Goal: Task Accomplishment & Management: Manage account settings

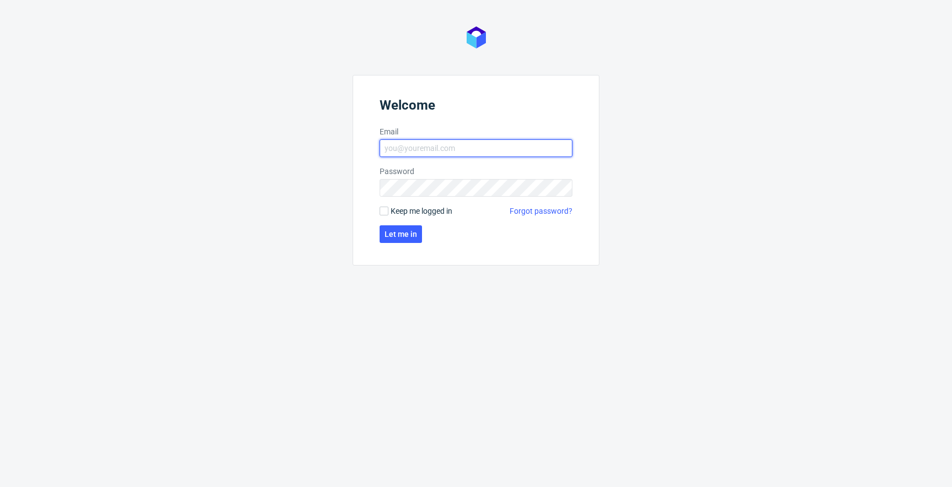
type input "jan.kocik@packhelp.com"
click at [412, 214] on span "Keep me logged in" at bounding box center [421, 210] width 62 height 11
click at [388, 214] on input "Keep me logged in" at bounding box center [383, 211] width 9 height 9
checkbox input "true"
click at [405, 227] on button "Let me in" at bounding box center [400, 234] width 42 height 18
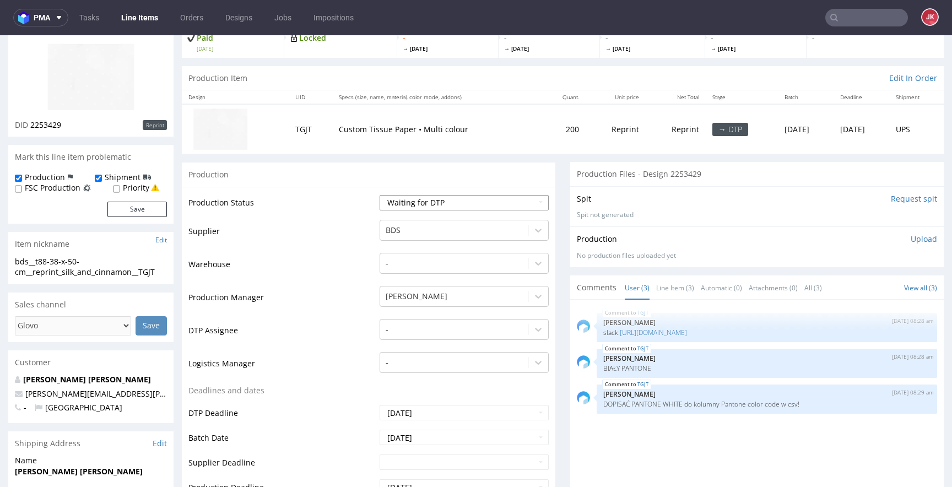
scroll to position [110, 0]
click at [446, 323] on div "-" at bounding box center [463, 324] width 169 height 15
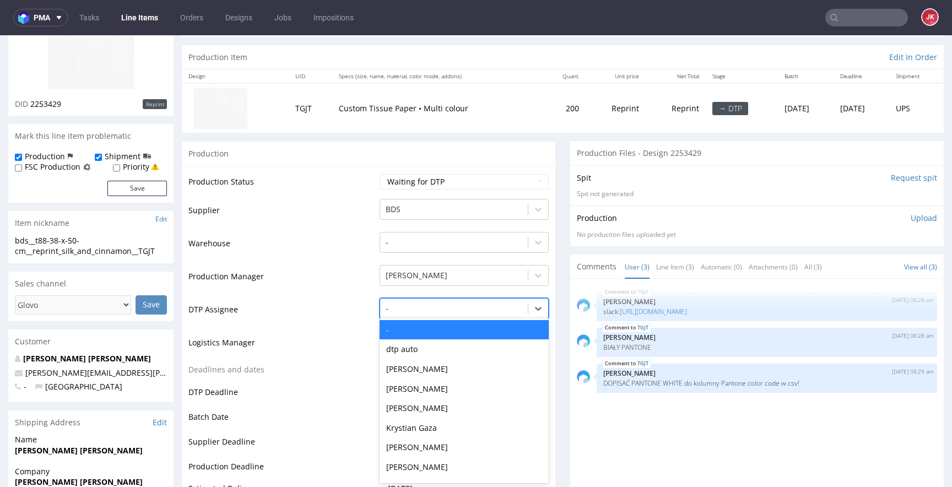
scroll to position [129, 0]
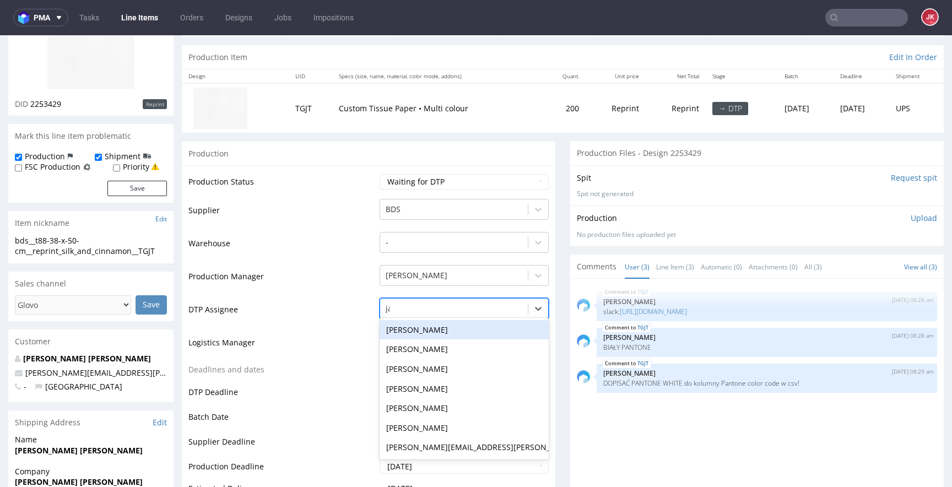
type input "jan"
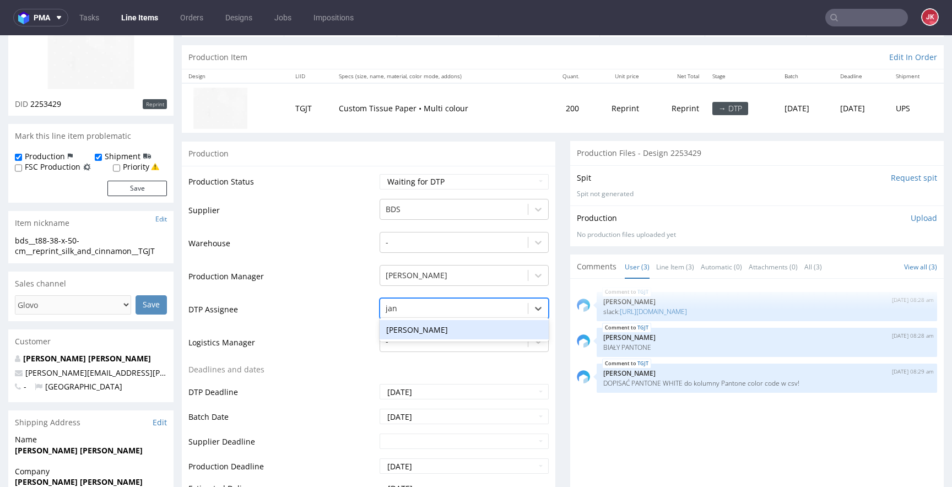
click at [454, 324] on div "[PERSON_NAME]" at bounding box center [463, 330] width 169 height 20
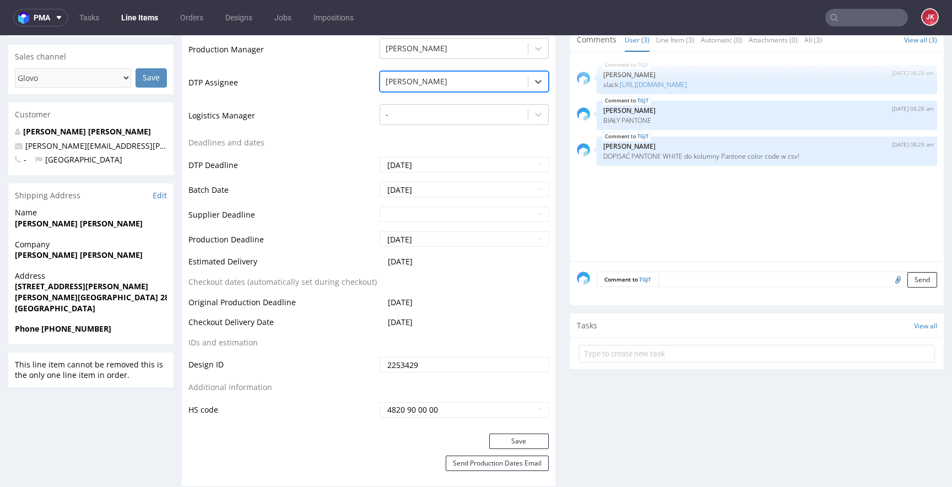
scroll to position [386, 0]
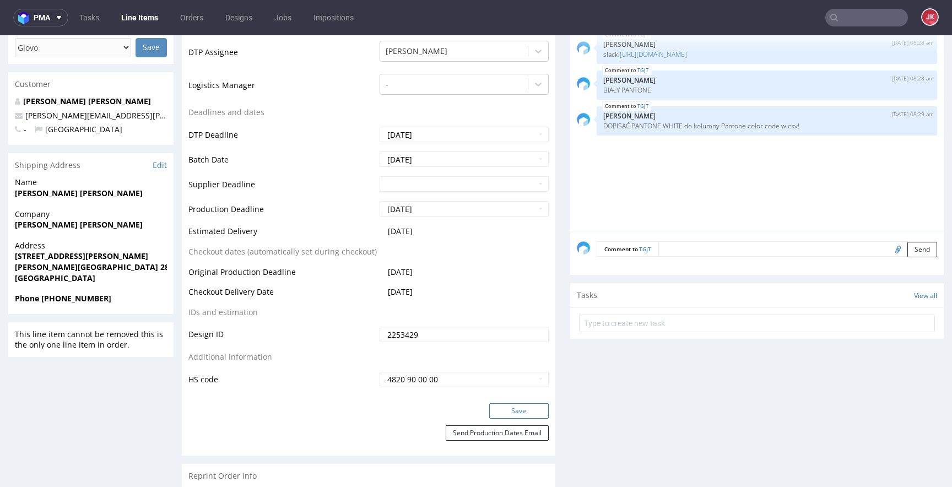
click at [506, 406] on button "Save" at bounding box center [518, 410] width 59 height 15
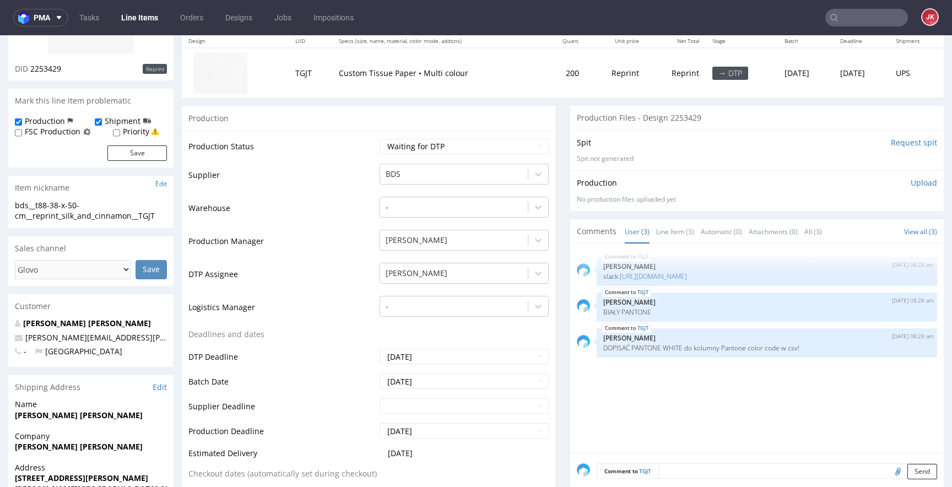
scroll to position [0, 0]
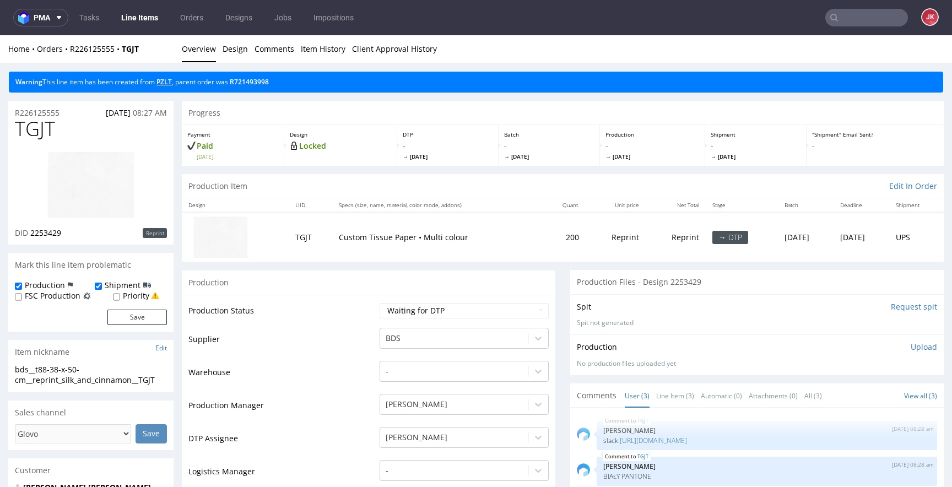
click at [170, 80] on link "PZLT" at bounding box center [163, 81] width 15 height 9
click at [427, 313] on select "Waiting for Artwork Waiting for Diecut Waiting for Mockup Waiting for DTP Waiti…" at bounding box center [463, 310] width 169 height 15
select select "dtp_in_process"
click at [379, 303] on select "Waiting for Artwork Waiting for Diecut Waiting for Mockup Waiting for DTP Waiti…" at bounding box center [463, 310] width 169 height 15
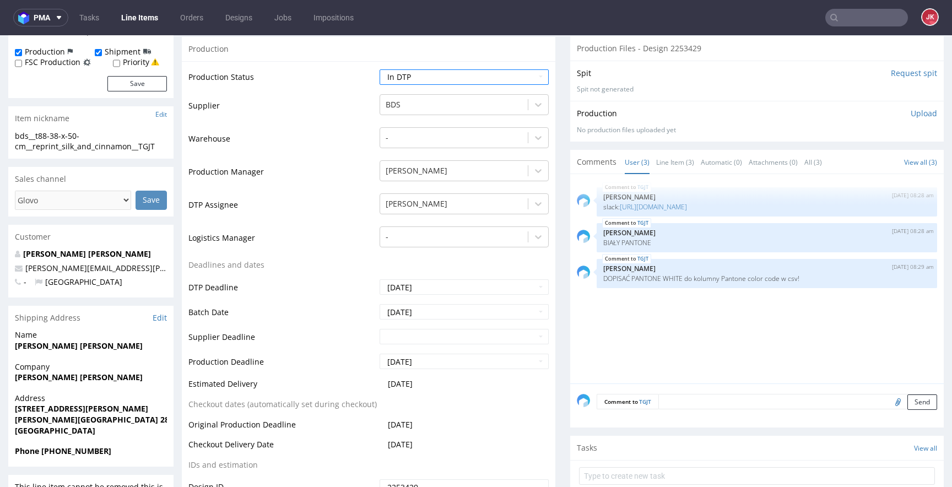
scroll to position [416, 0]
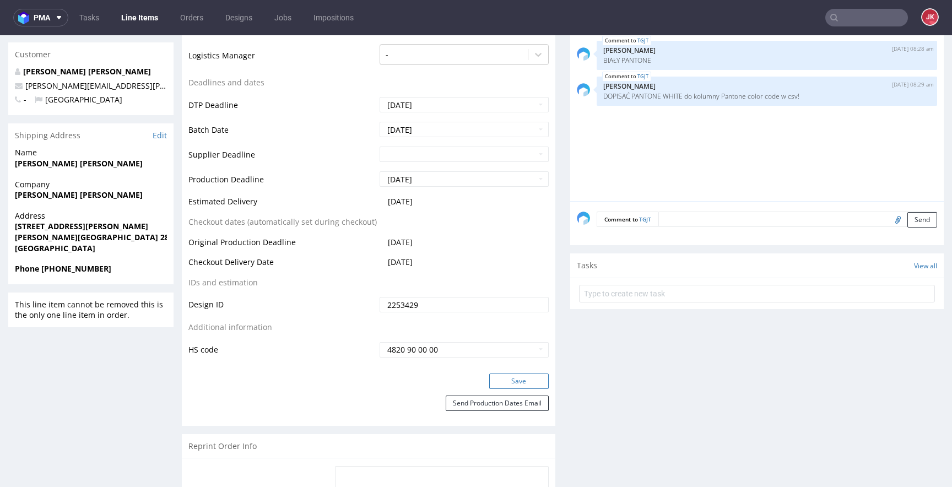
click at [493, 380] on button "Save" at bounding box center [518, 380] width 59 height 15
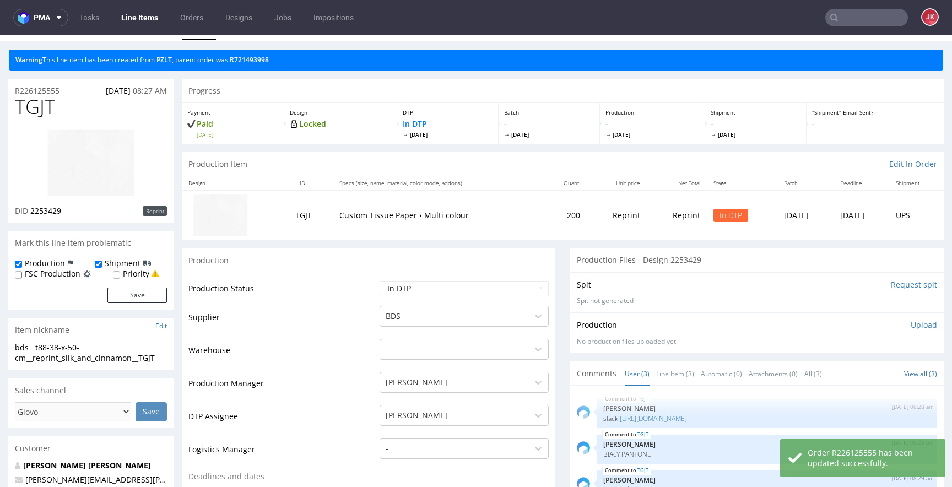
scroll to position [0, 0]
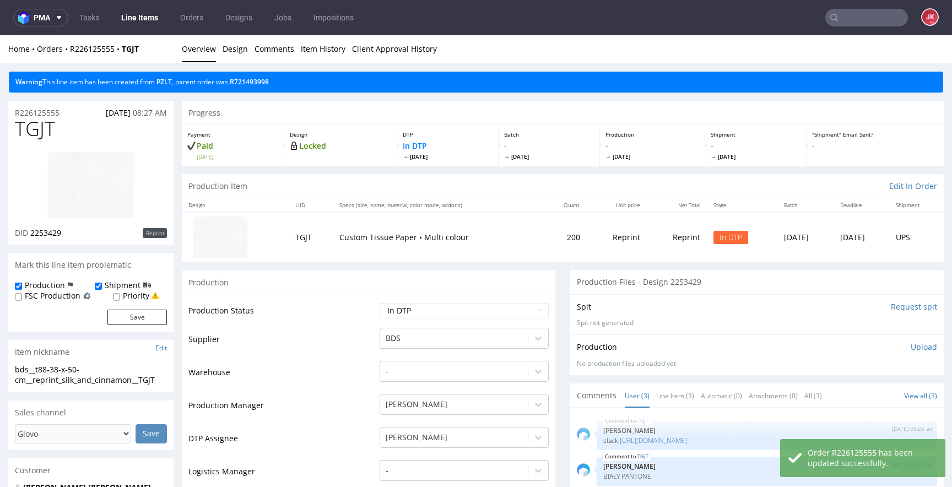
click at [40, 135] on span "TGJT" at bounding box center [35, 129] width 40 height 22
copy span "TGJT"
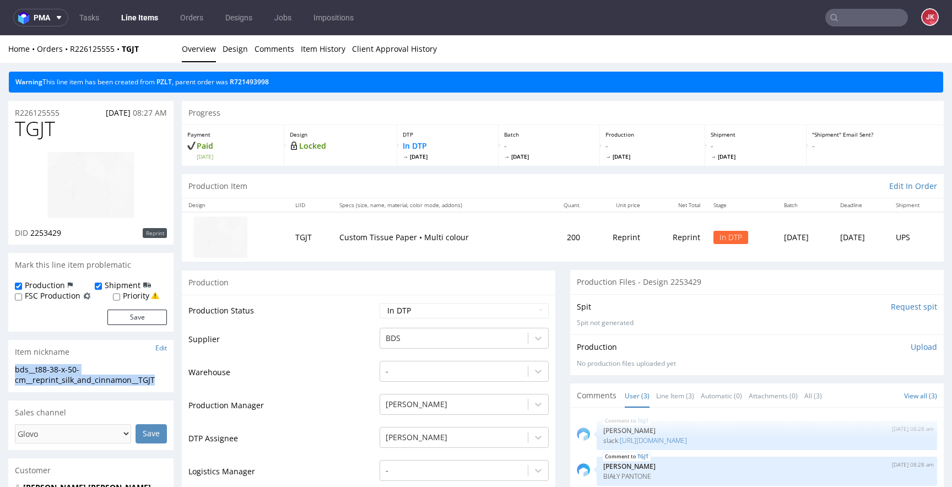
drag, startPoint x: 161, startPoint y: 381, endPoint x: 0, endPoint y: 359, distance: 162.8
copy section "bds__t88-38-x-50-cm__reprint_silk_and_cinnamon__TGJT"
drag, startPoint x: 78, startPoint y: 113, endPoint x: 0, endPoint y: 105, distance: 78.1
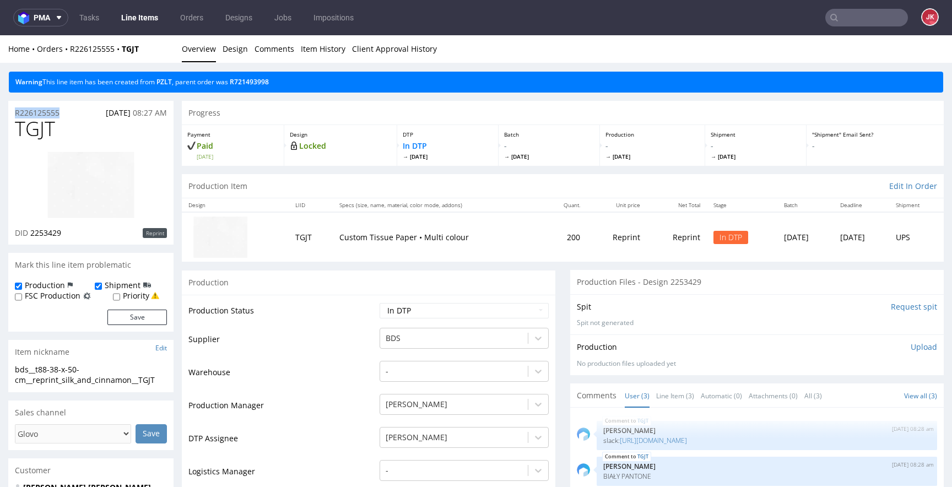
copy p "R226125555"
click at [910, 348] on p "Upload" at bounding box center [923, 346] width 26 height 11
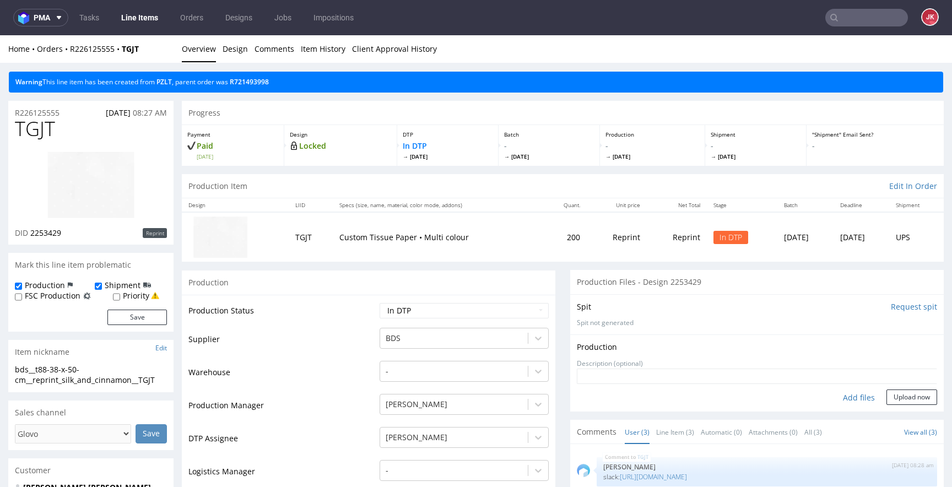
click at [834, 398] on div "Add files" at bounding box center [858, 397] width 55 height 17
click at [837, 394] on div "Add files" at bounding box center [858, 397] width 55 height 17
type input "C:\fakepath\bds__t88-38-x-50-cm__reprint_silk_and_cinnamon__TGJT__d2253429__oR2…"
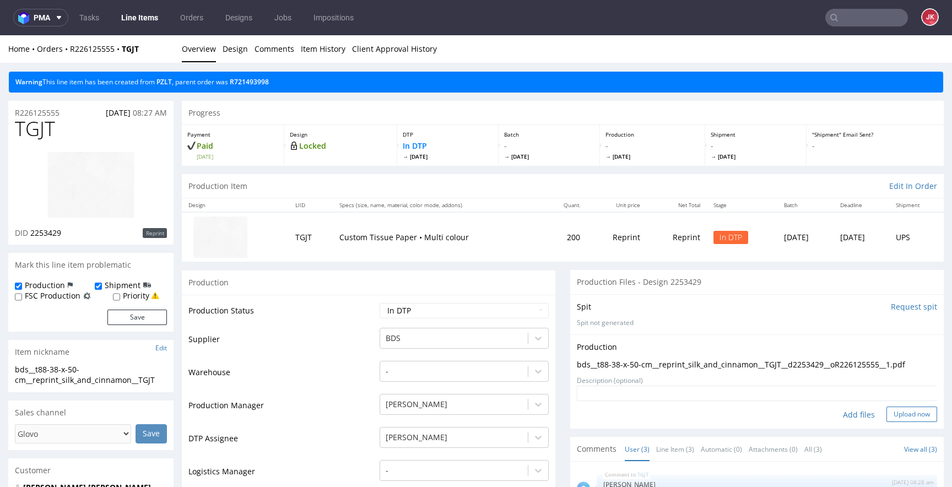
click at [886, 413] on button "Upload now" at bounding box center [911, 413] width 51 height 15
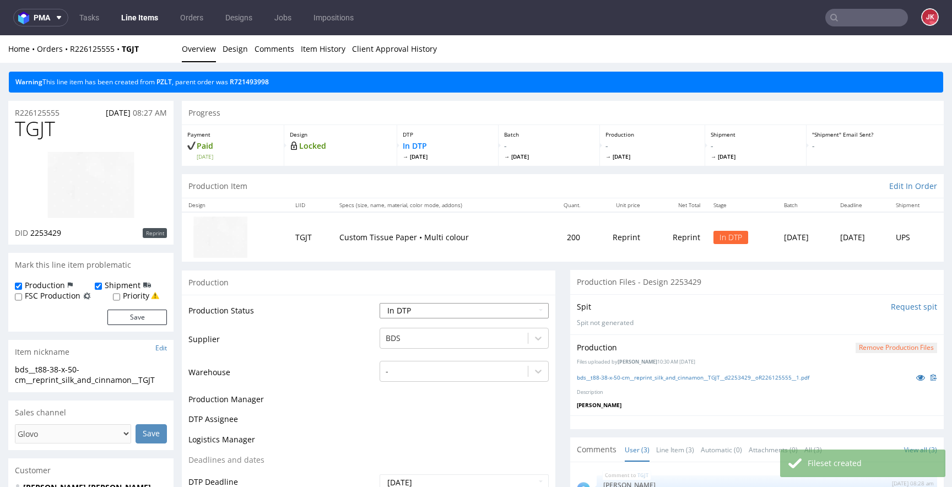
click at [454, 311] on select "Waiting for Artwork Waiting for Diecut Waiting for Mockup Waiting for DTP Waiti…" at bounding box center [463, 310] width 169 height 15
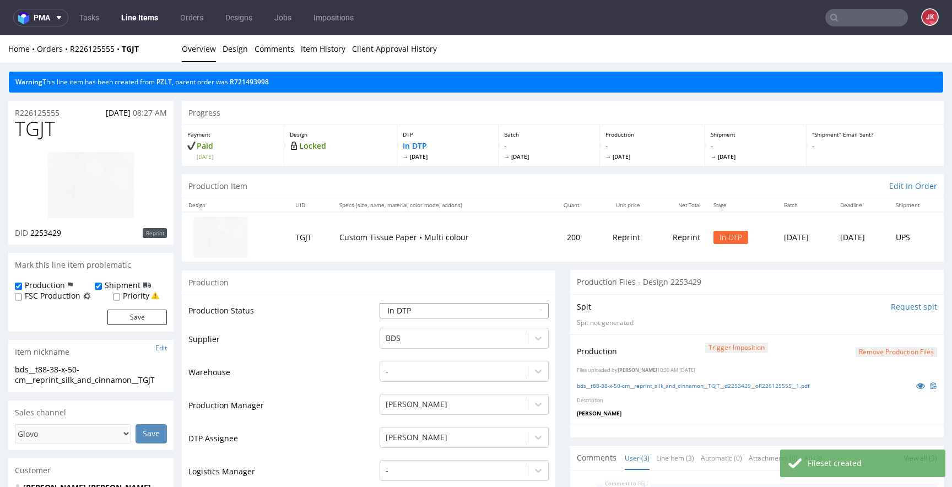
select select "dtp_production_ready"
click at [379, 303] on select "Waiting for Artwork Waiting for Diecut Waiting for Mockup Waiting for DTP Waiti…" at bounding box center [463, 310] width 169 height 15
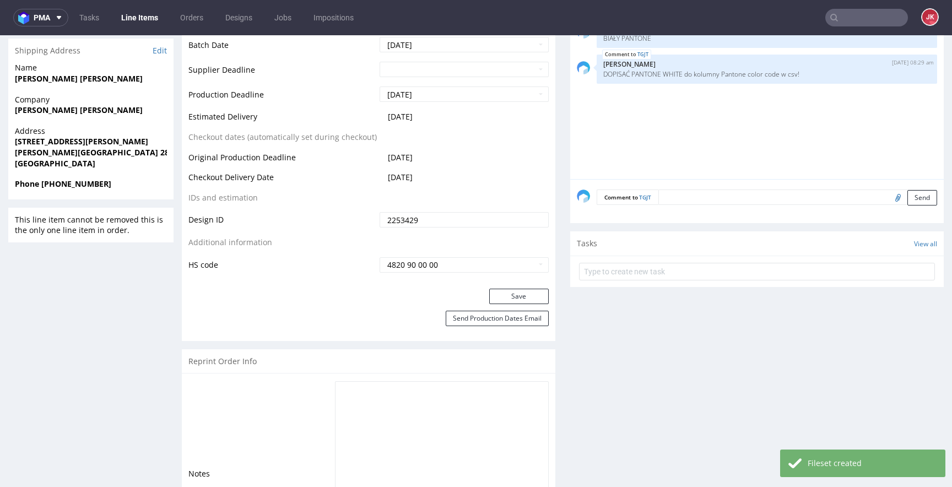
scroll to position [540, 0]
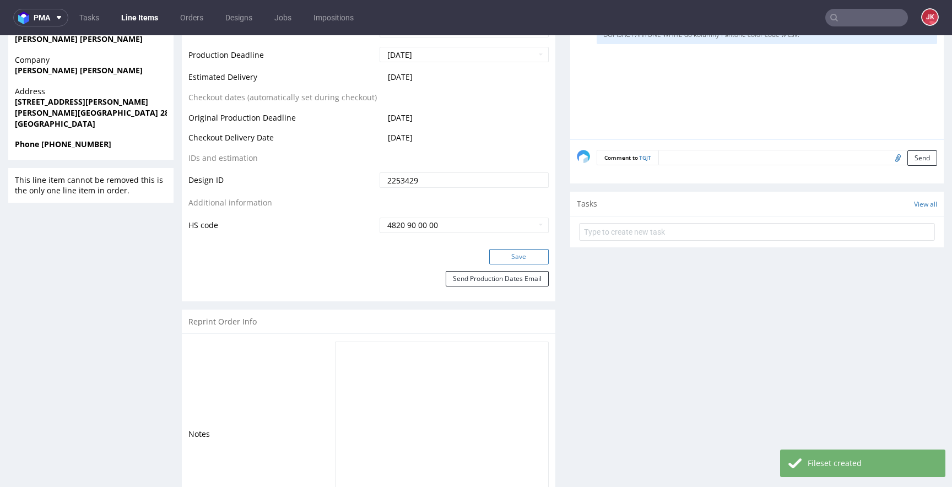
click at [500, 259] on button "Save" at bounding box center [518, 256] width 59 height 15
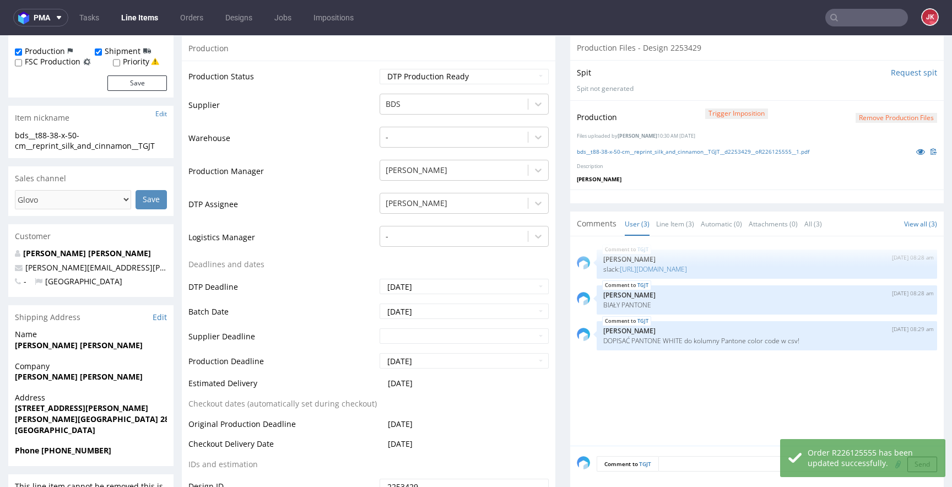
scroll to position [0, 0]
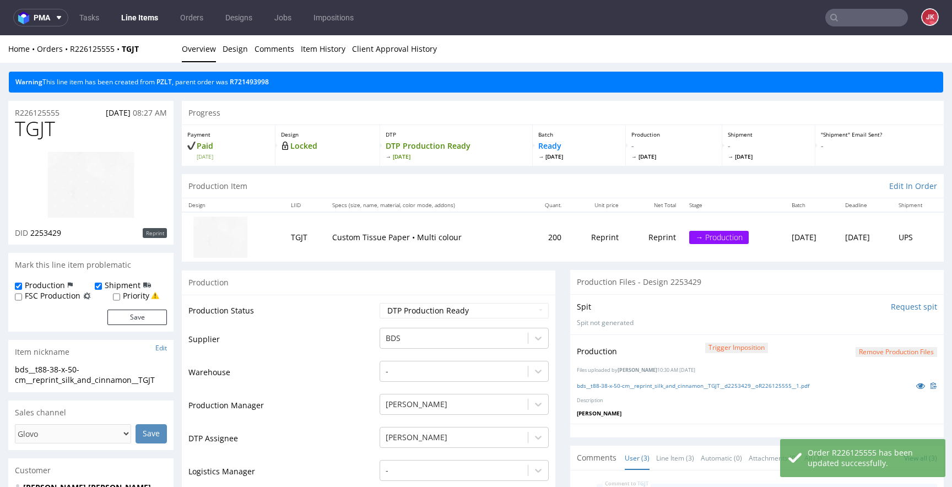
click at [139, 17] on link "Line Items" at bounding box center [140, 18] width 50 height 18
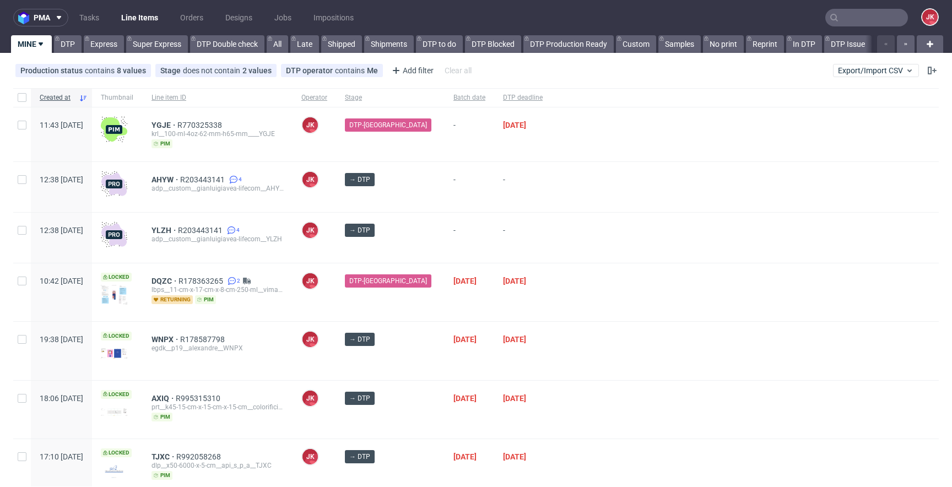
click at [582, 305] on div at bounding box center [744, 292] width 387 height 58
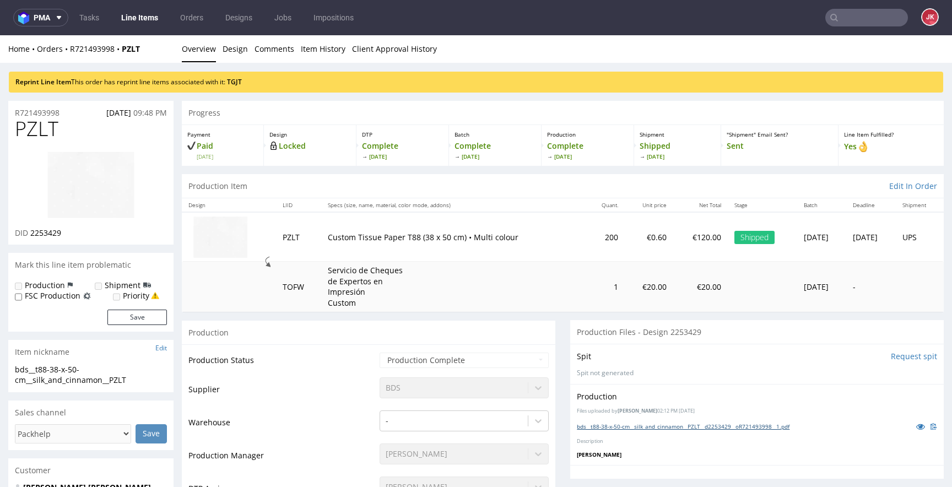
click at [625, 427] on link "bds__t88-38-x-50-cm__silk_and_cinnamon__PZLT__d2253429__oR721493998__1.pdf" at bounding box center [683, 426] width 213 height 8
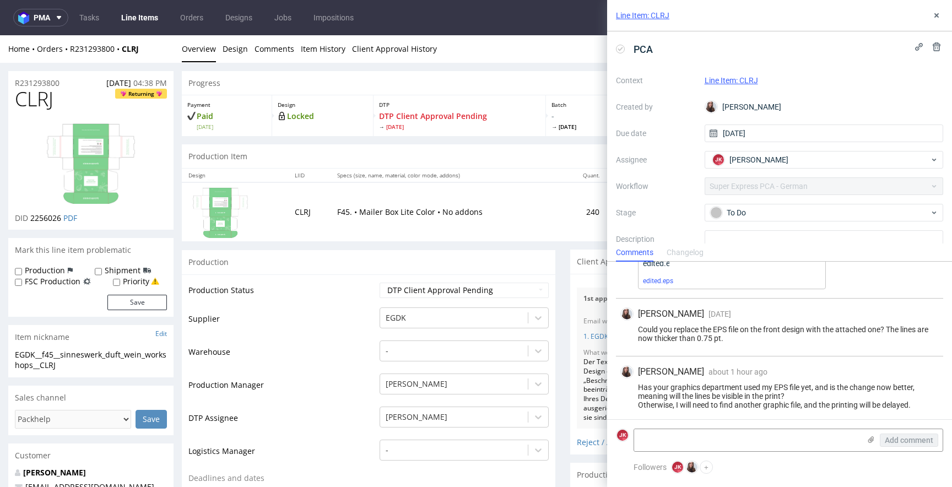
scroll to position [64, 0]
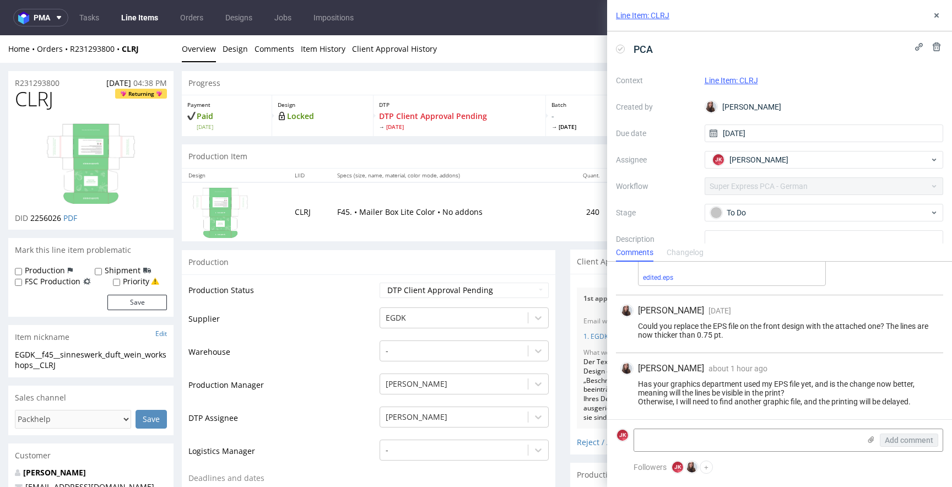
click at [731, 82] on link "Line Item: CLRJ" at bounding box center [730, 80] width 53 height 9
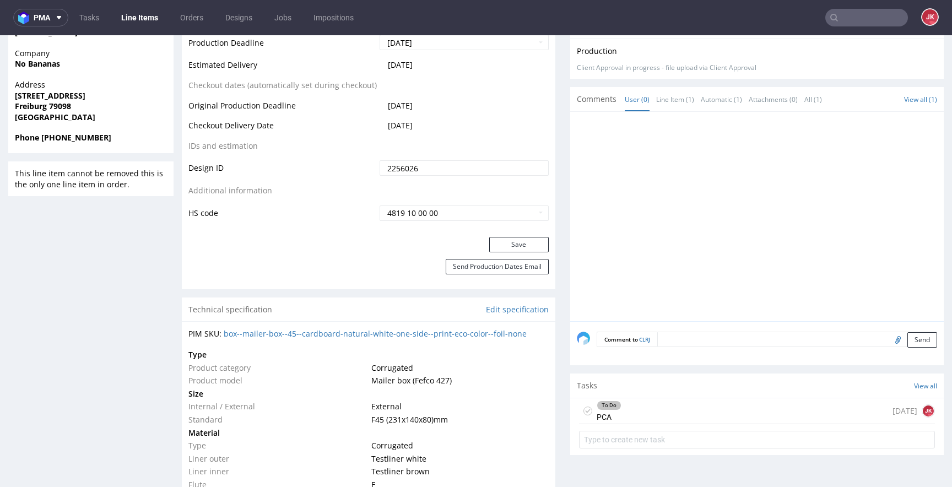
scroll to position [623, 0]
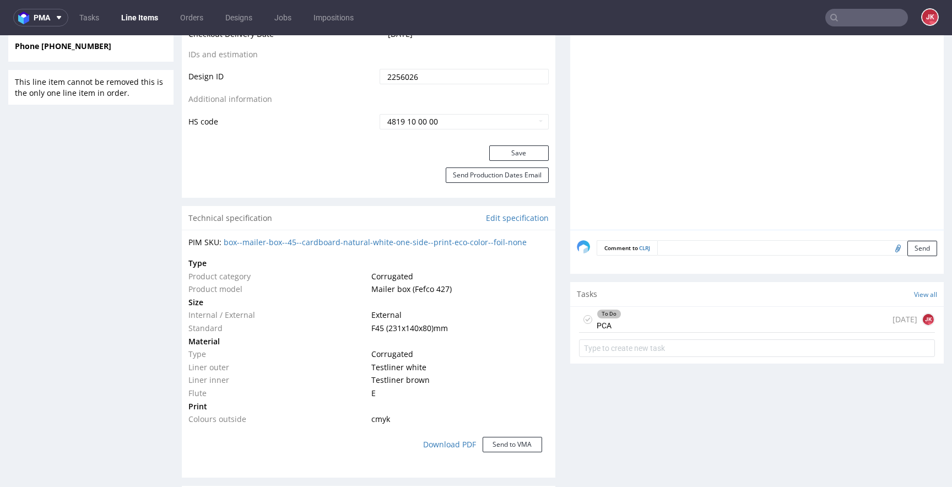
click at [602, 317] on div "To Do" at bounding box center [609, 314] width 24 height 9
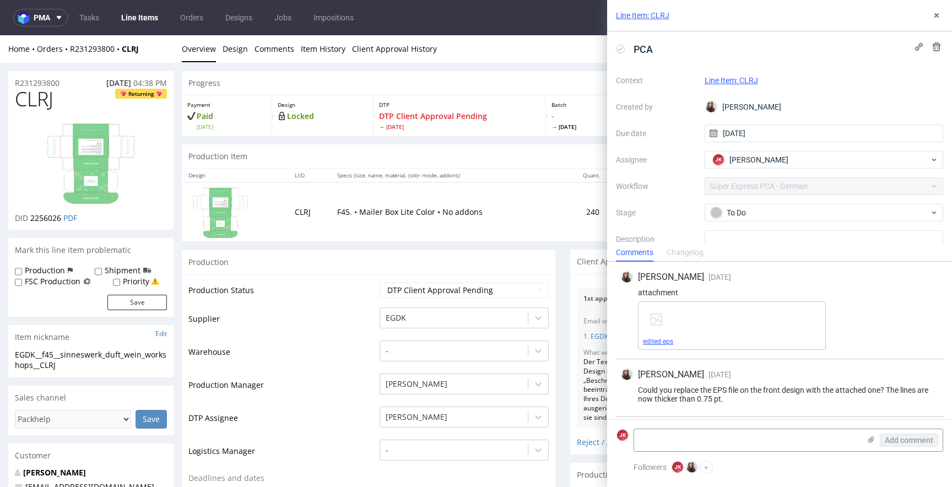
click at [656, 341] on link "edited.eps" at bounding box center [658, 342] width 30 height 8
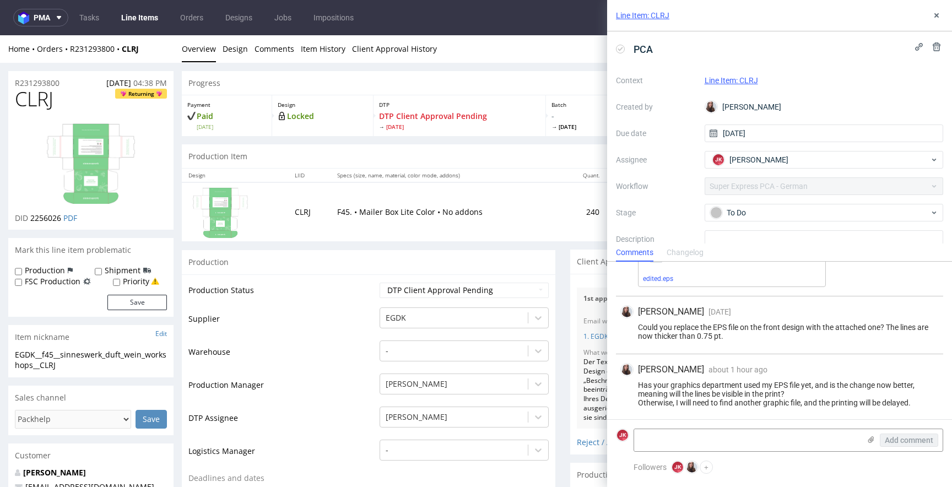
scroll to position [64, 0]
drag, startPoint x: 936, startPoint y: 14, endPoint x: 887, endPoint y: 5, distance: 49.3
click at [936, 14] on icon at bounding box center [936, 15] width 9 height 9
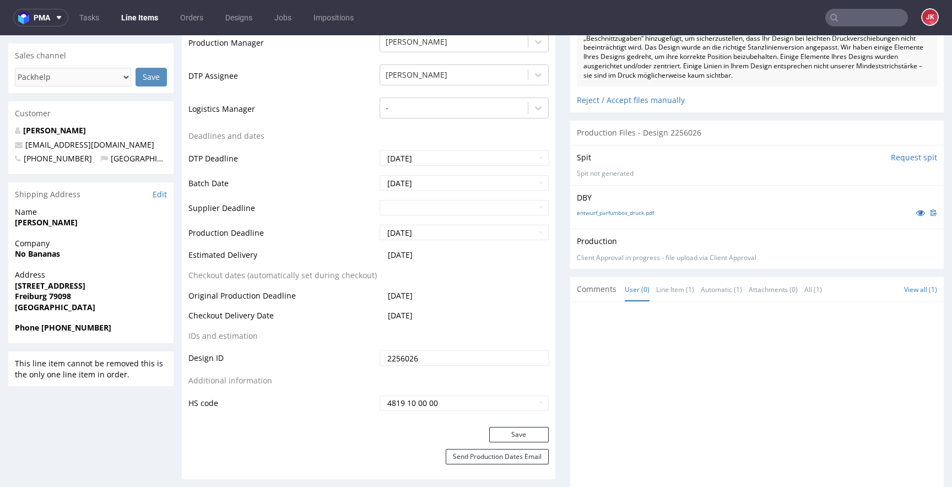
scroll to position [136, 0]
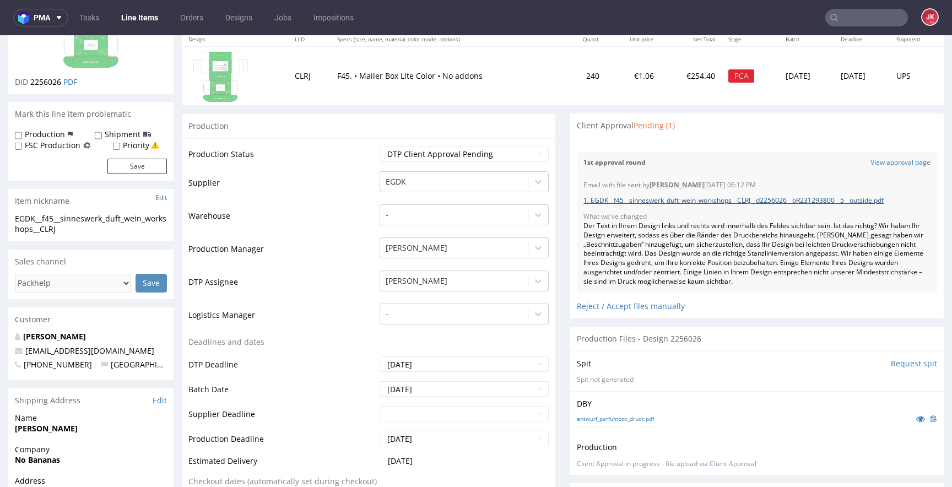
click at [724, 198] on link "1. EGDK__f45__sinneswerk_duft_wein_workshops__CLRJ__d2256026__oR231293800__5__o…" at bounding box center [733, 200] width 300 height 9
click at [622, 306] on div "Reject / Accept files manually" at bounding box center [757, 301] width 360 height 19
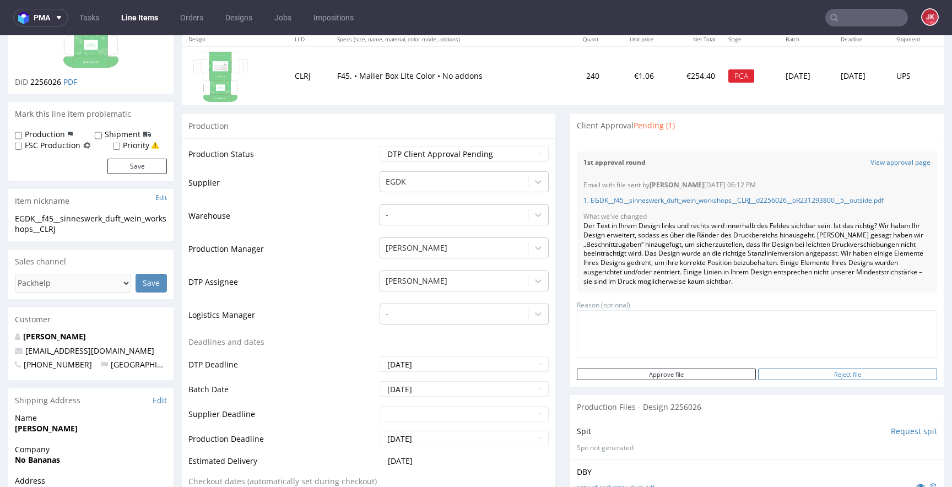
click at [829, 377] on input "Reject file" at bounding box center [847, 374] width 179 height 12
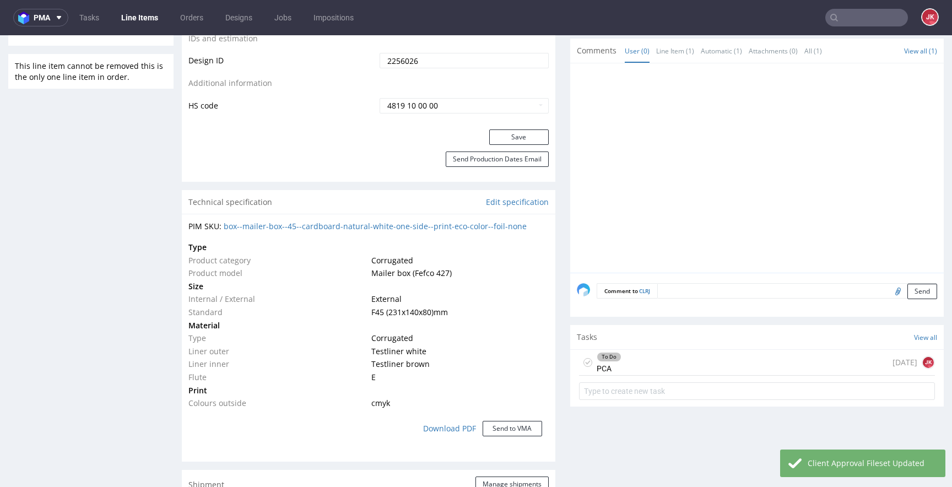
scroll to position [686, 0]
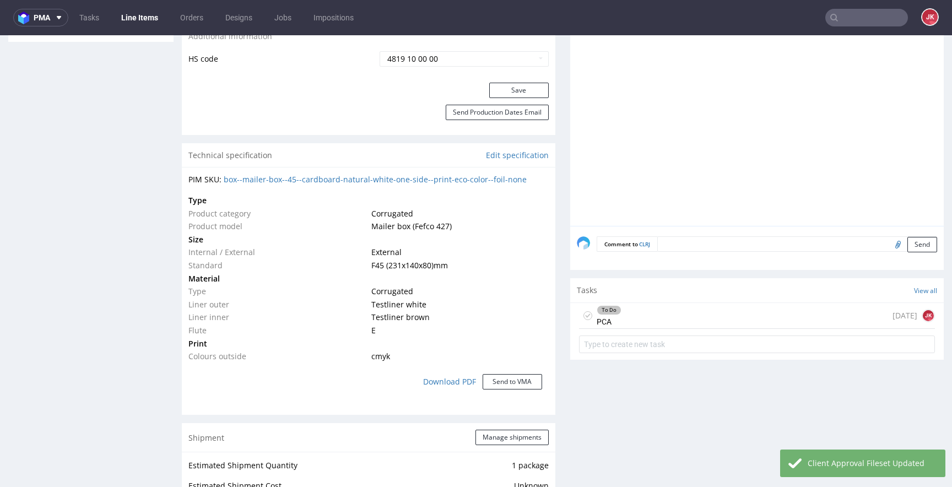
click at [602, 318] on div "To Do PCA" at bounding box center [608, 315] width 25 height 25
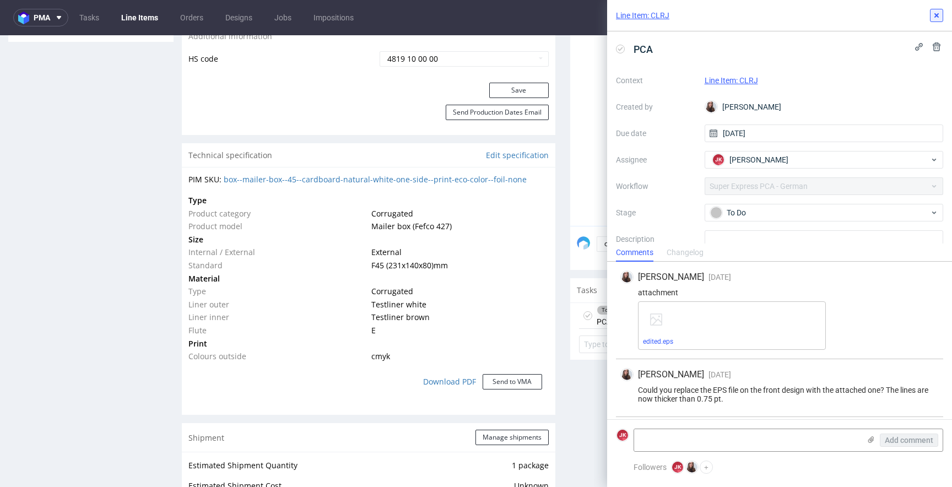
click at [934, 15] on icon at bounding box center [936, 15] width 9 height 9
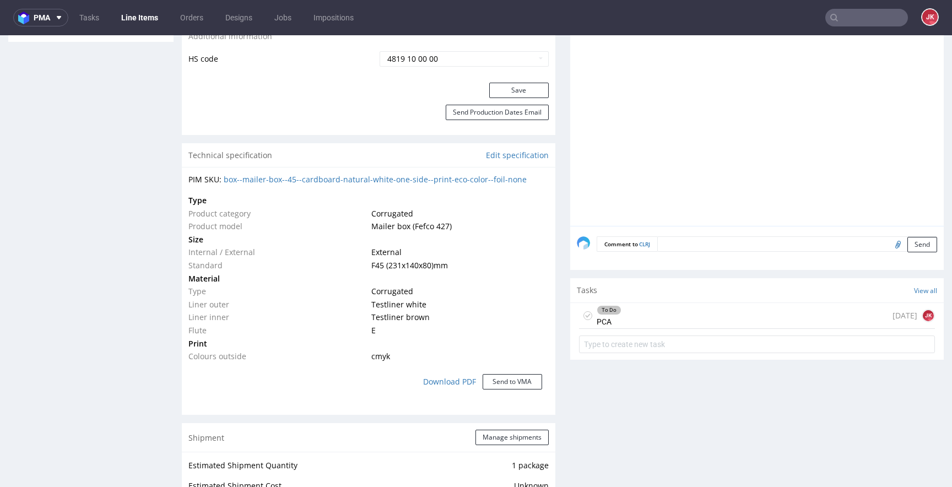
click at [583, 313] on icon at bounding box center [587, 315] width 9 height 9
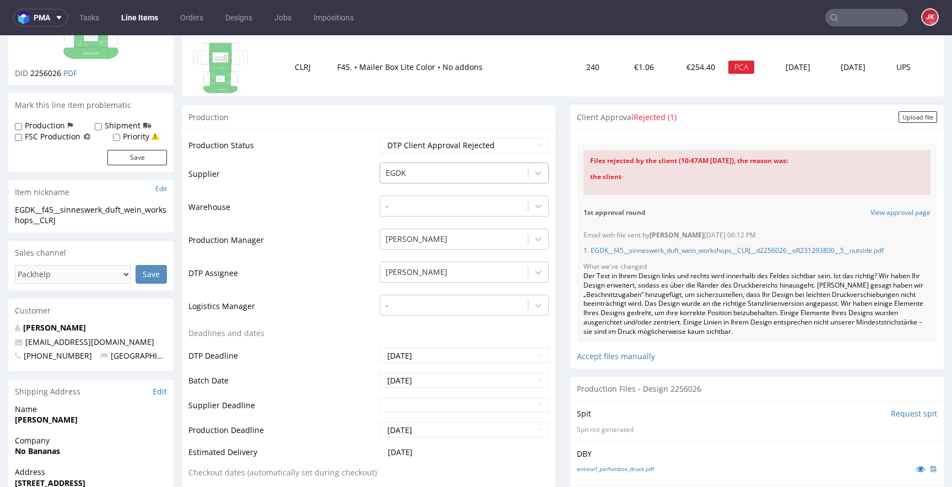
scroll to position [139, 0]
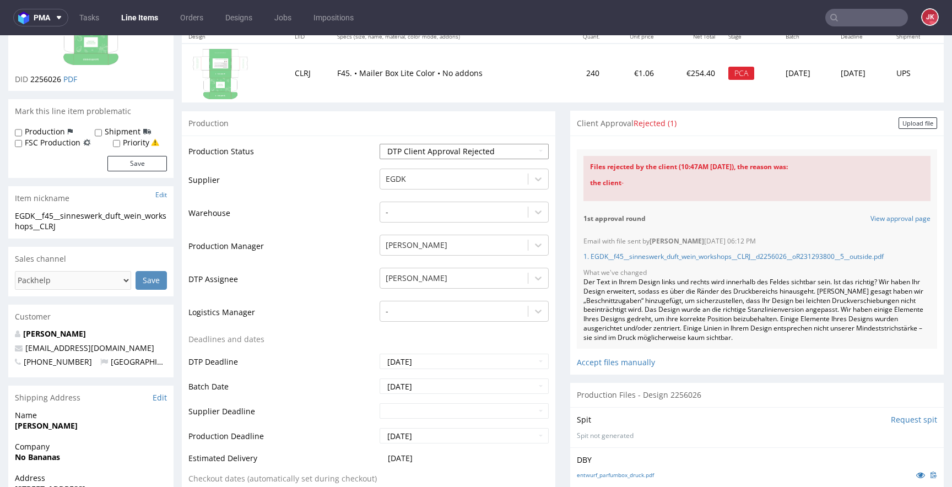
click at [475, 153] on select "Waiting for Artwork Waiting for Diecut Waiting for Mockup Waiting for DTP Waiti…" at bounding box center [463, 151] width 169 height 15
select select "dtp_ca_needed"
click at [379, 144] on select "Waiting for Artwork Waiting for Diecut Waiting for Mockup Waiting for DTP Waiti…" at bounding box center [463, 151] width 169 height 15
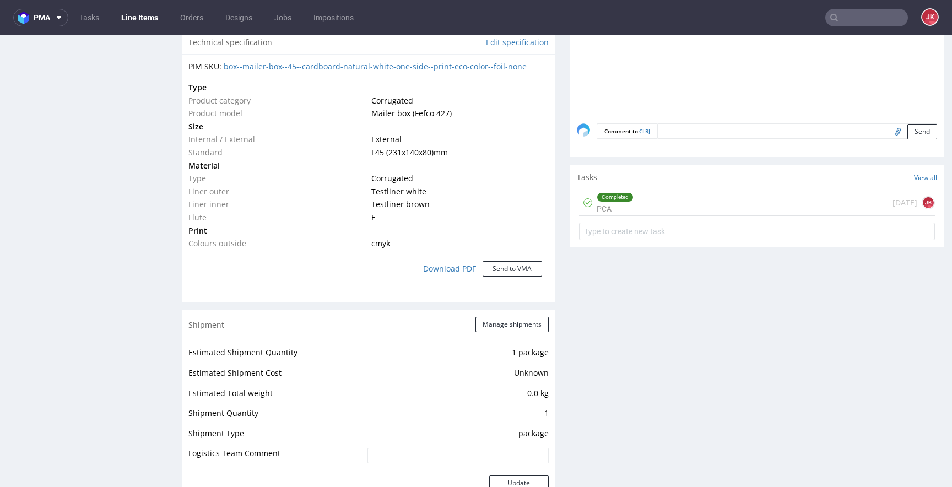
scroll to position [438, 0]
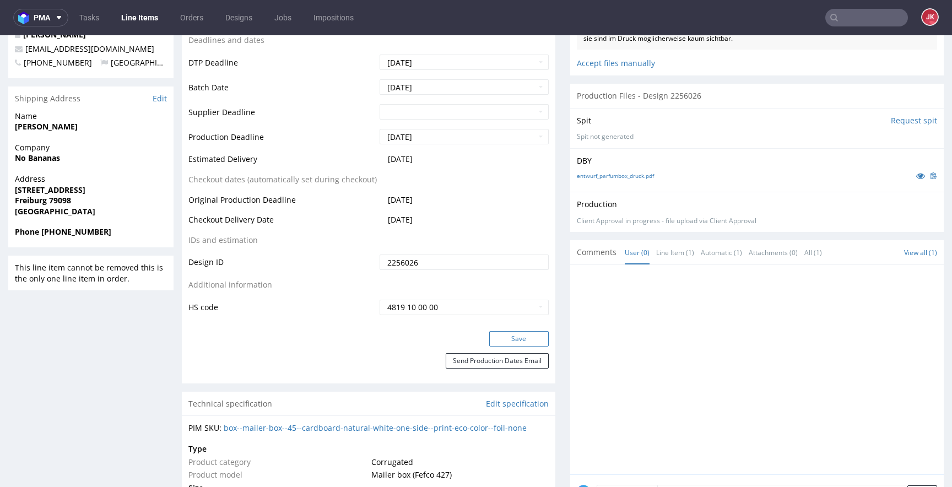
click at [526, 339] on button "Save" at bounding box center [518, 338] width 59 height 15
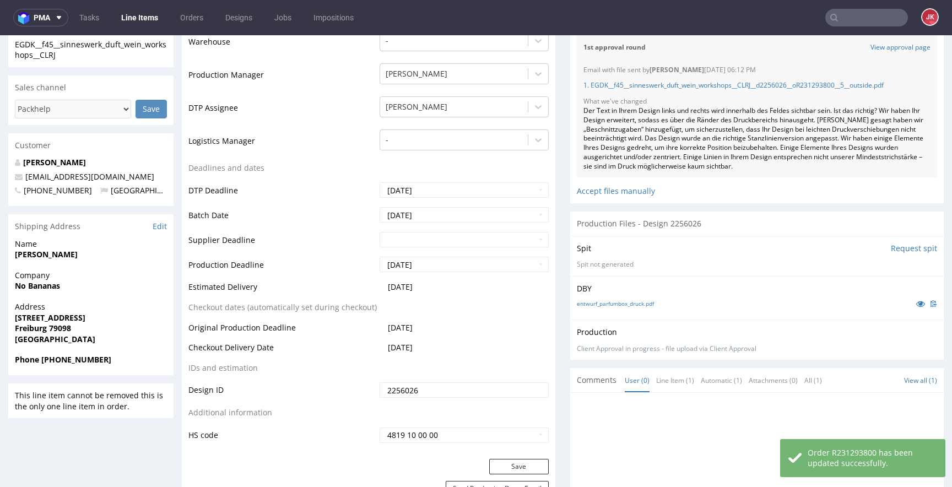
scroll to position [0, 0]
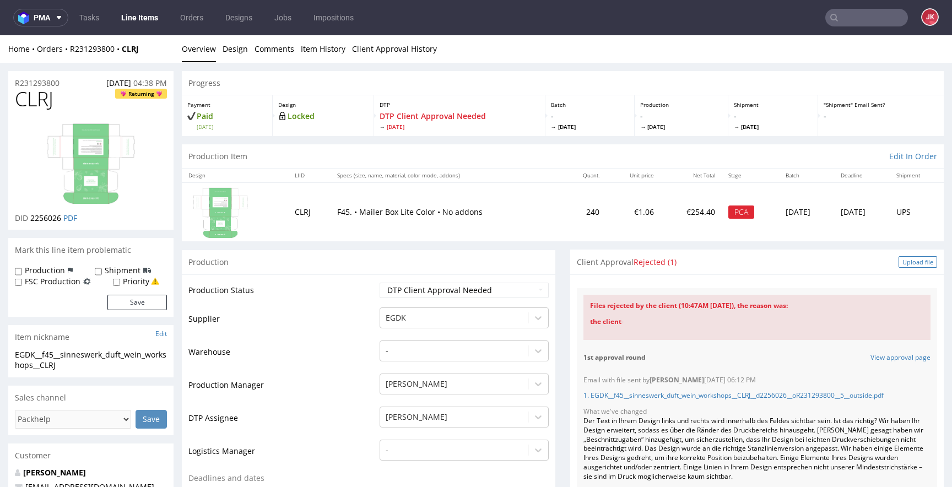
click at [907, 262] on div "Upload file" at bounding box center [917, 262] width 39 height 12
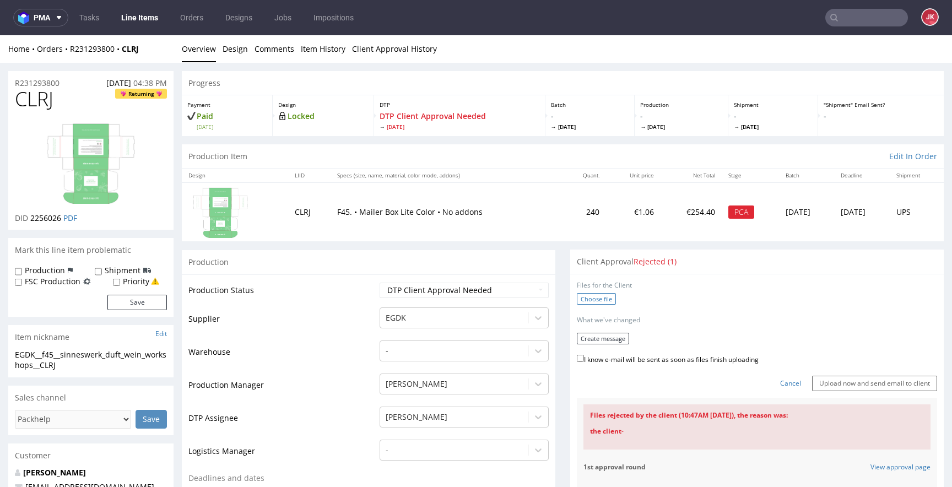
click at [584, 299] on label "Choose file" at bounding box center [596, 299] width 39 height 12
click at [0, 35] on input "Choose file" at bounding box center [0, 35] width 0 height 0
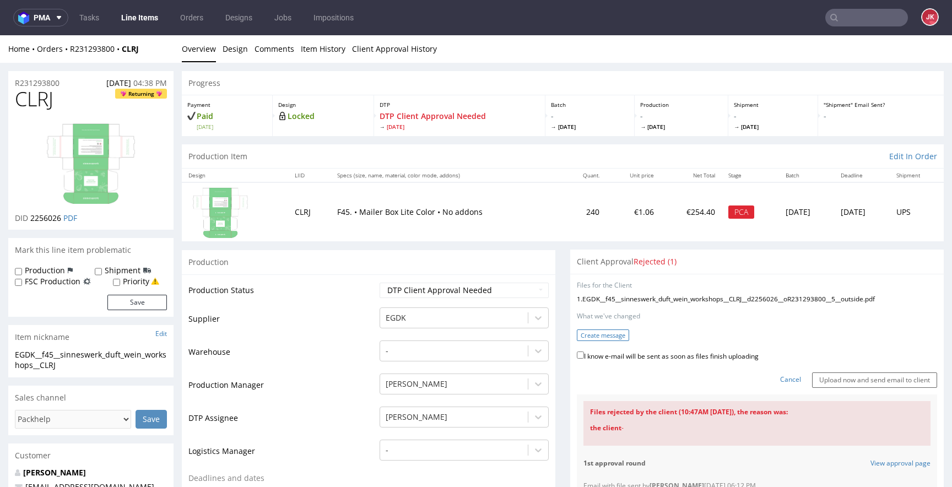
click at [600, 338] on button "Create message" at bounding box center [603, 335] width 52 height 12
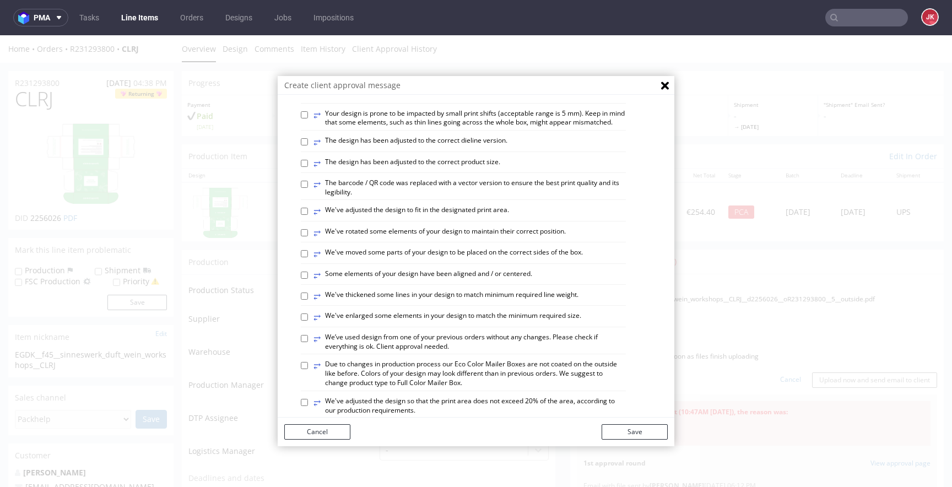
scroll to position [258, 0]
click at [415, 302] on label "⥂ We've thickened some lines in your design to match minimum required line weig…" at bounding box center [445, 296] width 265 height 12
click at [308, 299] on input "⥂ We've thickened some lines in your design to match minimum required line weig…" at bounding box center [304, 295] width 7 height 7
checkbox input "true"
click at [640, 435] on button "Save" at bounding box center [634, 431] width 66 height 15
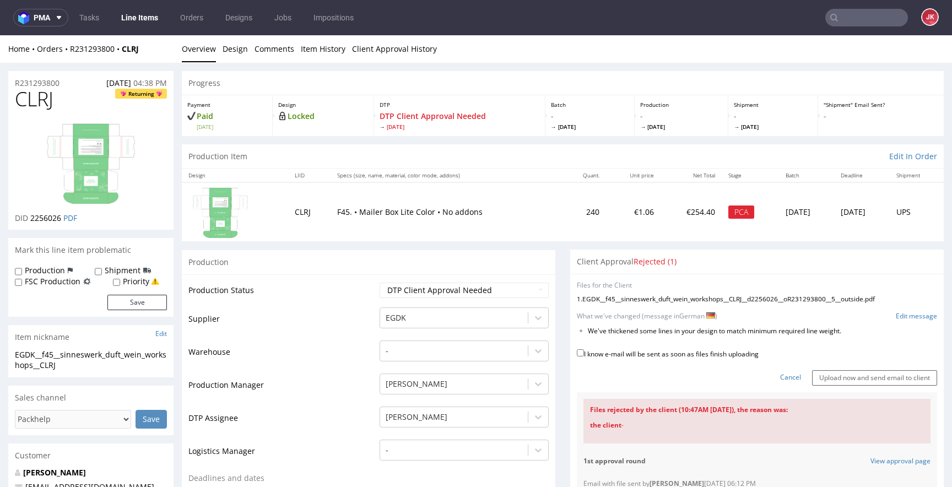
click at [642, 357] on label "I know e-mail will be sent as soon as files finish uploading" at bounding box center [668, 353] width 182 height 12
click at [584, 356] on input "I know e-mail will be sent as soon as files finish uploading" at bounding box center [580, 352] width 7 height 7
checkbox input "true"
click at [838, 378] on input "Upload now and send email to client" at bounding box center [874, 377] width 125 height 15
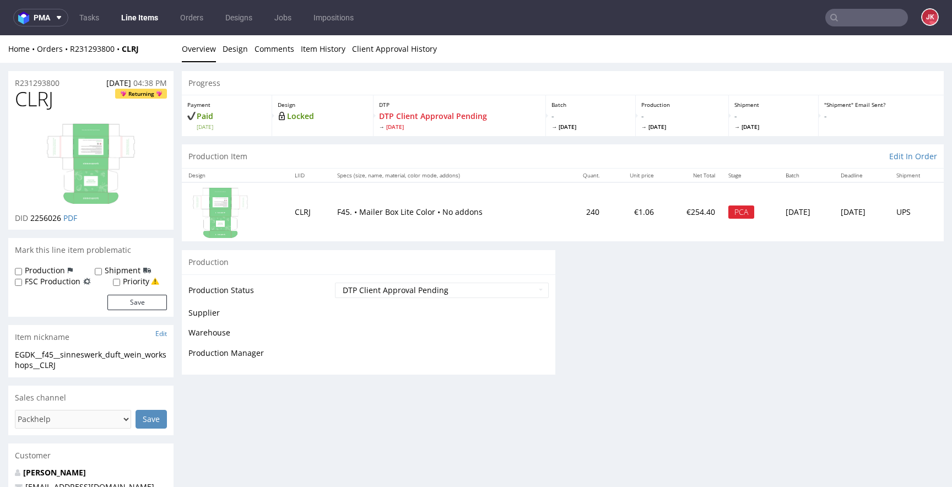
scroll to position [0, 0]
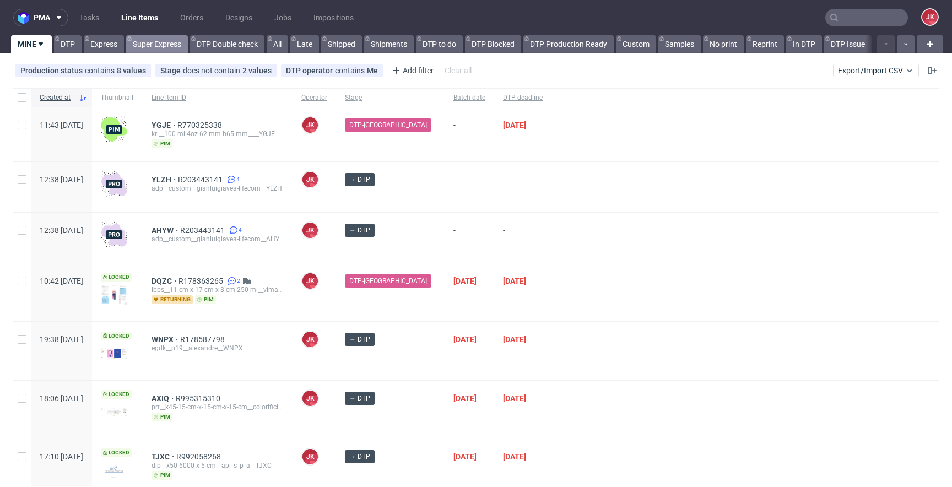
click at [155, 47] on link "Super Express" at bounding box center [157, 44] width 62 height 18
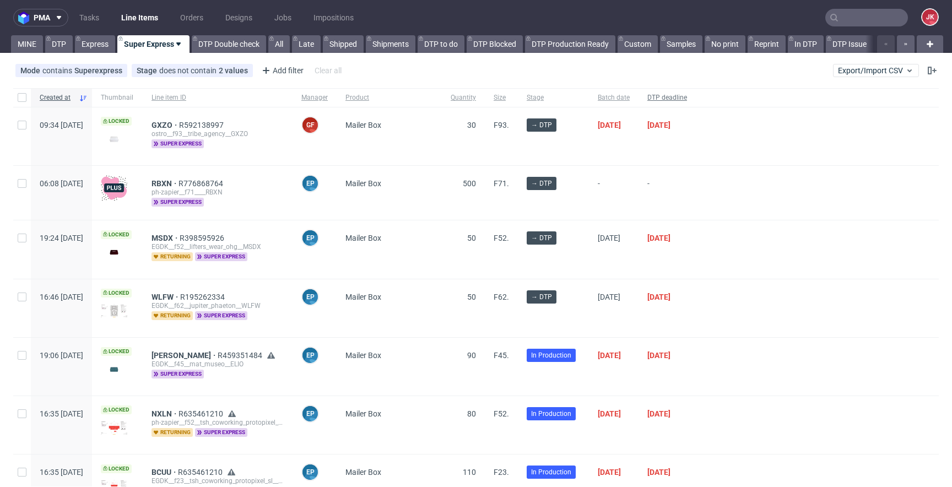
click at [687, 100] on span "DTP deadline" at bounding box center [667, 97] width 40 height 9
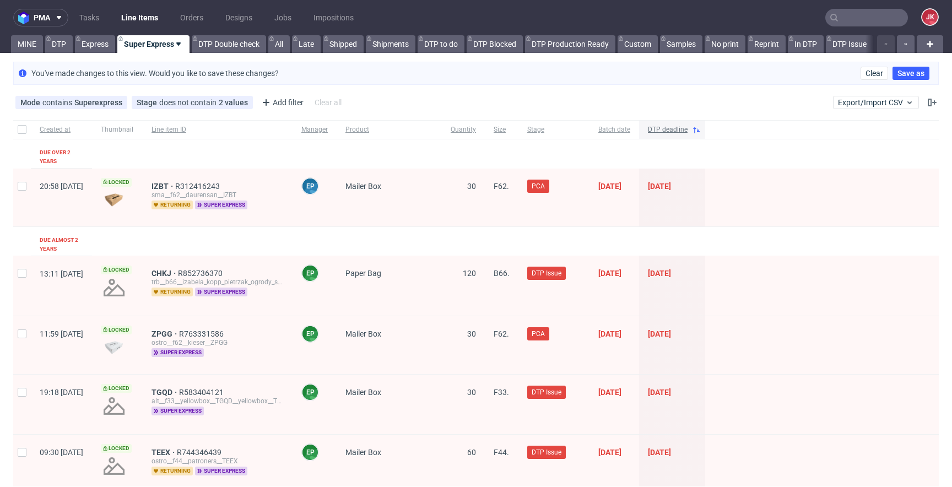
click at [687, 134] on span "DTP deadline" at bounding box center [668, 129] width 40 height 9
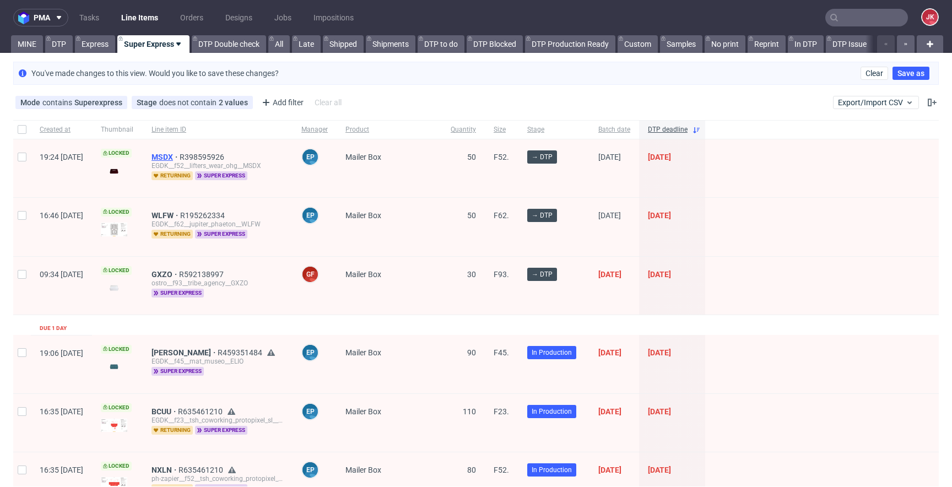
click at [180, 158] on span "MSDX" at bounding box center [165, 157] width 28 height 9
click at [180, 216] on span "WLFW" at bounding box center [165, 215] width 29 height 9
click at [198, 279] on div "ostro__f93__tribe_agency__GXZO" at bounding box center [217, 283] width 132 height 9
click at [179, 274] on span "GXZO" at bounding box center [165, 274] width 28 height 9
click at [99, 47] on link "Express" at bounding box center [95, 44] width 40 height 18
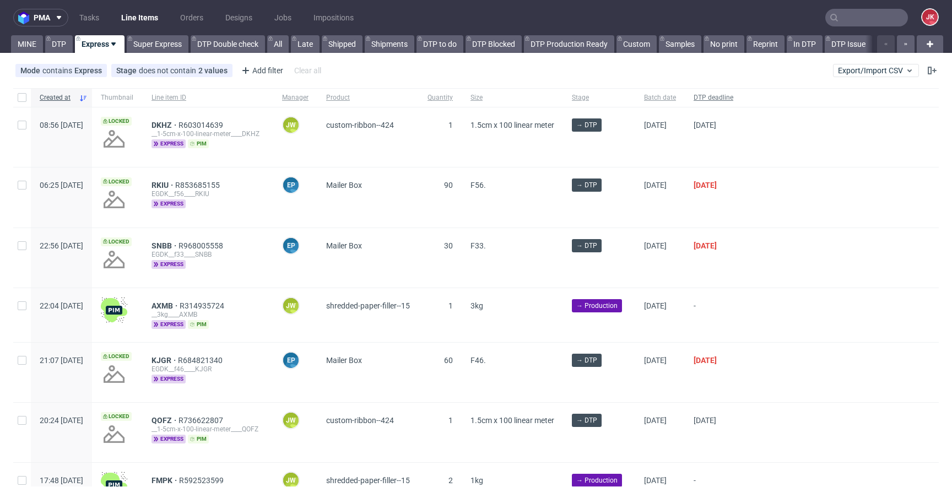
click at [742, 90] on div "DTP deadline" at bounding box center [713, 97] width 57 height 19
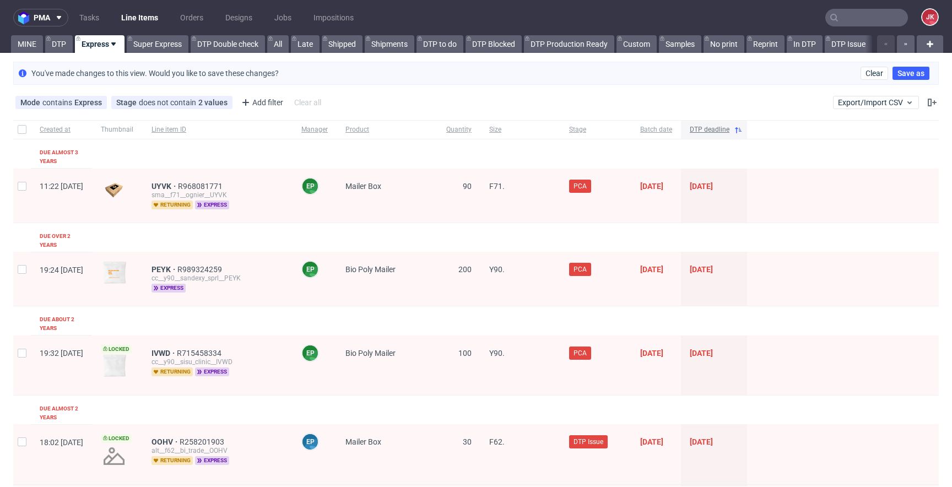
click at [729, 129] on span "DTP deadline" at bounding box center [709, 129] width 40 height 9
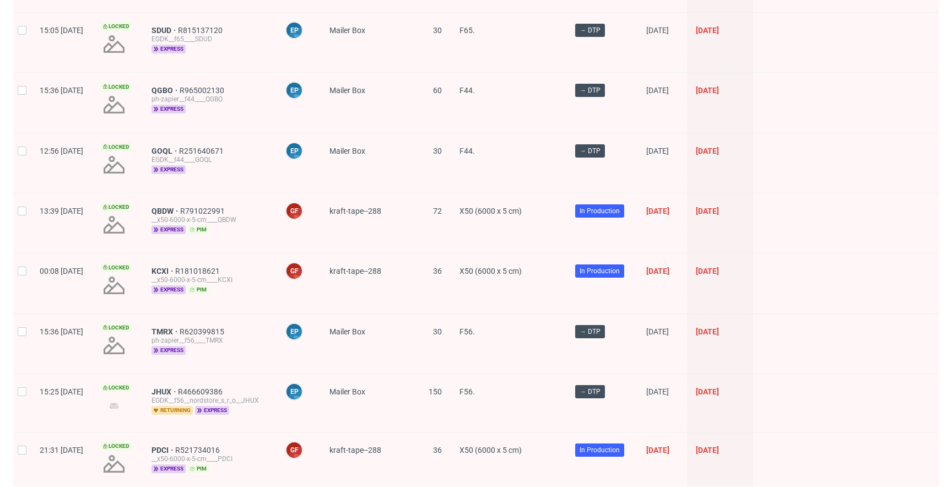
scroll to position [1552, 0]
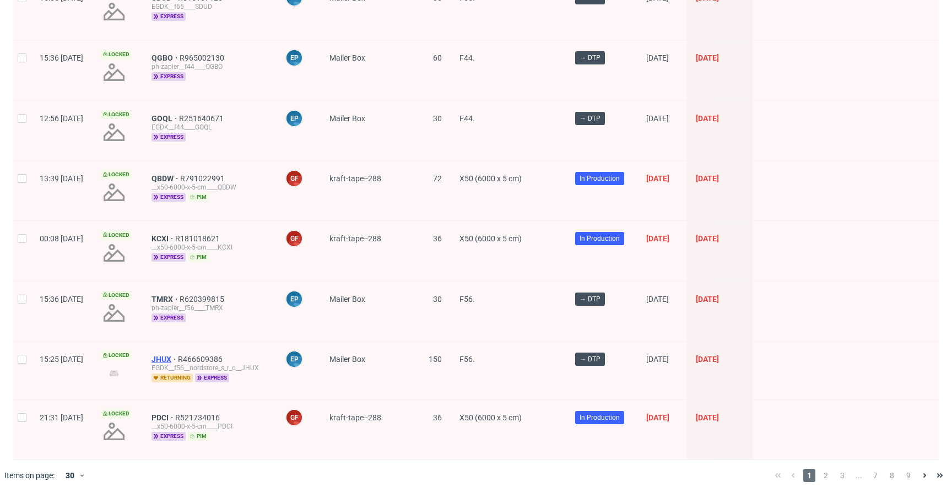
click at [178, 355] on span "JHUX" at bounding box center [164, 359] width 26 height 9
click at [819, 469] on span "2" at bounding box center [825, 475] width 12 height 13
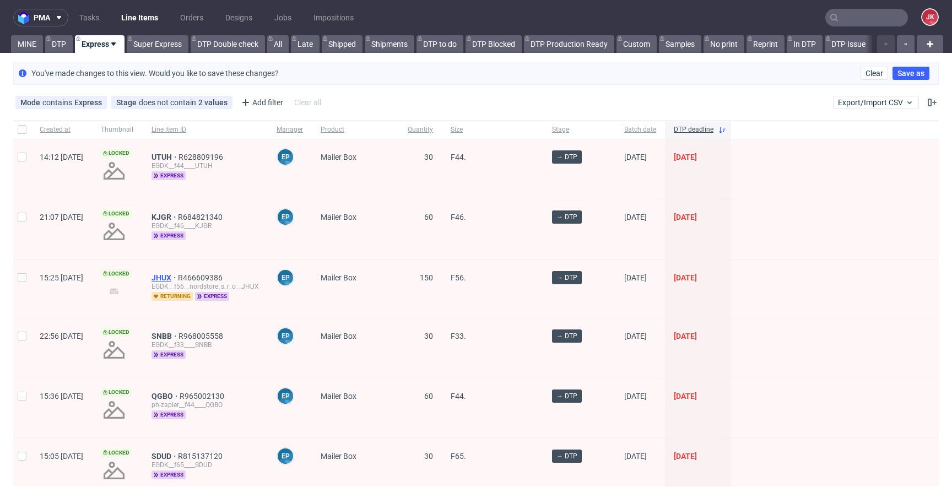
click at [178, 275] on span "JHUX" at bounding box center [164, 277] width 26 height 9
click at [63, 53] on div "pma Tasks Line Items Orders Designs Jobs Impositions JK MINE DTP Express Super …" at bounding box center [476, 243] width 952 height 487
click at [63, 48] on link "DTP" at bounding box center [59, 44] width 28 height 18
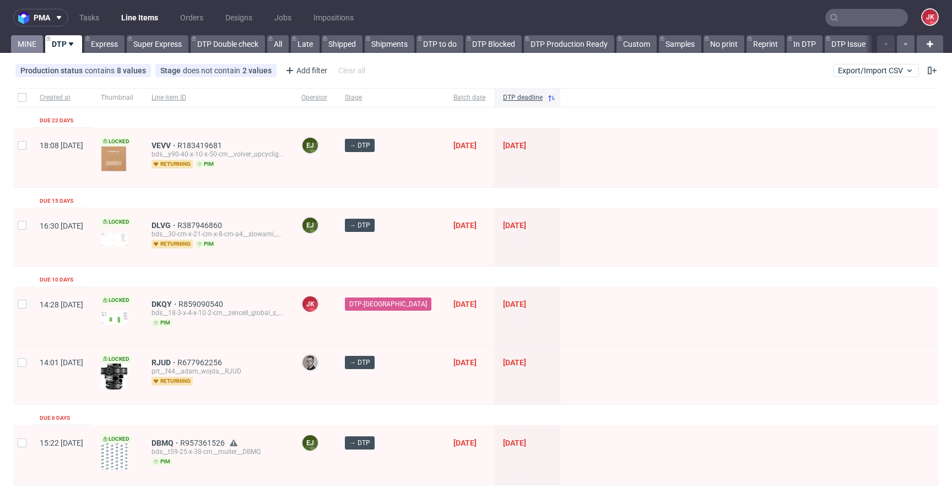
click at [28, 52] on link "MINE" at bounding box center [27, 44] width 32 height 18
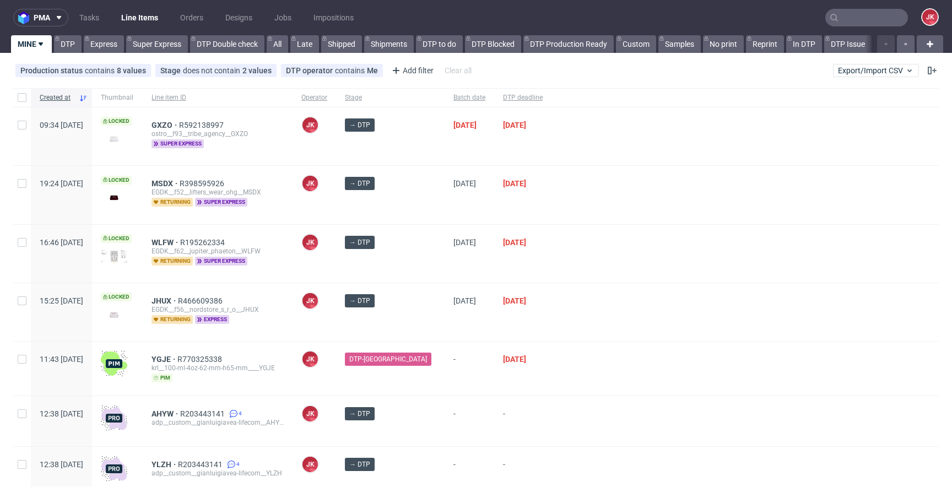
click at [554, 213] on div at bounding box center [744, 195] width 387 height 58
click at [179, 122] on span "GXZO" at bounding box center [165, 125] width 28 height 9
click at [292, 160] on div "GXZO R592138997 ostro__f93__tribe_agency__GXZO super express" at bounding box center [218, 136] width 150 height 58
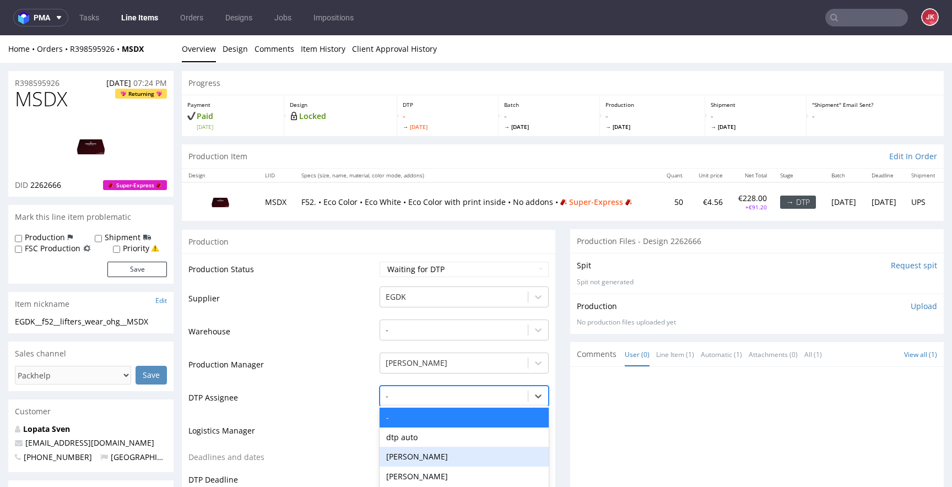
scroll to position [88, 0]
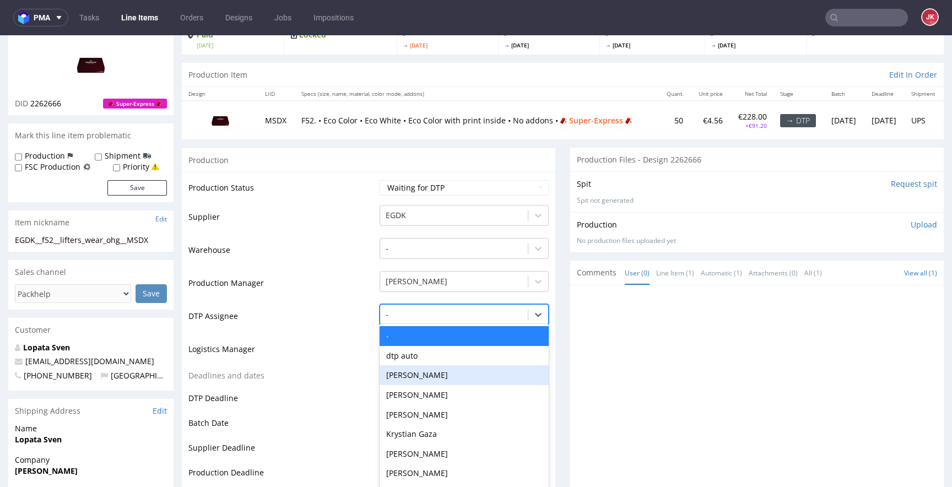
click at [422, 319] on div "[PERSON_NAME], 3 of 31. 31 results available. Use Up and Down to choose options…" at bounding box center [463, 311] width 169 height 15
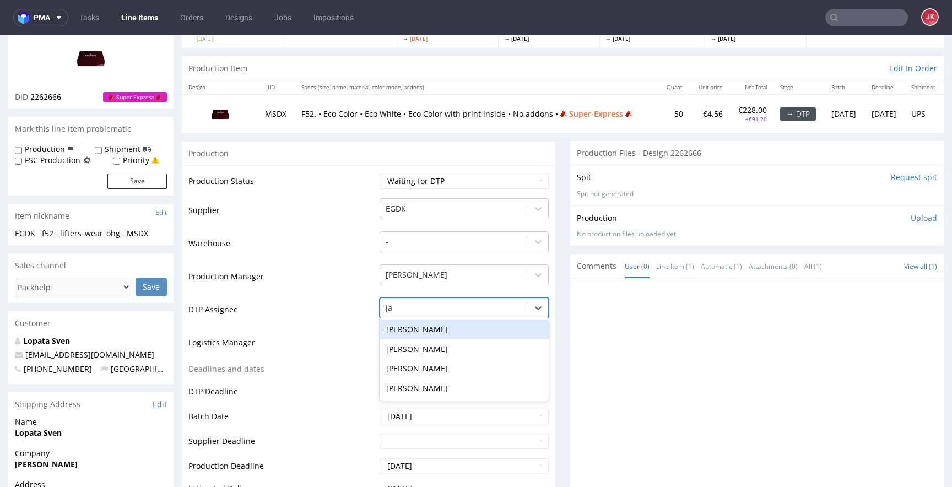
type input "jan"
click at [465, 330] on div "[PERSON_NAME]" at bounding box center [463, 329] width 169 height 20
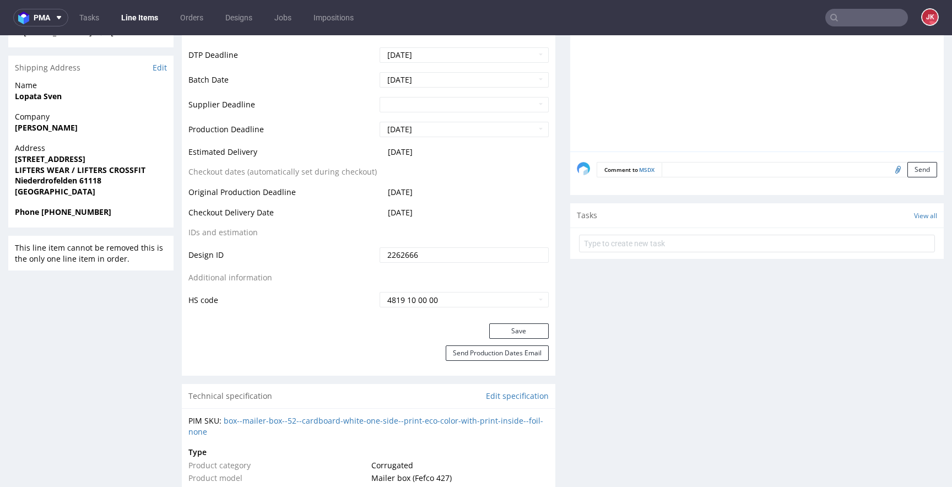
scroll to position [426, 0]
click at [498, 327] on button "Save" at bounding box center [518, 329] width 59 height 15
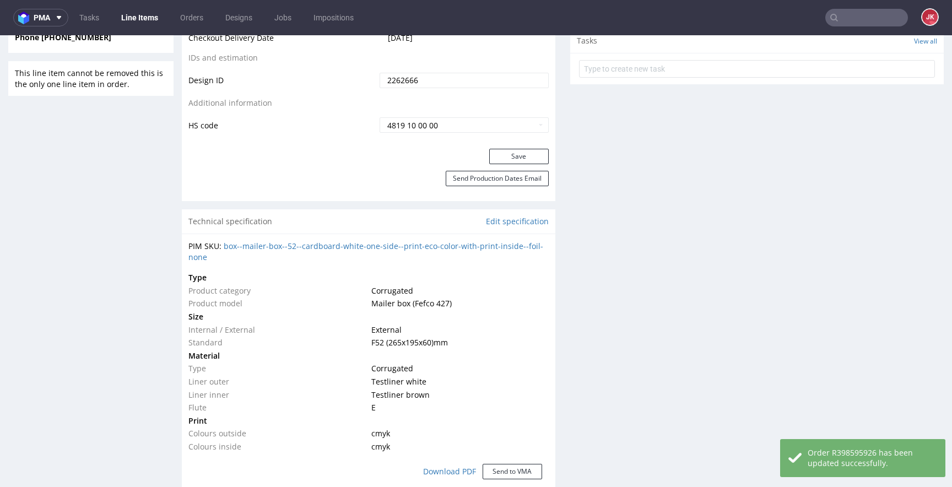
scroll to position [0, 0]
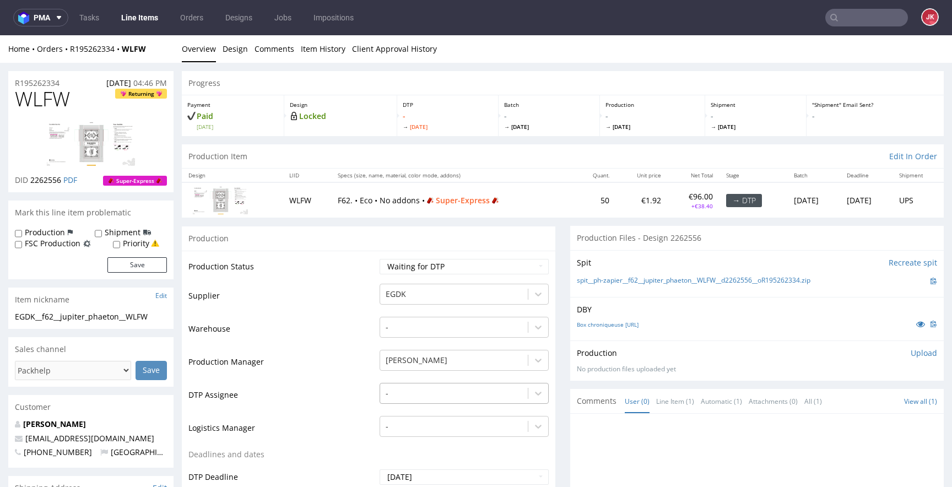
click at [420, 396] on div "-" at bounding box center [463, 390] width 169 height 15
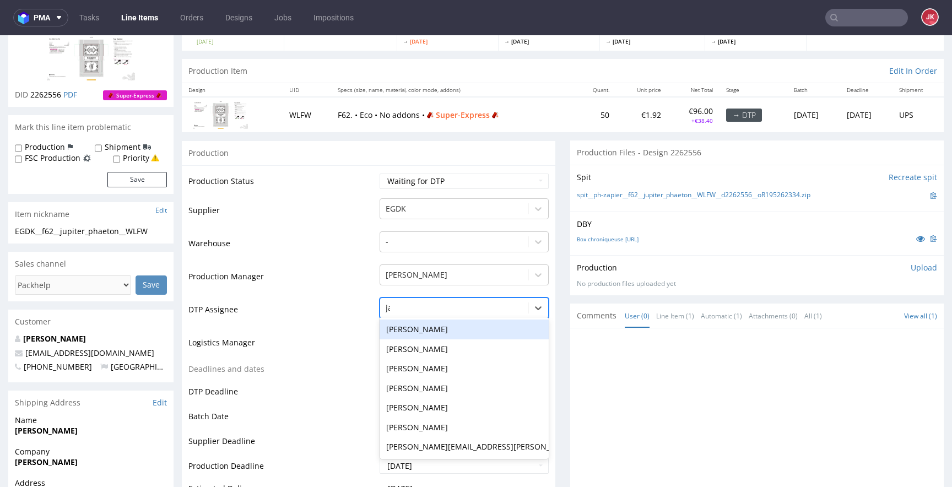
type input "jan"
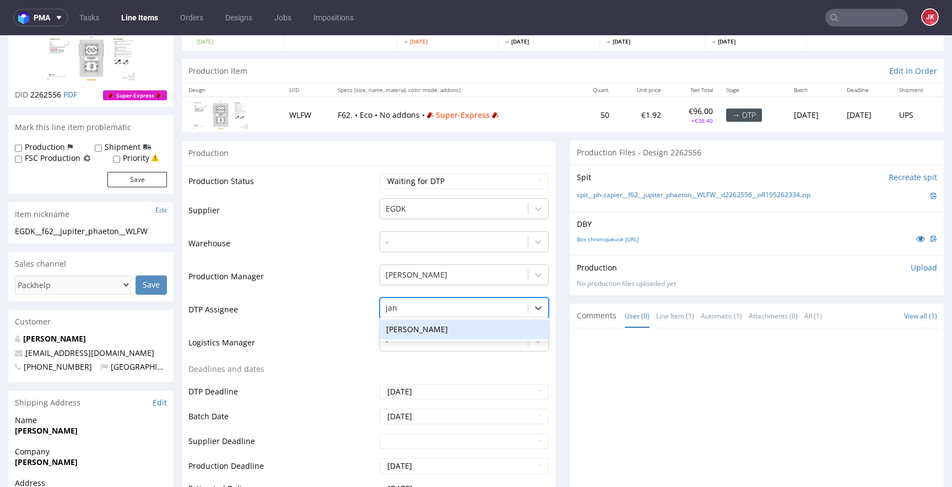
click at [471, 329] on div "[PERSON_NAME]" at bounding box center [463, 329] width 169 height 20
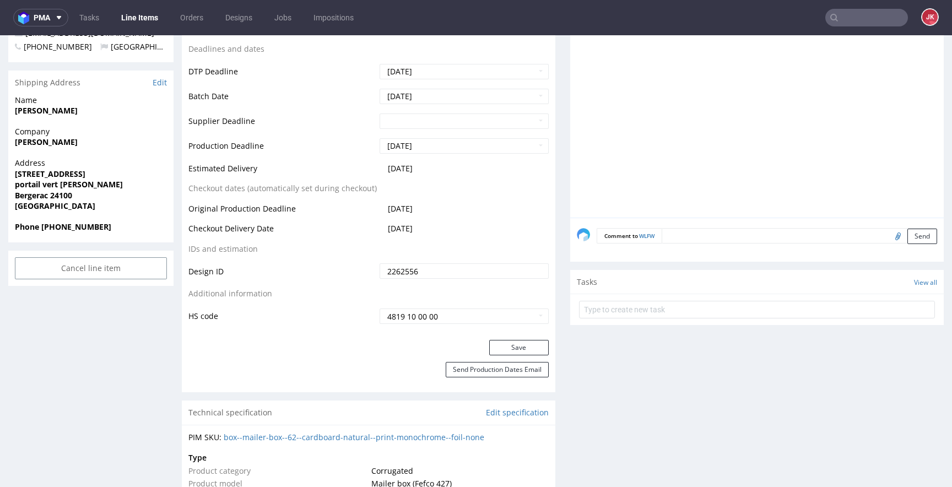
scroll to position [417, 0]
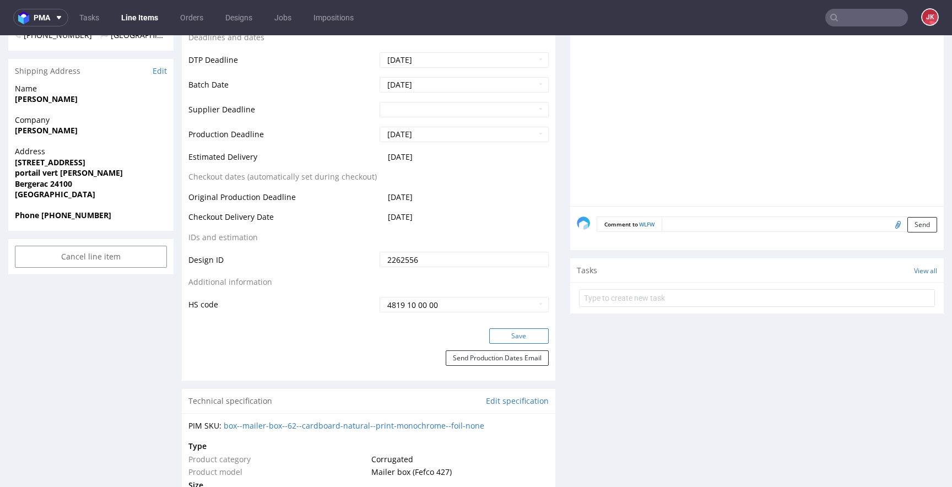
click at [507, 330] on button "Save" at bounding box center [518, 335] width 59 height 15
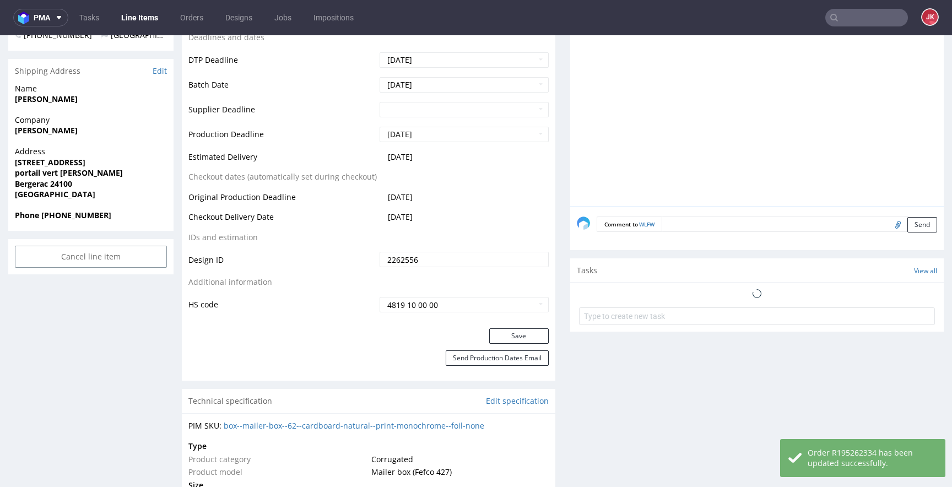
scroll to position [0, 0]
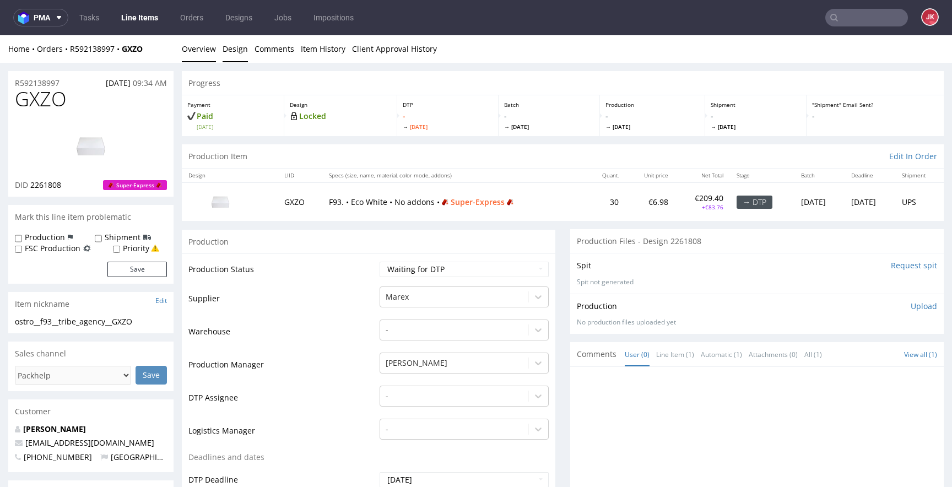
click at [229, 45] on link "Design" at bounding box center [234, 48] width 25 height 27
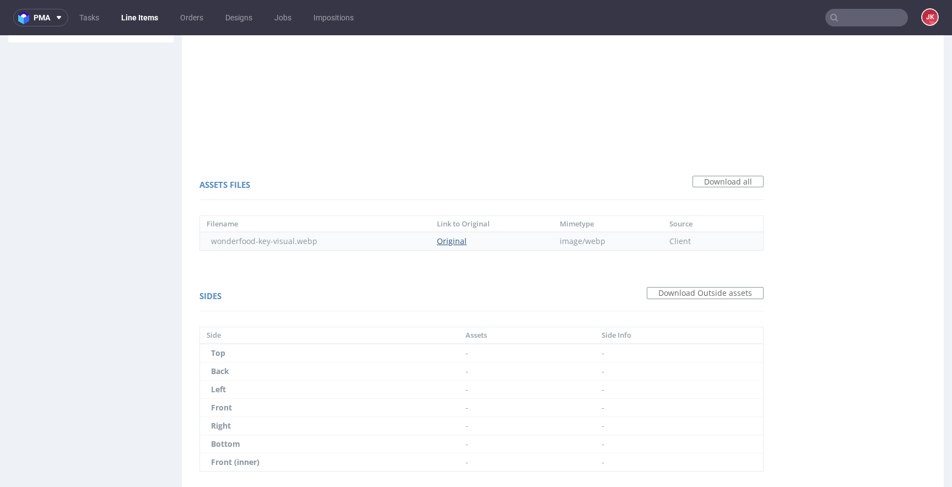
scroll to position [682, 0]
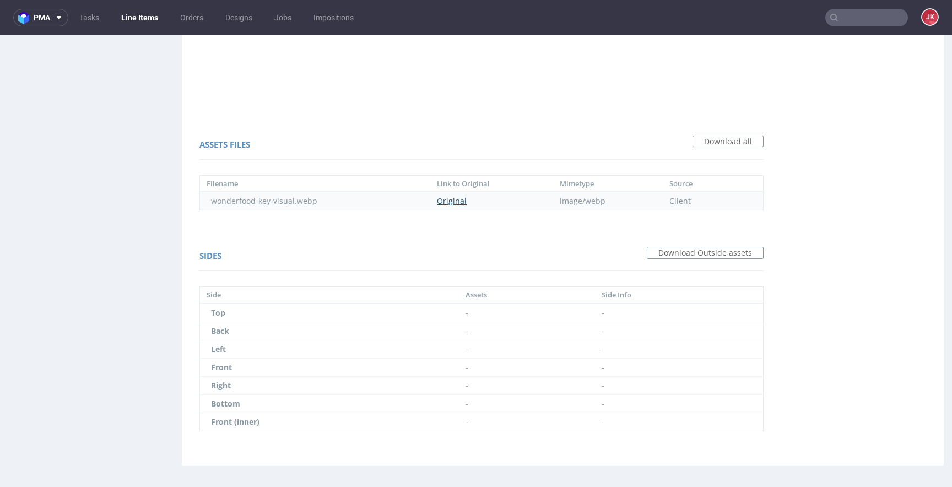
click at [452, 202] on link "Original" at bounding box center [452, 201] width 30 height 10
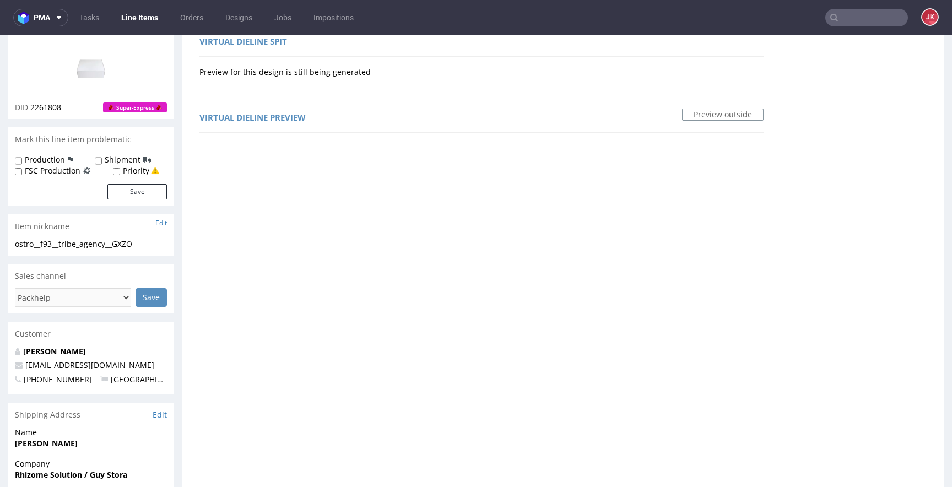
scroll to position [0, 0]
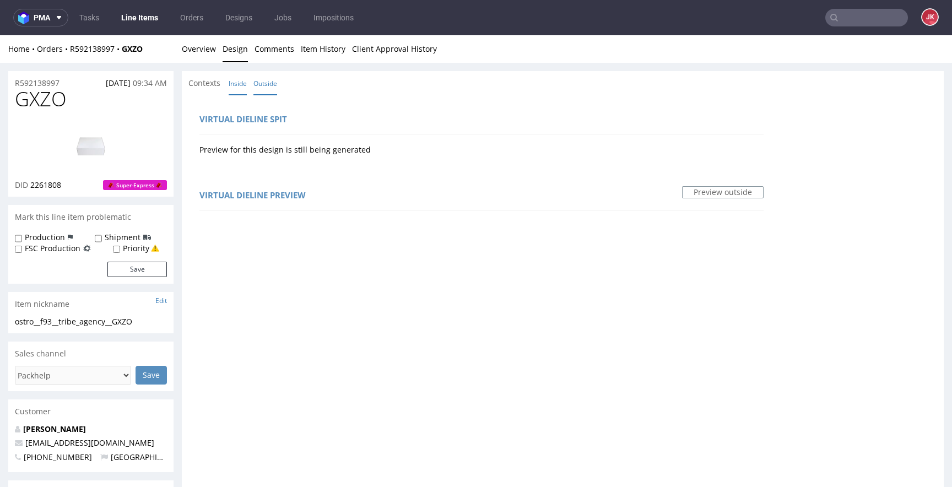
click at [241, 88] on link "Inside" at bounding box center [238, 84] width 18 height 24
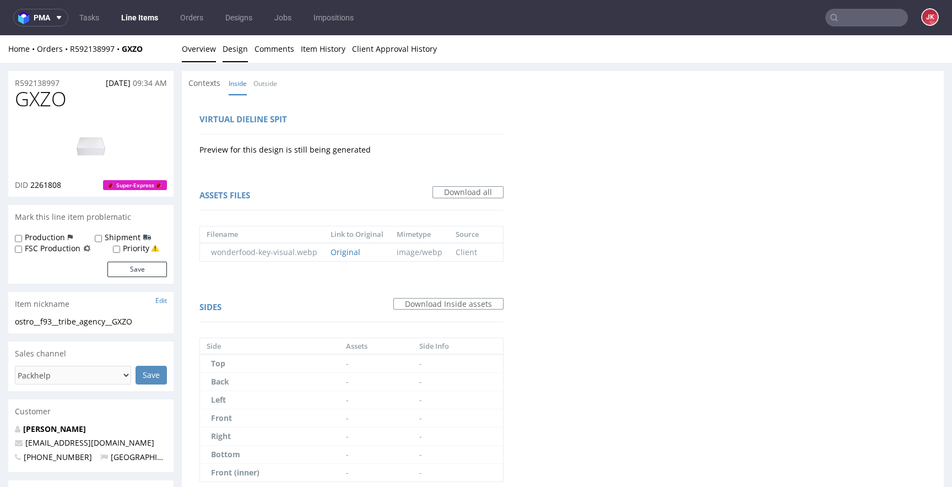
click at [203, 46] on link "Overview" at bounding box center [199, 48] width 34 height 27
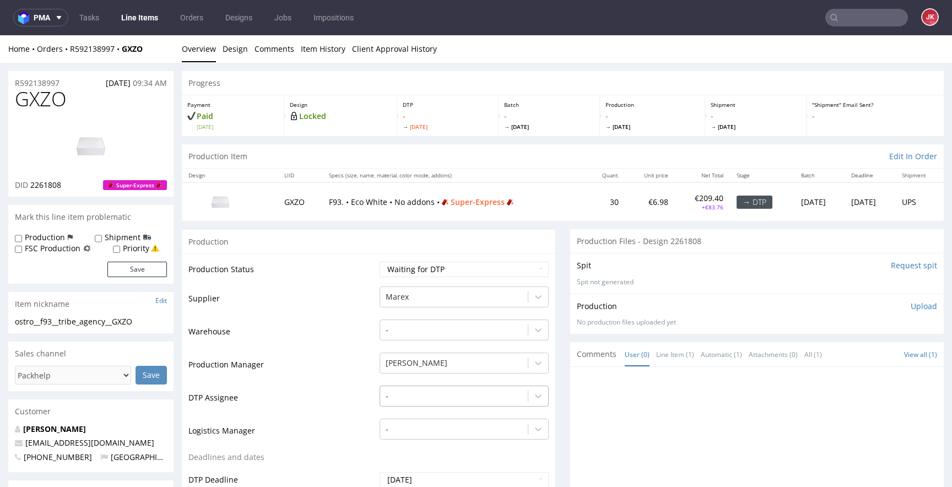
click at [423, 399] on div "-" at bounding box center [463, 393] width 169 height 15
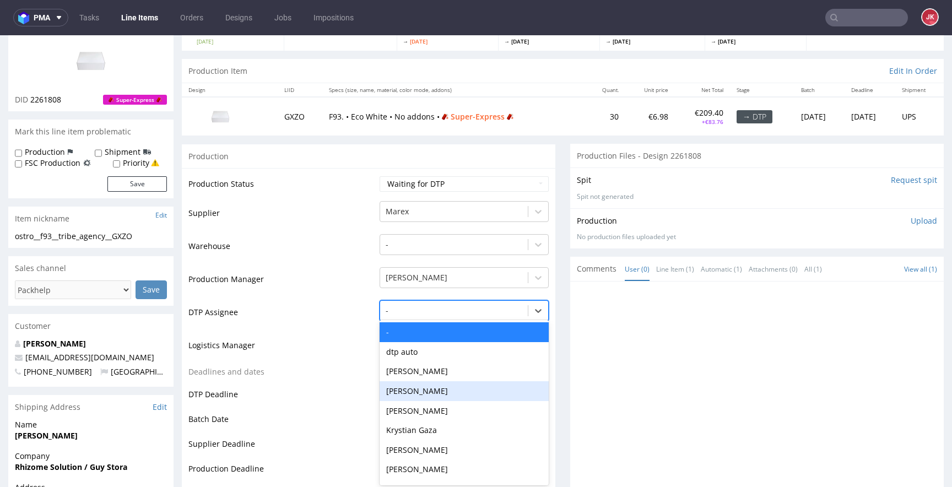
scroll to position [88, 0]
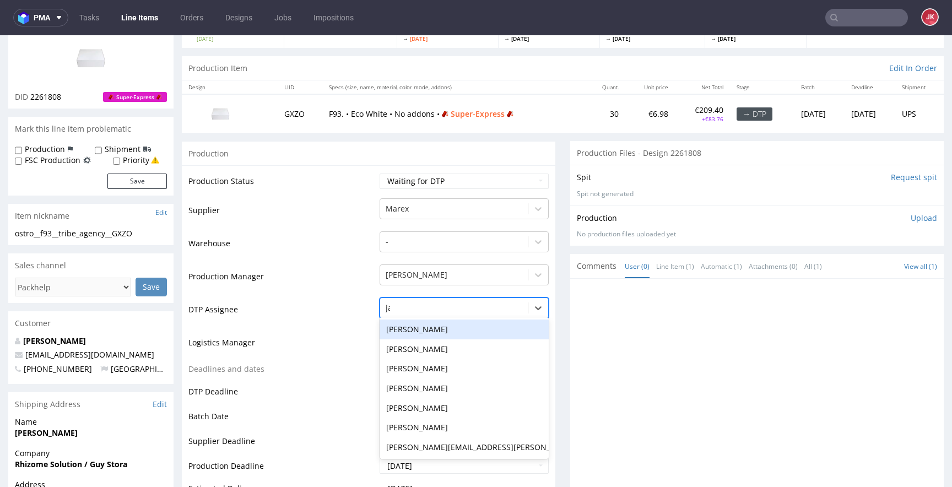
type input "jan"
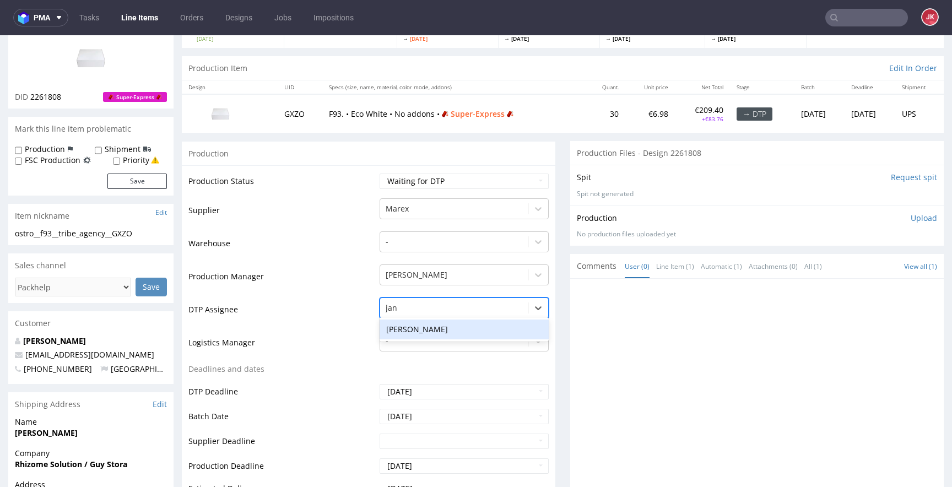
click at [469, 322] on div "[PERSON_NAME]" at bounding box center [463, 329] width 169 height 20
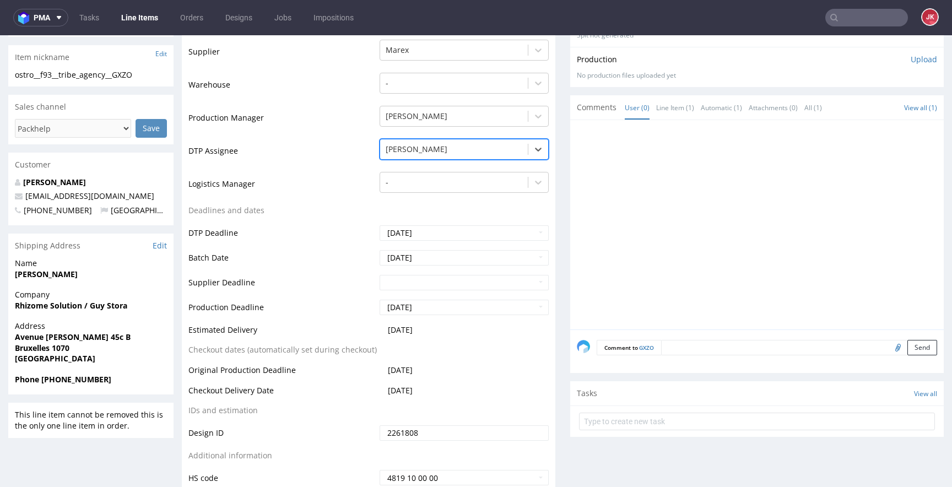
scroll to position [437, 0]
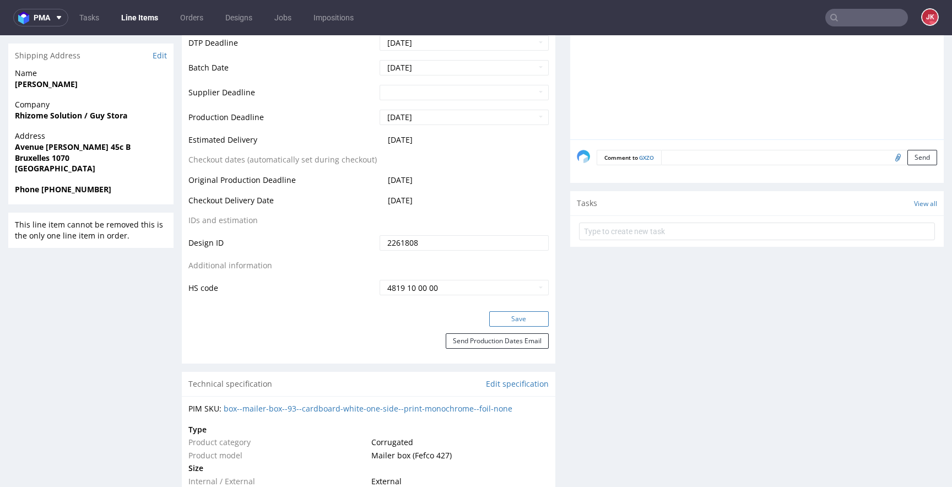
click at [500, 321] on button "Save" at bounding box center [518, 318] width 59 height 15
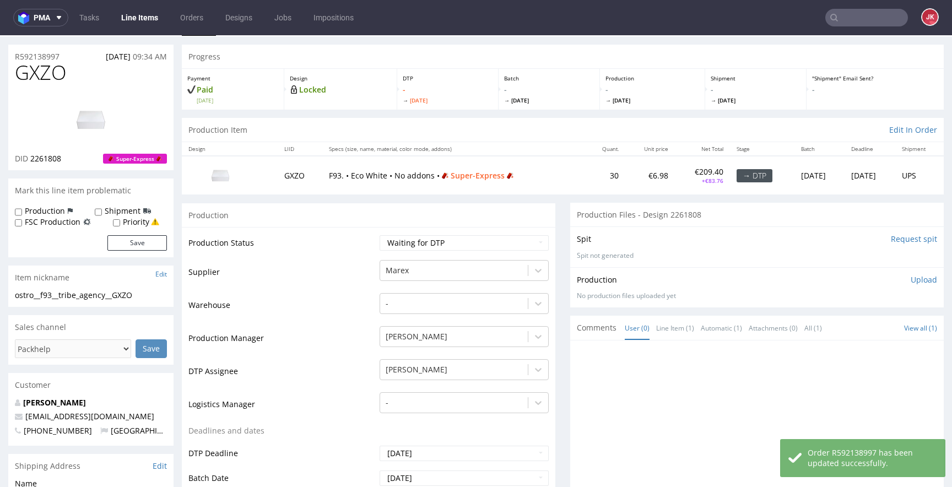
scroll to position [0, 0]
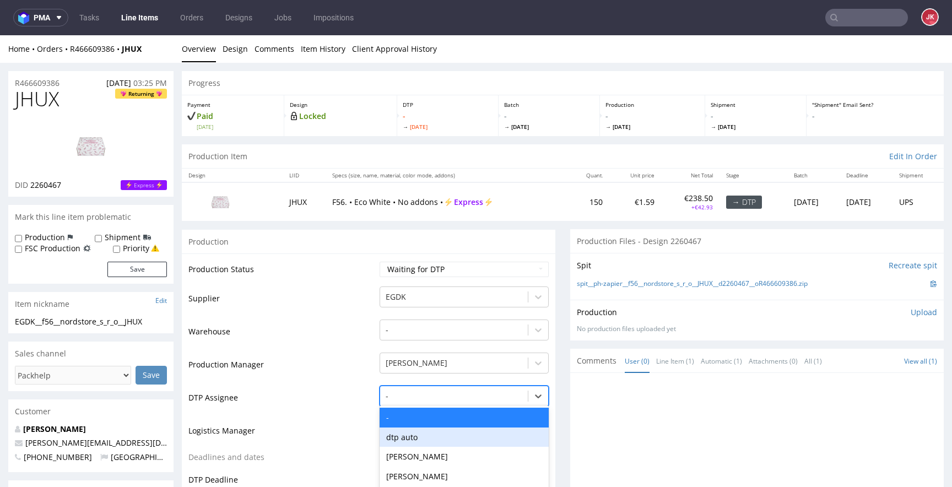
scroll to position [88, 0]
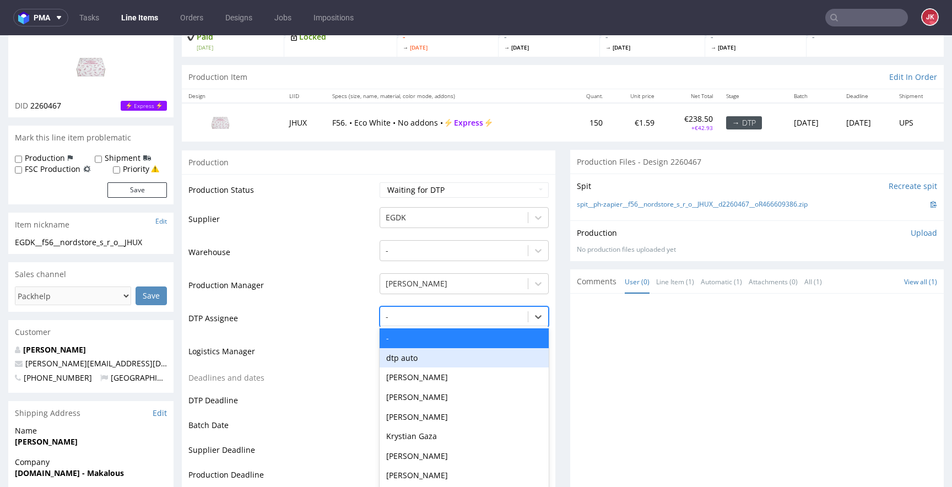
click at [404, 322] on div "dtp auto, 2 of 31. 31 results available. Use Up and Down to choose options, pre…" at bounding box center [463, 313] width 169 height 15
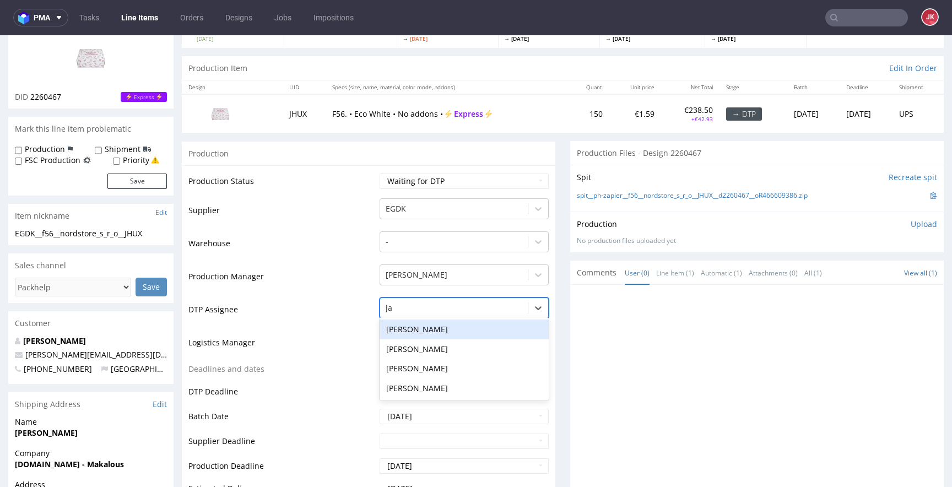
type input "jan"
click at [425, 327] on div "[PERSON_NAME]" at bounding box center [463, 329] width 169 height 20
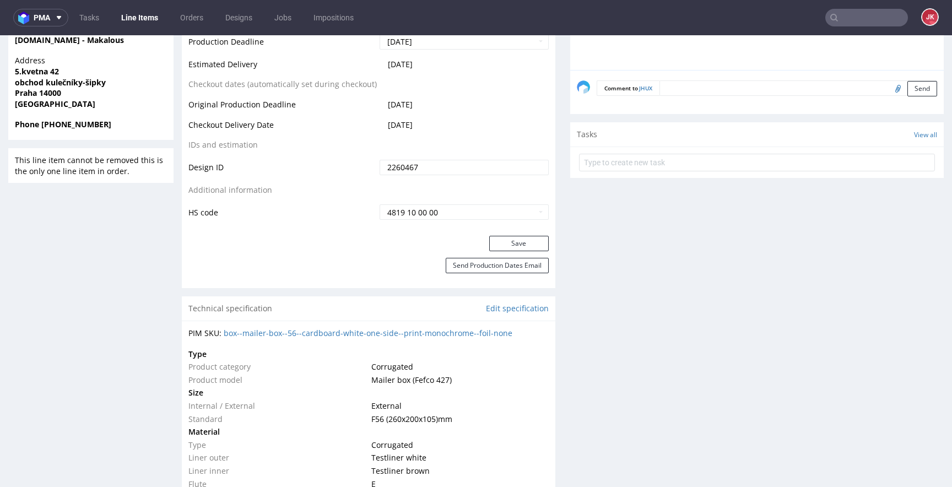
scroll to position [529, 0]
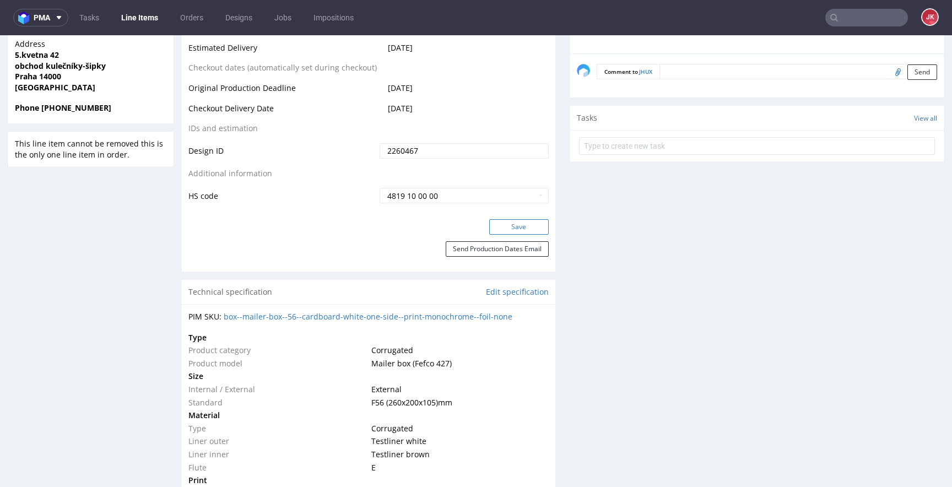
click at [515, 220] on button "Save" at bounding box center [518, 226] width 59 height 15
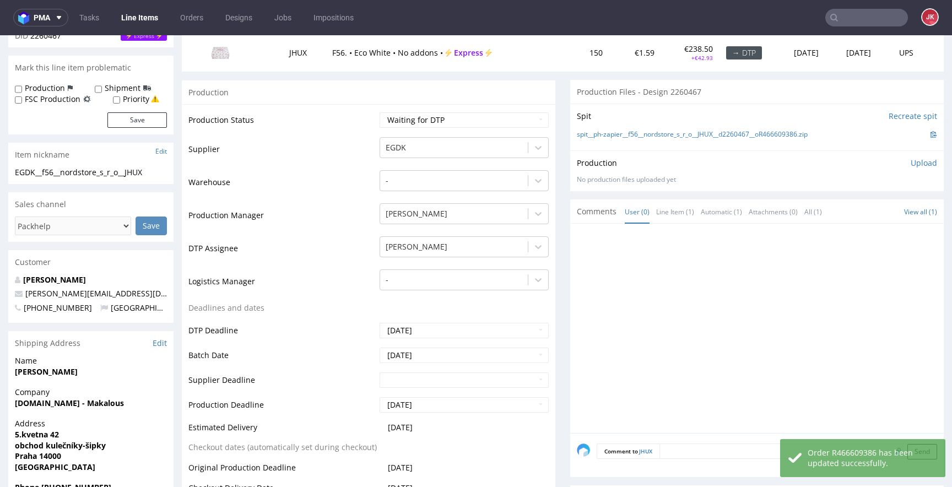
scroll to position [0, 0]
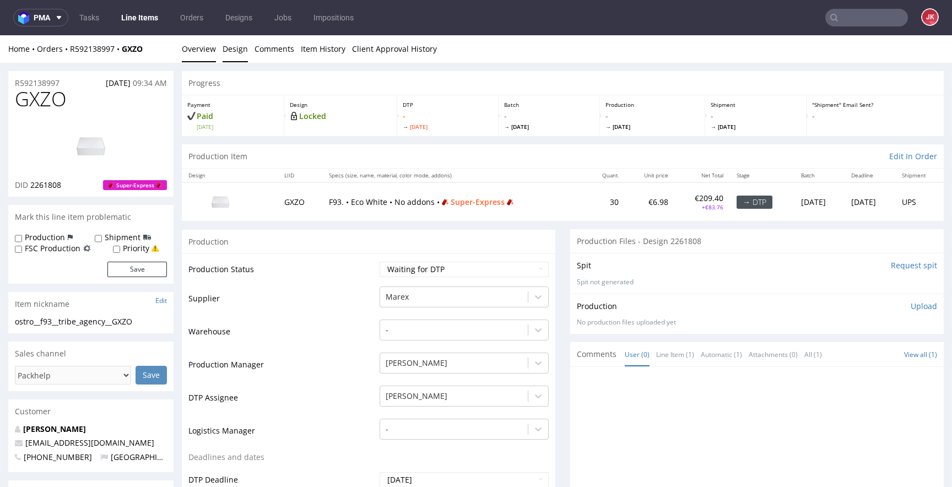
click at [243, 50] on link "Design" at bounding box center [234, 48] width 25 height 27
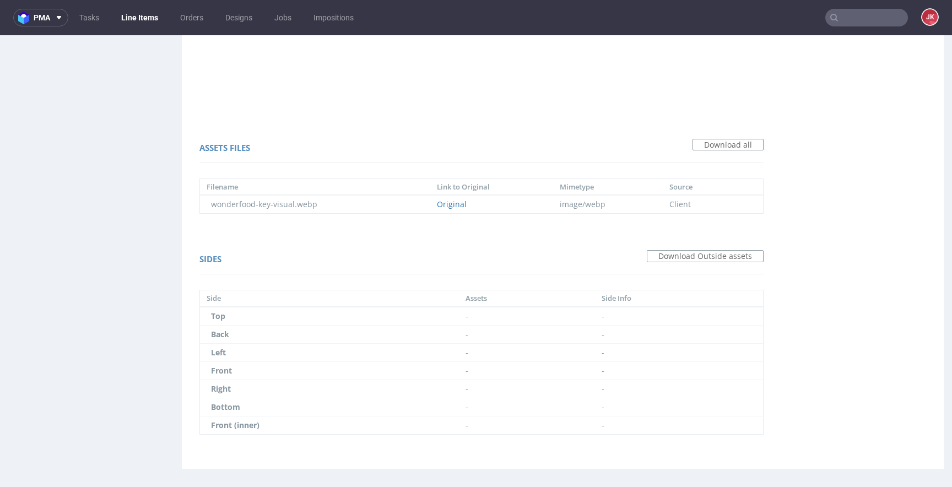
scroll to position [682, 0]
click at [446, 199] on link "Original" at bounding box center [452, 201] width 30 height 10
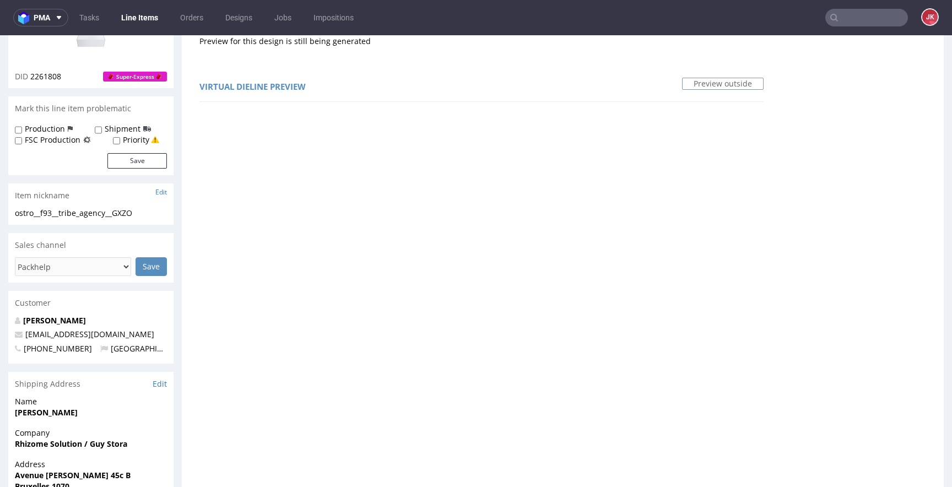
scroll to position [0, 0]
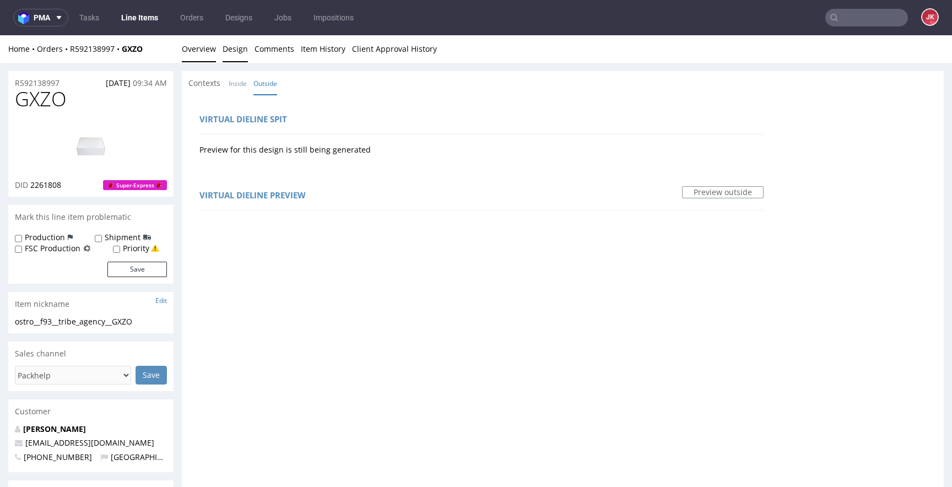
click at [189, 45] on link "Overview" at bounding box center [199, 48] width 34 height 27
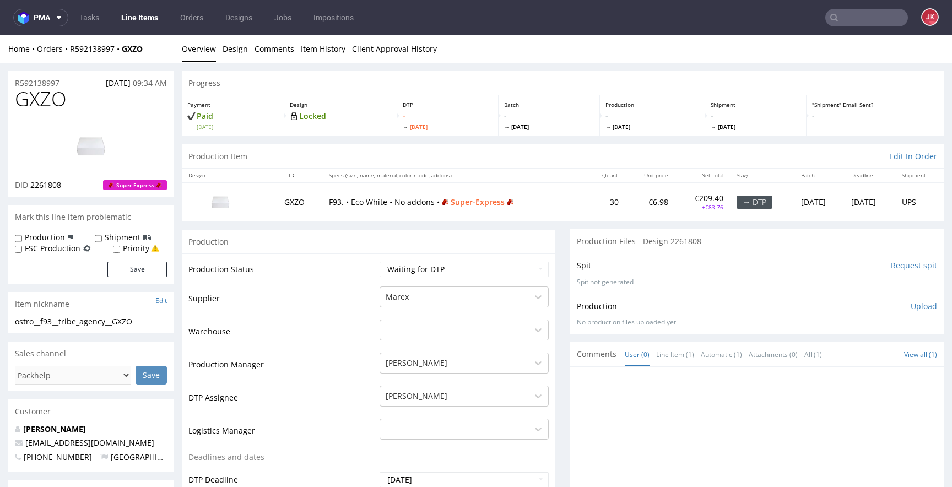
click at [124, 247] on label "Priority" at bounding box center [136, 248] width 26 height 11
click at [120, 247] on input "Priority" at bounding box center [116, 249] width 7 height 9
checkbox input "true"
click at [125, 263] on button "Save" at bounding box center [136, 269] width 59 height 15
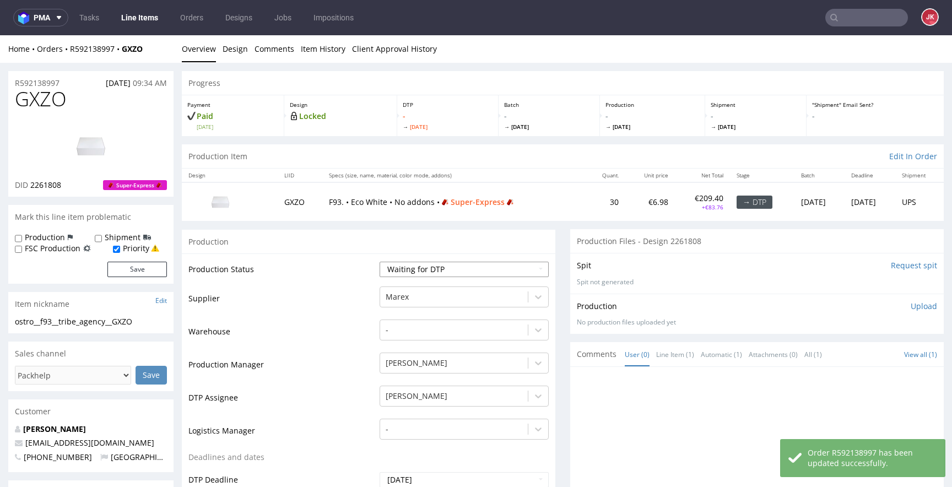
click at [400, 265] on select "Waiting for Artwork Waiting for Diecut Waiting for Mockup Waiting for DTP Waiti…" at bounding box center [463, 269] width 169 height 15
select select "dtp_in_process"
click at [379, 262] on select "Waiting for Artwork Waiting for Diecut Waiting for Mockup Waiting for DTP Waiti…" at bounding box center [463, 269] width 169 height 15
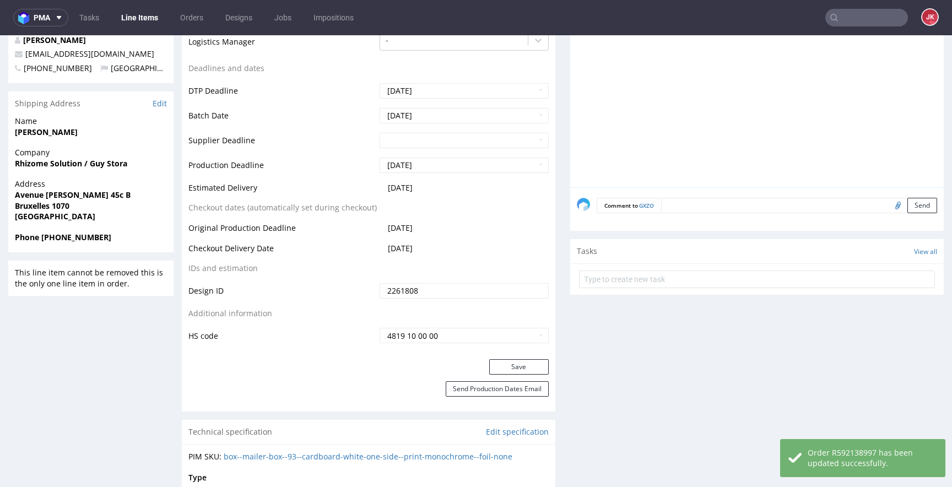
scroll to position [441, 0]
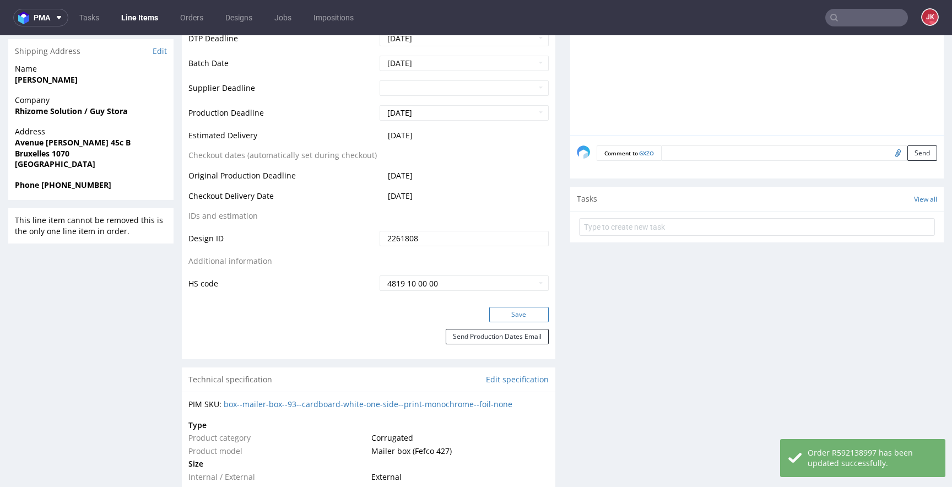
click at [499, 320] on button "Save" at bounding box center [518, 314] width 59 height 15
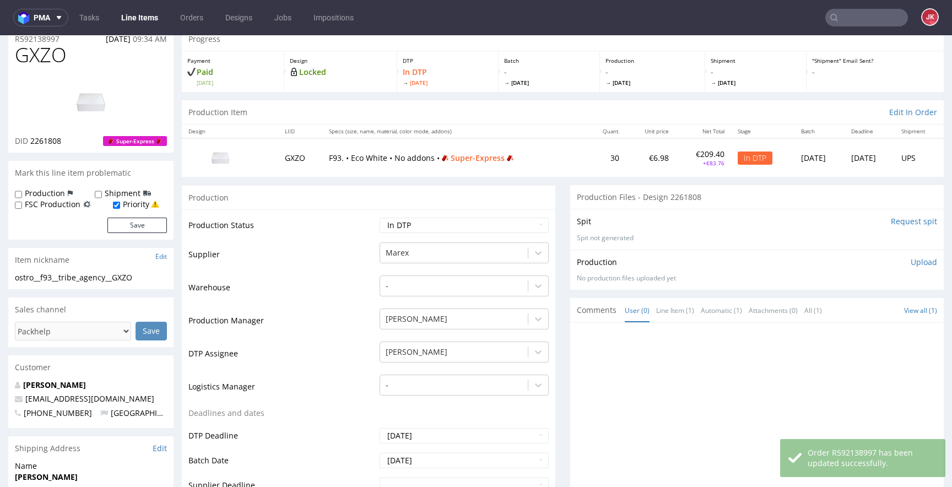
scroll to position [0, 0]
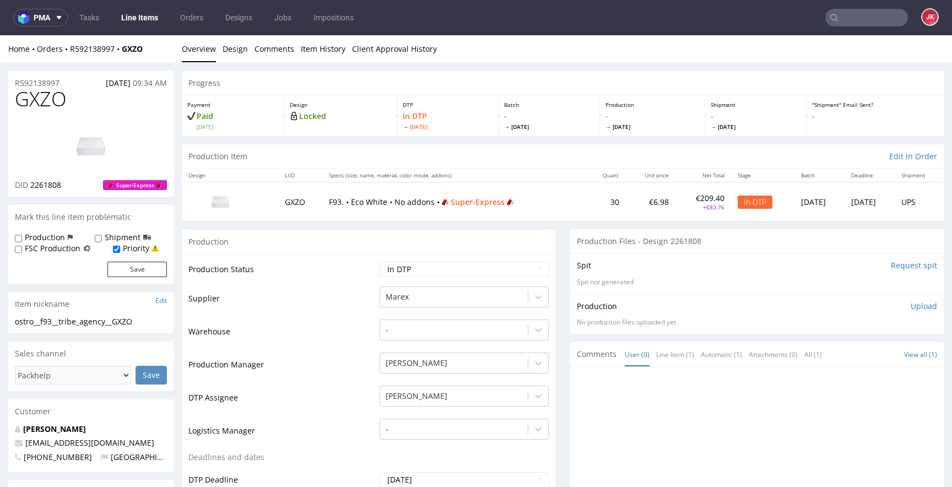
click at [40, 101] on span "GXZO" at bounding box center [41, 99] width 52 height 22
copy span "GXZO"
click at [348, 323] on td "Warehouse" at bounding box center [282, 334] width 188 height 33
drag, startPoint x: 160, startPoint y: 322, endPoint x: 0, endPoint y: 322, distance: 160.3
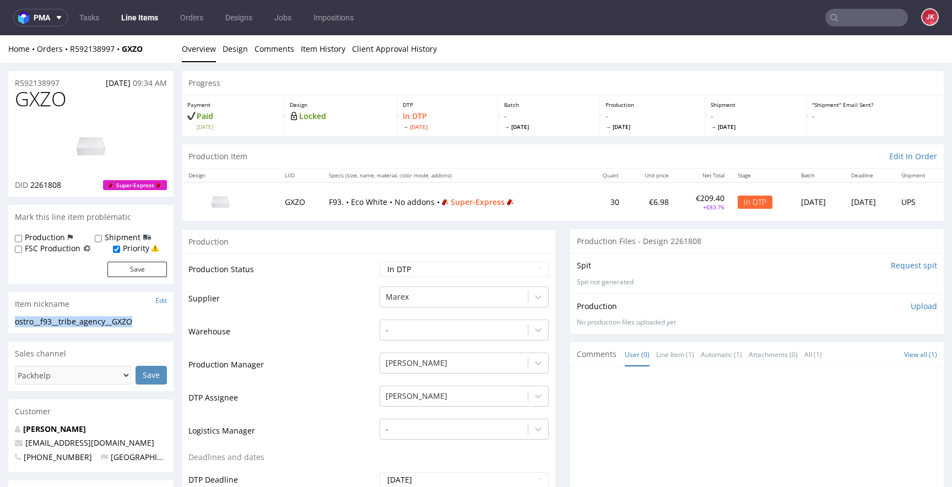
copy div "ostro__f93__tribe_agency__GXZO"
drag, startPoint x: 71, startPoint y: 81, endPoint x: 0, endPoint y: 83, distance: 71.1
copy p "R592138997"
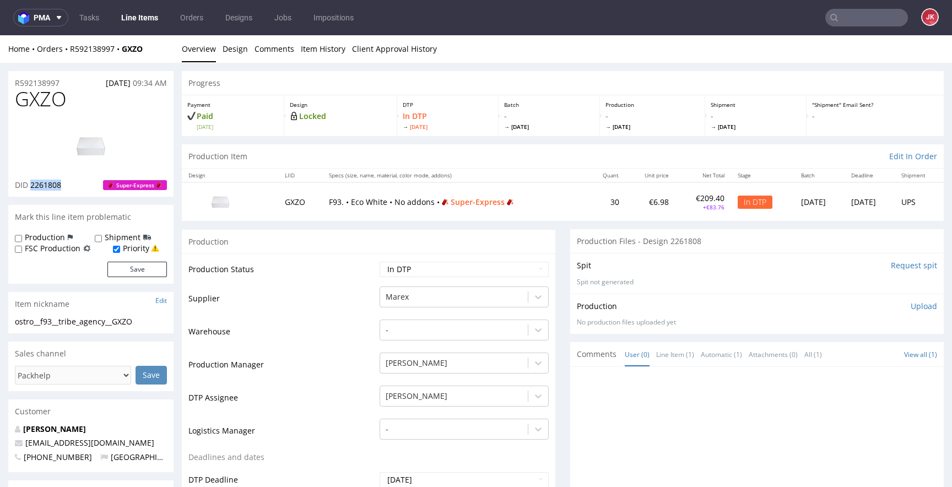
drag, startPoint x: 30, startPoint y: 187, endPoint x: 75, endPoint y: 182, distance: 44.9
click at [75, 182] on div "DID 2261808 Super-Express" at bounding box center [91, 185] width 152 height 11
copy span "2261808"
click at [911, 308] on p "Upload" at bounding box center [923, 306] width 26 height 11
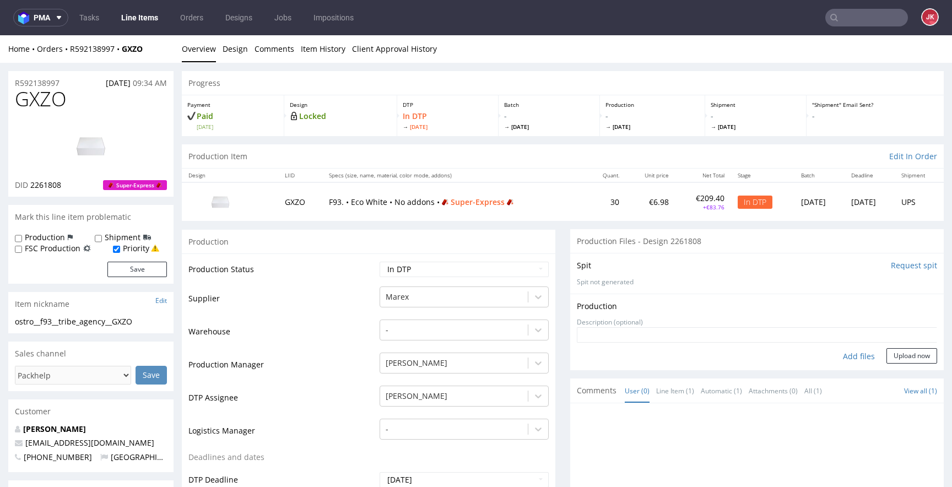
click at [841, 360] on div "Add files" at bounding box center [858, 356] width 55 height 17
type input "C:\fakepath\ostro__f93__tribe_agency__GXZO__d2261808__oR592138997__5__outside.p…"
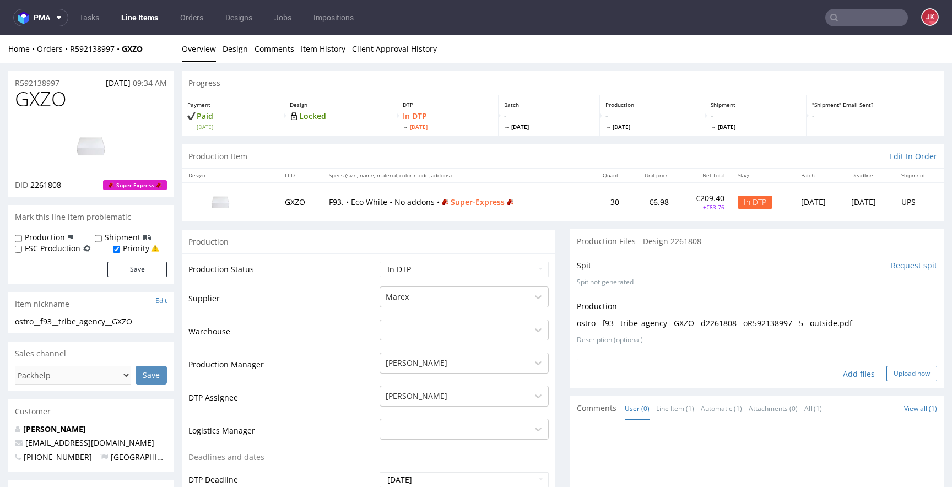
click at [898, 372] on button "Upload now" at bounding box center [911, 373] width 51 height 15
click at [477, 268] on select "Waiting for Artwork Waiting for Diecut Waiting for Mockup Waiting for DTP Waiti…" at bounding box center [463, 269] width 169 height 15
select select "dtp_ca_needed"
click at [379, 262] on select "Waiting for Artwork Waiting for Diecut Waiting for Mockup Waiting for DTP Waiti…" at bounding box center [463, 269] width 169 height 15
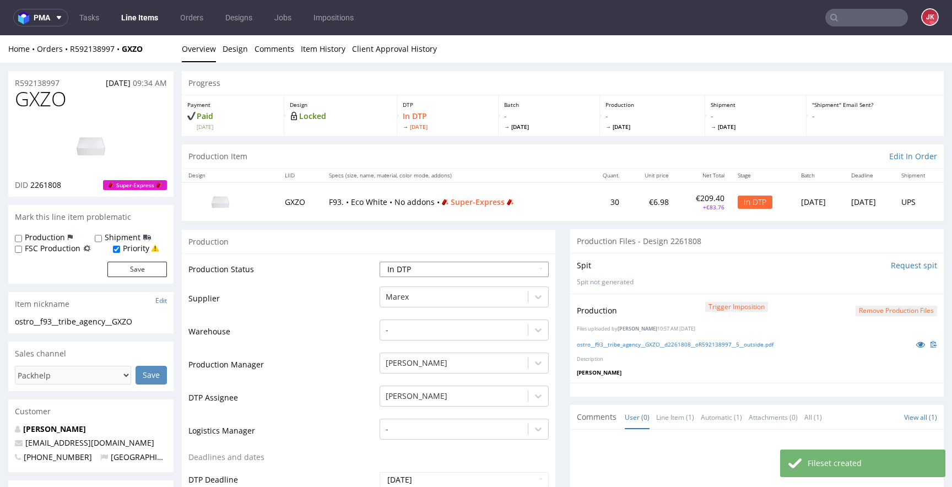
click at [475, 271] on select "Waiting for Artwork Waiting for Diecut Waiting for Mockup Waiting for DTP Waiti…" at bounding box center [463, 269] width 169 height 15
select select "dtp_ca_needed"
click at [379, 262] on select "Waiting for Artwork Waiting for Diecut Waiting for Mockup Waiting for DTP Waiti…" at bounding box center [463, 269] width 169 height 15
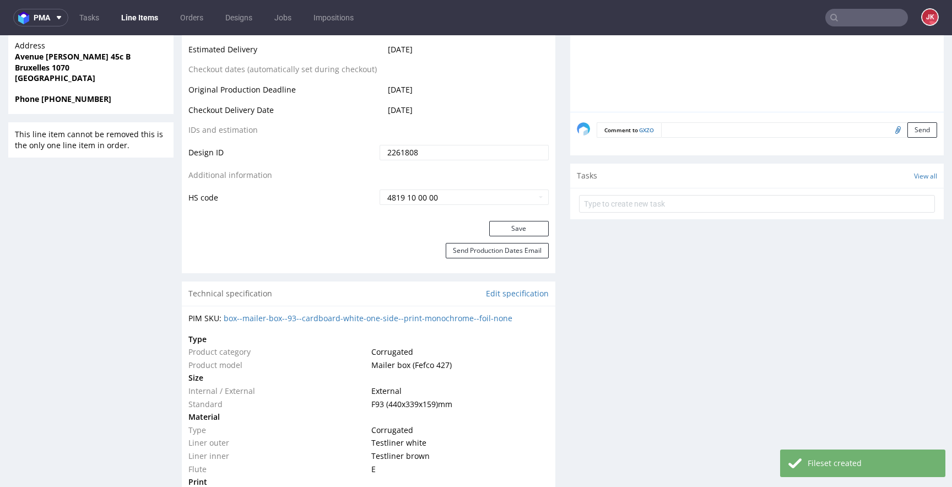
scroll to position [596, 0]
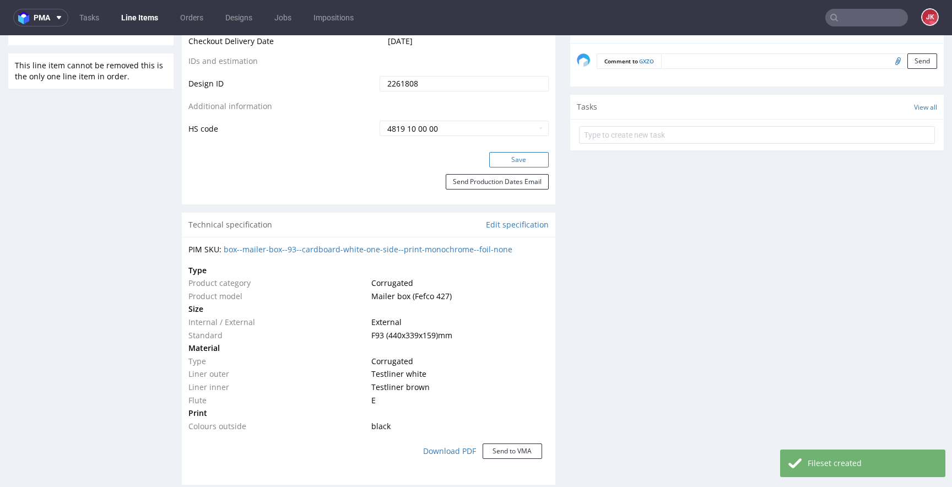
click at [506, 159] on button "Save" at bounding box center [518, 159] width 59 height 15
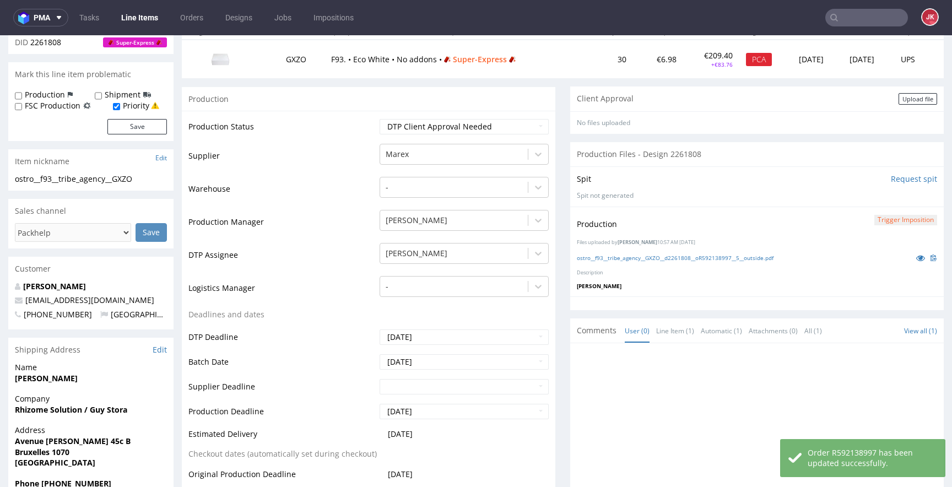
scroll to position [0, 0]
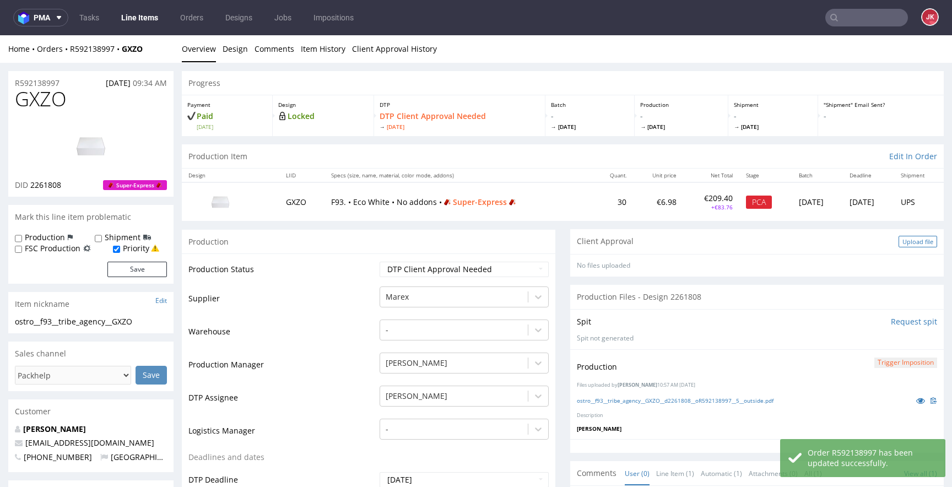
click at [898, 241] on div "Upload file" at bounding box center [917, 242] width 39 height 12
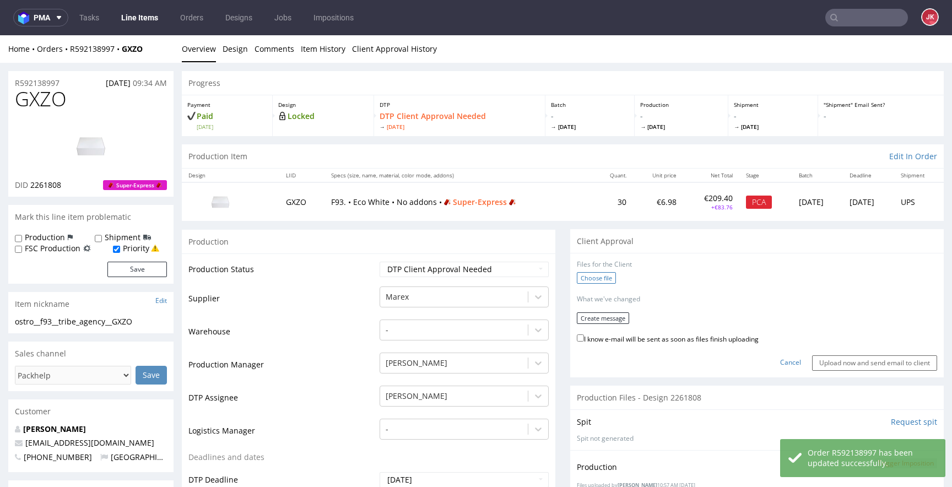
click at [600, 273] on label "Choose file" at bounding box center [596, 278] width 39 height 12
click at [0, 35] on input "Choose file" at bounding box center [0, 35] width 0 height 0
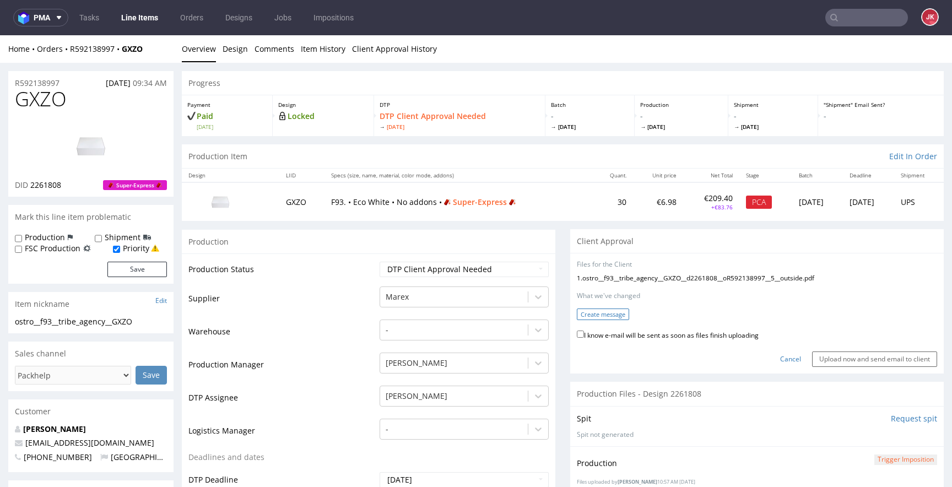
click at [581, 313] on button "Create message" at bounding box center [603, 314] width 52 height 12
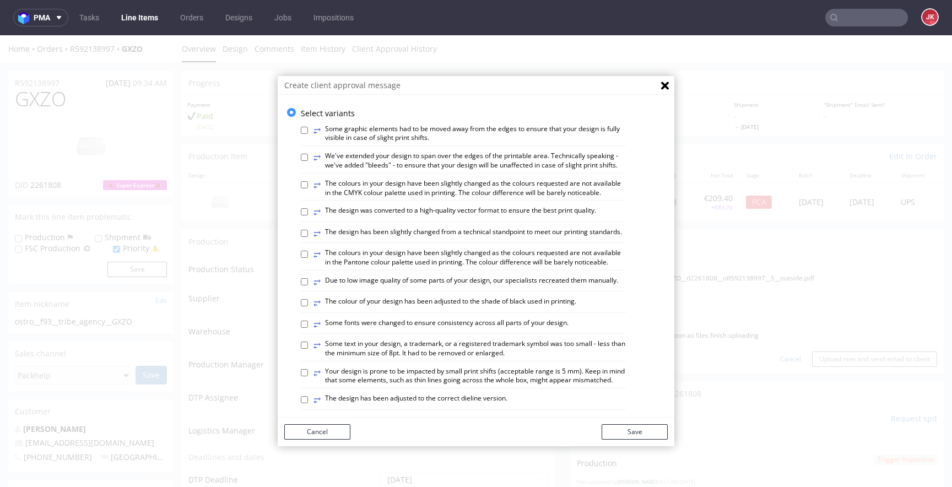
click at [386, 197] on label "⥂ The colours in your design have been slightly changed as the colours requeste…" at bounding box center [469, 188] width 312 height 19
click at [308, 188] on input "⥂ The colours in your design have been slightly changed as the colours requeste…" at bounding box center [304, 184] width 7 height 7
checkbox input "true"
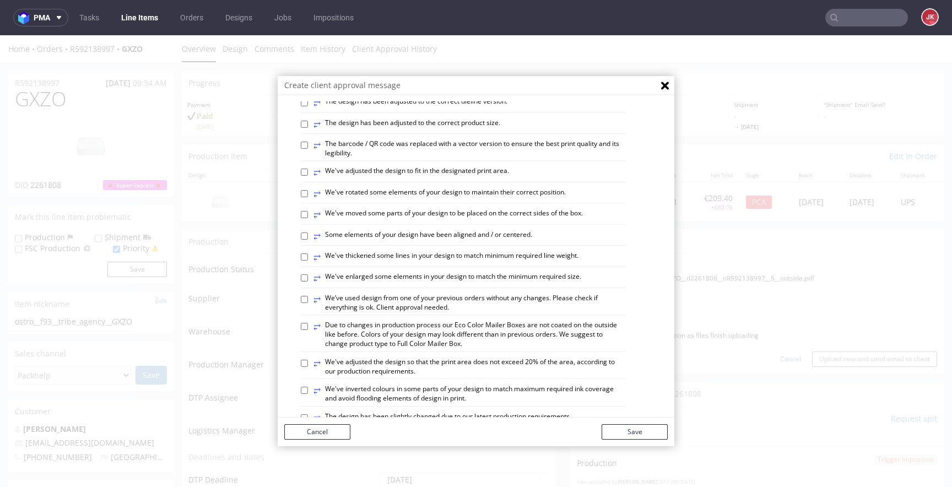
scroll to position [296, 0]
click at [368, 110] on label "⥂ The design has been adjusted to the correct dieline version." at bounding box center [410, 103] width 194 height 12
click at [308, 107] on input "⥂ The design has been adjusted to the correct dieline version." at bounding box center [304, 103] width 7 height 7
checkbox input "true"
click at [341, 243] on label "⥂ Some elements of your design have been aligned and / or centered." at bounding box center [422, 237] width 219 height 12
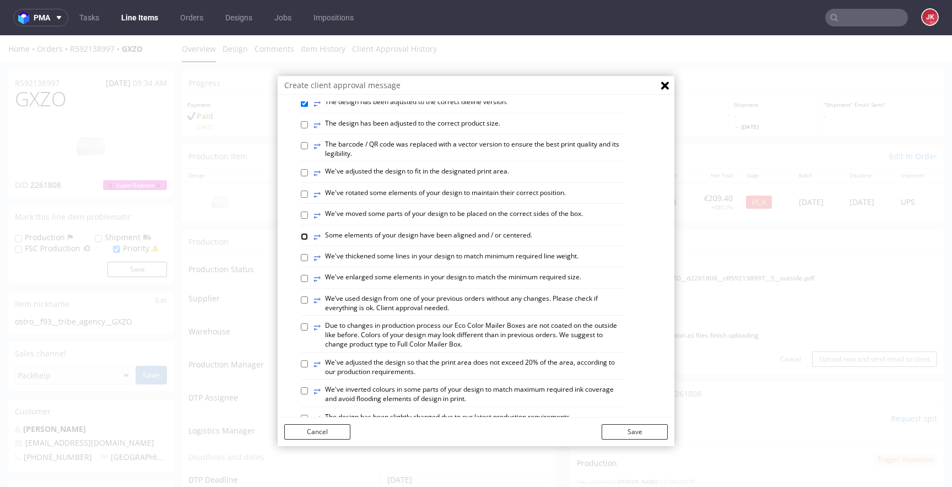
click at [308, 240] on input "⥂ Some elements of your design have been aligned and / or centered." at bounding box center [304, 236] width 7 height 7
checkbox input "true"
click at [640, 432] on button "Save" at bounding box center [634, 431] width 66 height 15
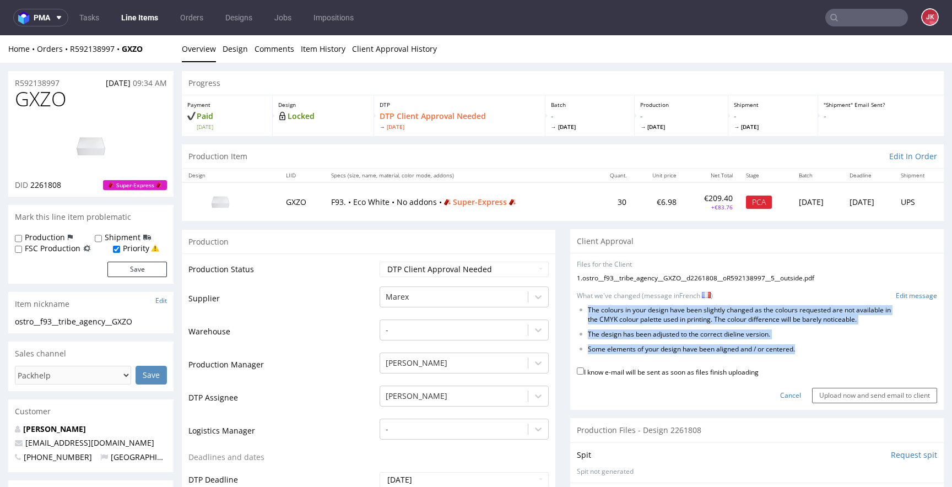
drag, startPoint x: 579, startPoint y: 308, endPoint x: 861, endPoint y: 351, distance: 285.2
click at [861, 351] on ul "The colours in your design have been slightly changed as the colours requested …" at bounding box center [757, 330] width 360 height 48
copy ul "The colours in your design have been slightly changed as the colours requested …"
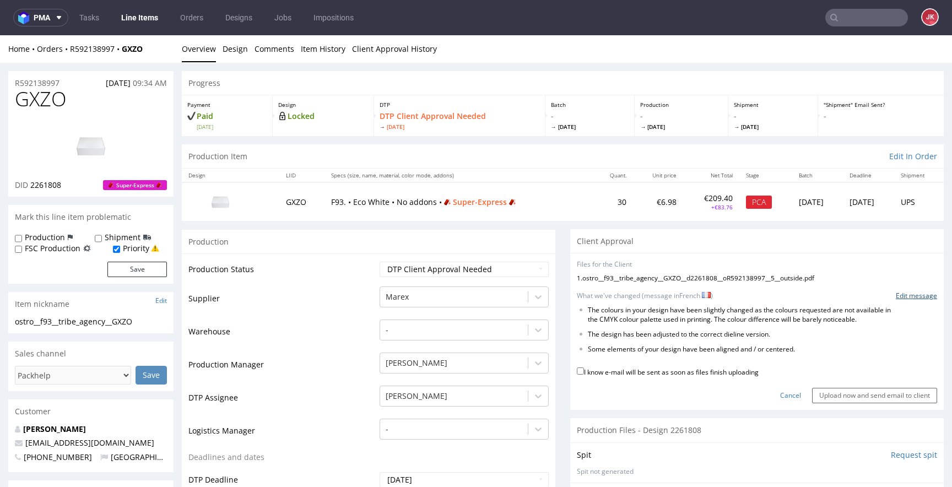
click at [899, 299] on link "Edit message" at bounding box center [915, 295] width 41 height 9
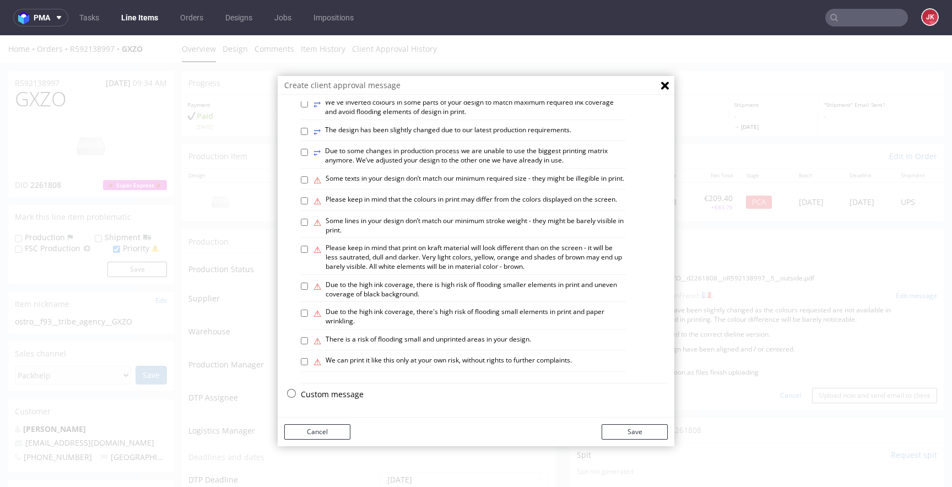
scroll to position [645, 0]
click at [326, 393] on p "Custom message" at bounding box center [484, 394] width 367 height 11
checkbox input "false"
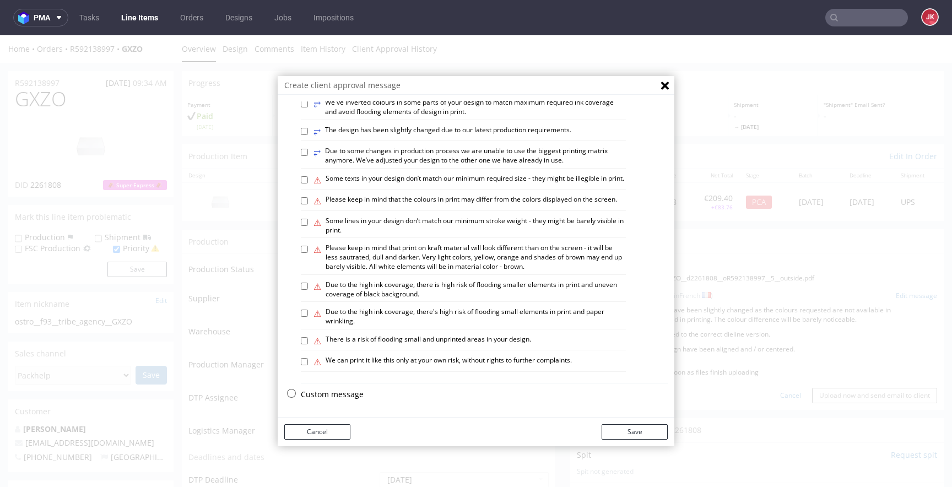
scroll to position [0, 0]
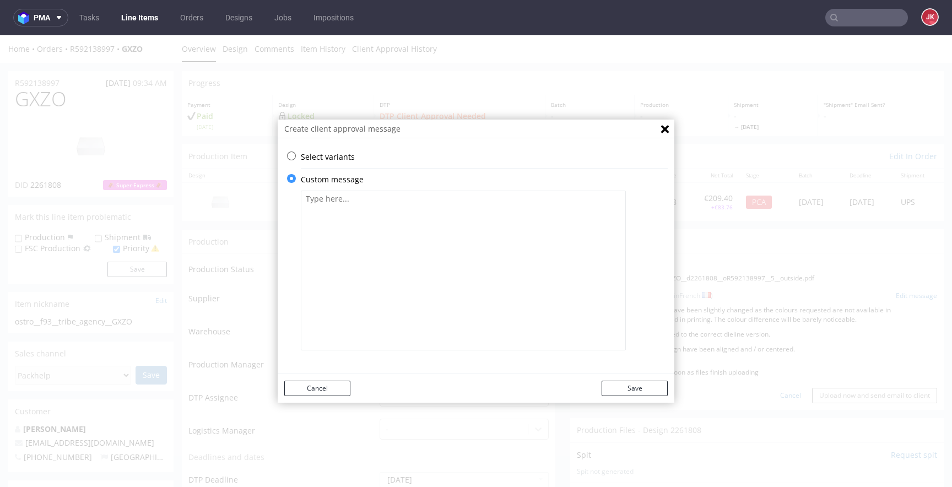
click at [410, 253] on textarea at bounding box center [463, 271] width 325 height 160
paste textarea "La qualité de votre fichier est inférieure à la résolution recommandée de 300 d…"
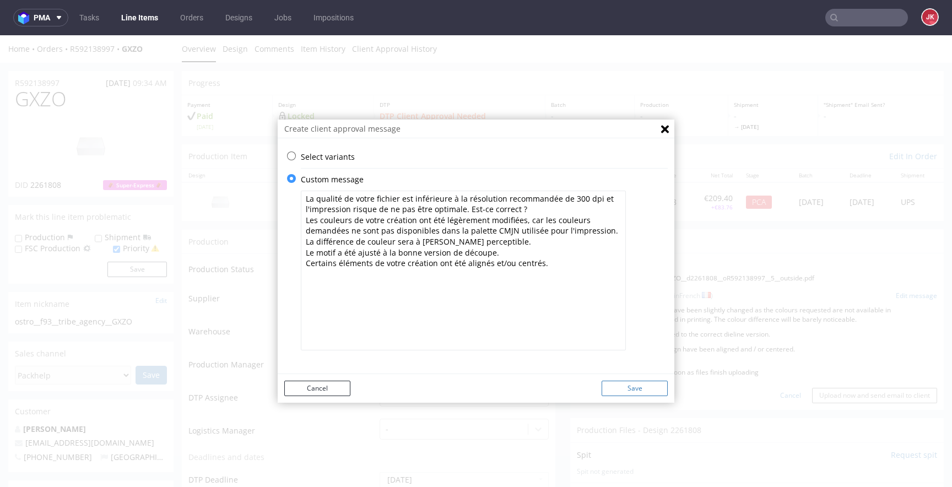
type textarea "La qualité de votre fichier est inférieure à la résolution recommandée de 300 d…"
click at [613, 392] on button "Save" at bounding box center [634, 388] width 66 height 15
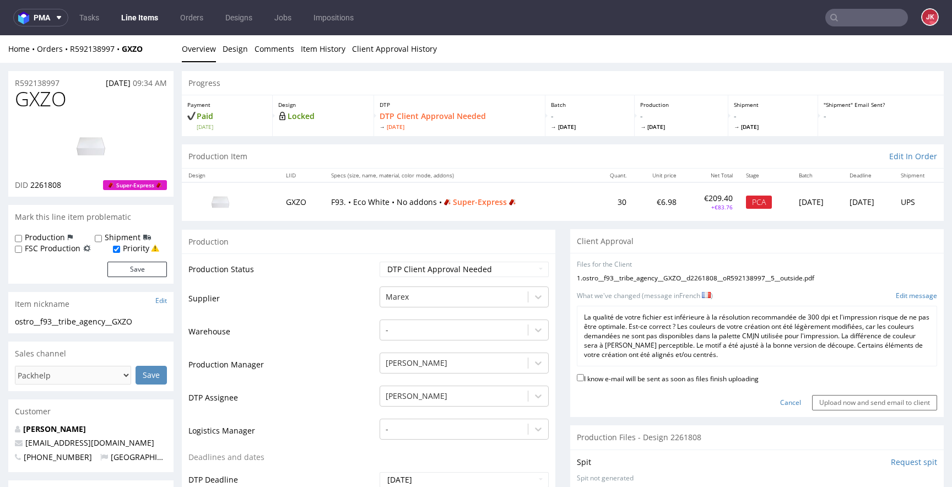
click at [619, 376] on label "I know e-mail will be sent as soon as files finish uploading" at bounding box center [668, 378] width 182 height 12
click at [584, 376] on input "I know e-mail will be sent as soon as files finish uploading" at bounding box center [580, 377] width 7 height 7
checkbox input "true"
click at [837, 400] on input "Upload now and send email to client" at bounding box center [874, 402] width 125 height 15
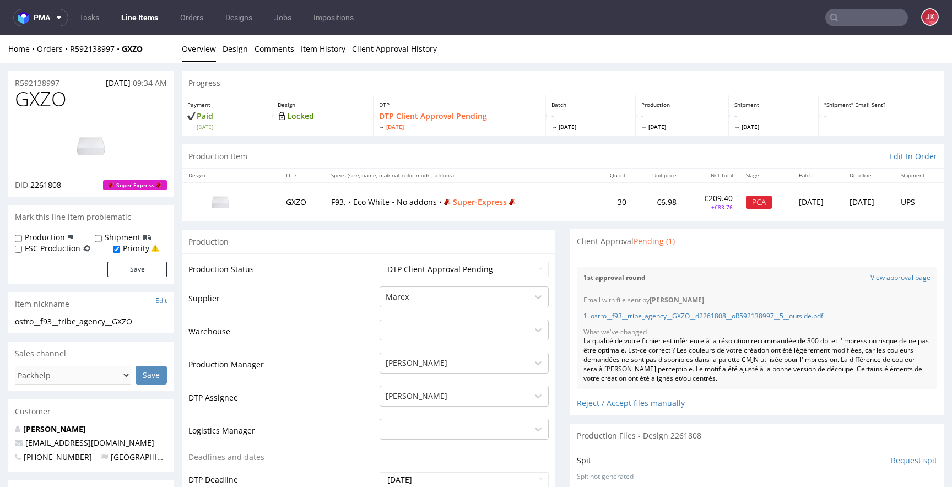
click at [46, 99] on span "GXZO" at bounding box center [41, 99] width 52 height 22
copy span "GXZO"
click at [359, 296] on td "Supplier" at bounding box center [282, 301] width 188 height 33
click at [362, 284] on td "Production Status" at bounding box center [282, 272] width 188 height 25
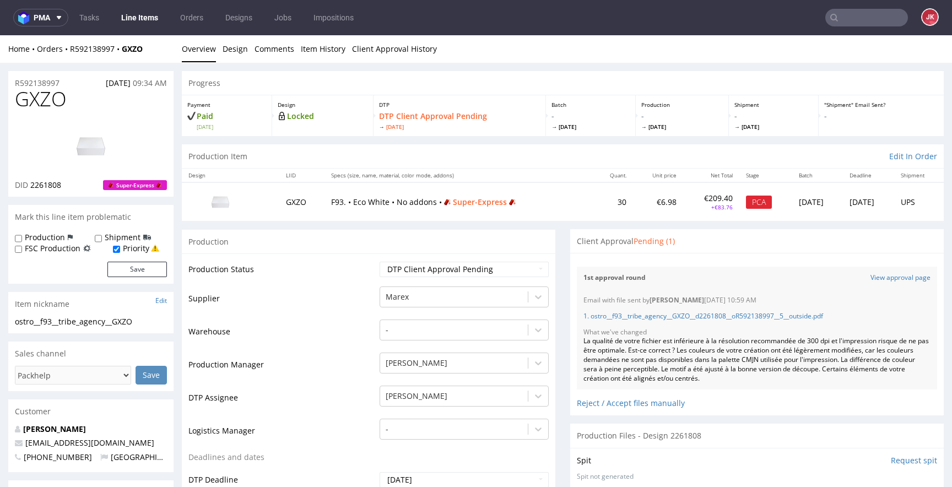
click at [365, 283] on td "Production Status" at bounding box center [282, 272] width 188 height 25
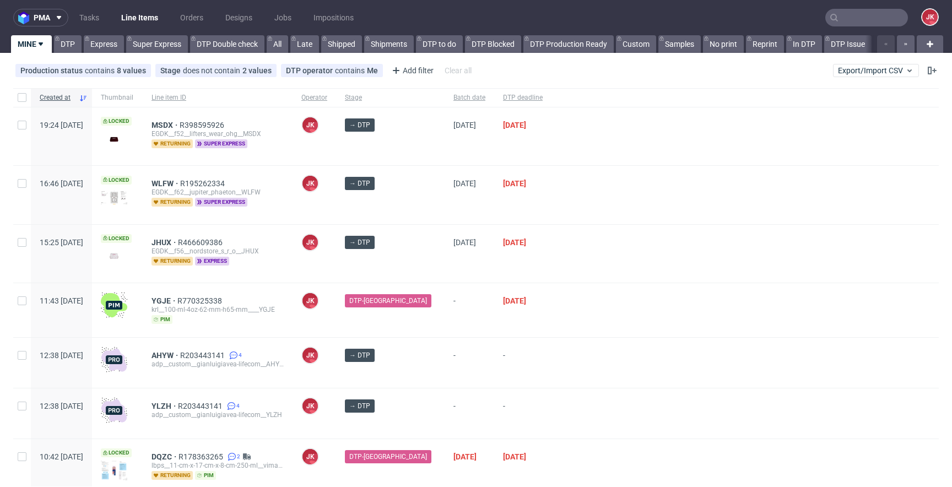
click at [530, 269] on div "[DATE]" at bounding box center [522, 254] width 57 height 58
click at [551, 245] on div at bounding box center [744, 254] width 387 height 58
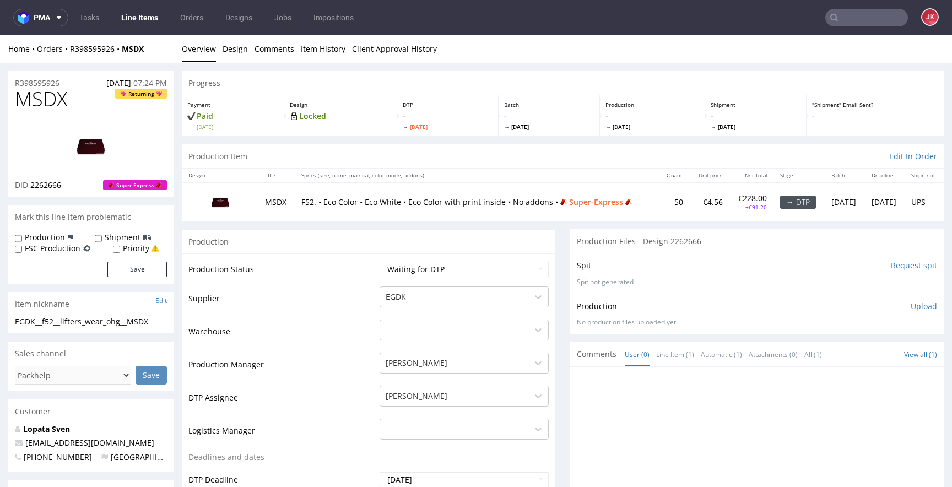
click at [231, 55] on link "Design" at bounding box center [234, 48] width 25 height 27
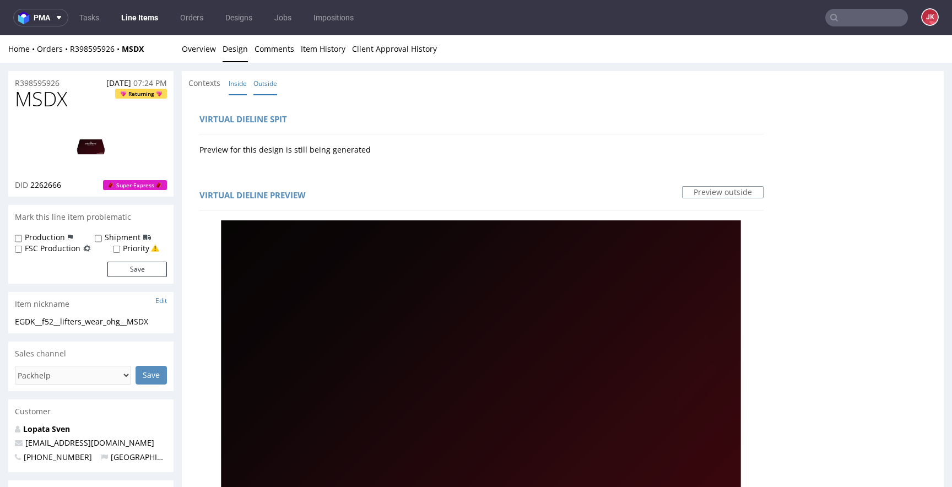
click at [236, 73] on link "Inside" at bounding box center [238, 84] width 18 height 24
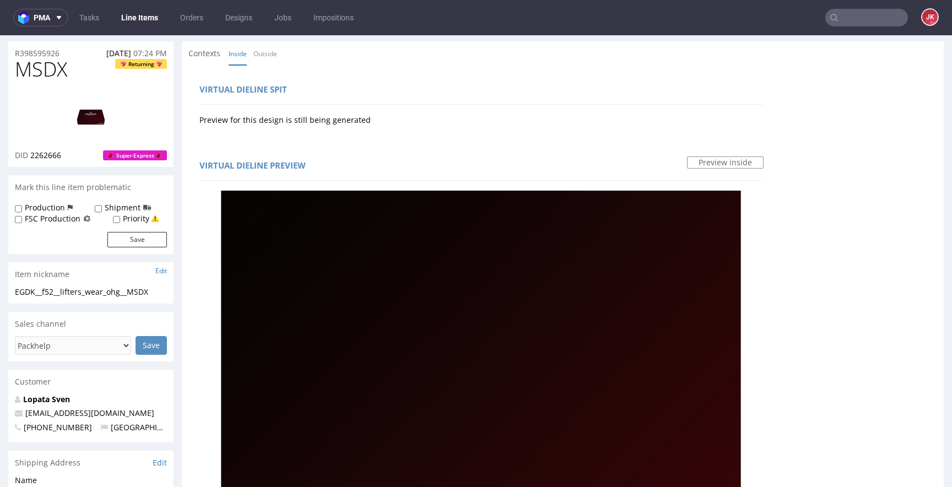
scroll to position [13, 0]
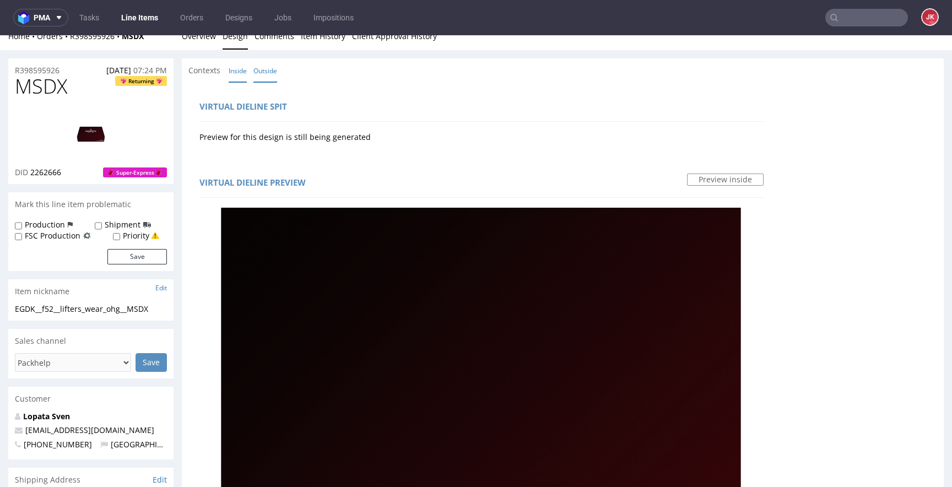
click at [259, 68] on link "Outside" at bounding box center [265, 71] width 24 height 24
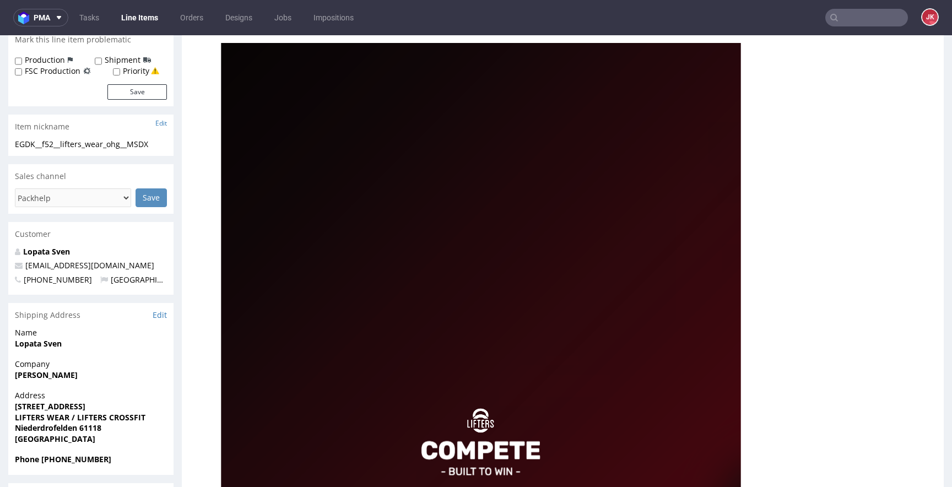
scroll to position [0, 0]
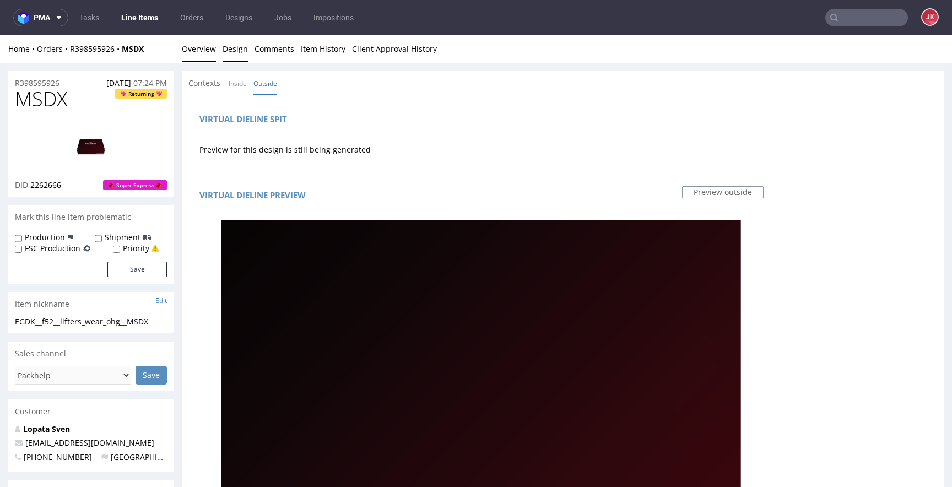
click at [199, 55] on link "Overview" at bounding box center [199, 48] width 34 height 27
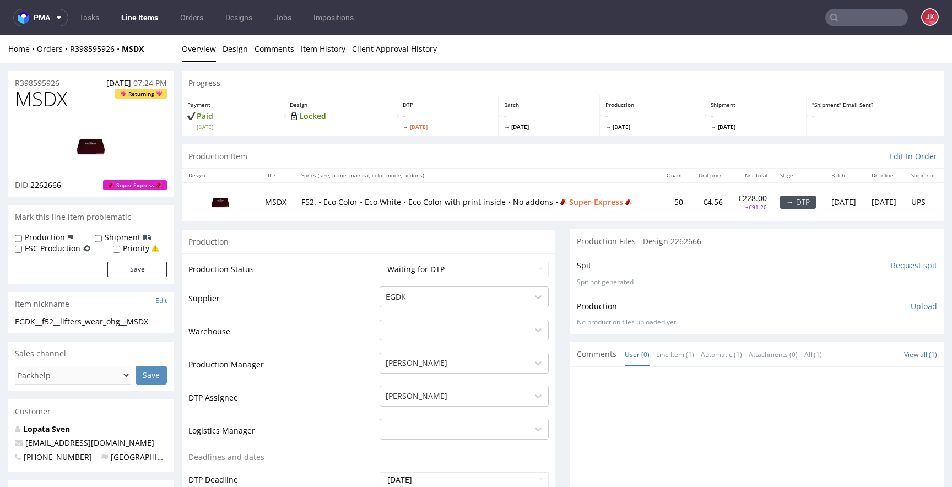
click at [349, 299] on td "Supplier" at bounding box center [282, 301] width 188 height 33
click at [100, 163] on img at bounding box center [91, 146] width 88 height 50
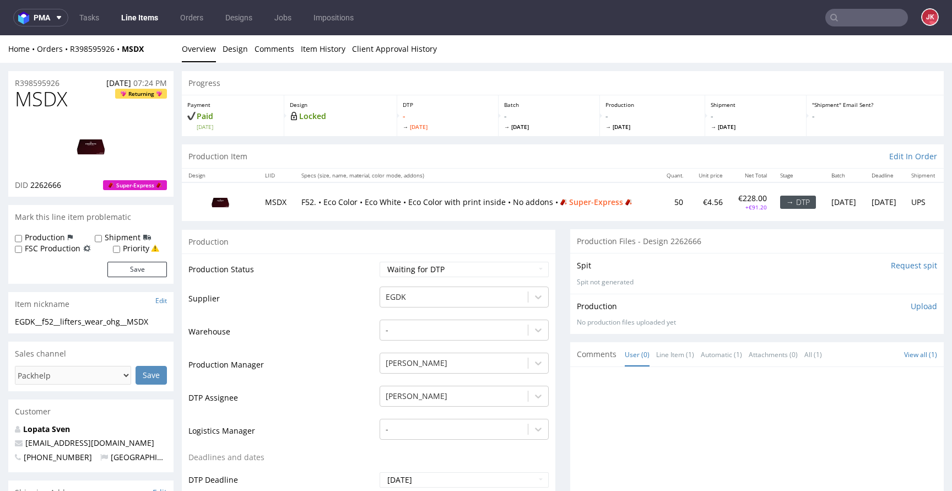
click at [459, 273] on select "Waiting for Artwork Waiting for Diecut Waiting for Mockup Waiting for DTP Waiti…" at bounding box center [463, 269] width 169 height 15
select select "dtp_in_process"
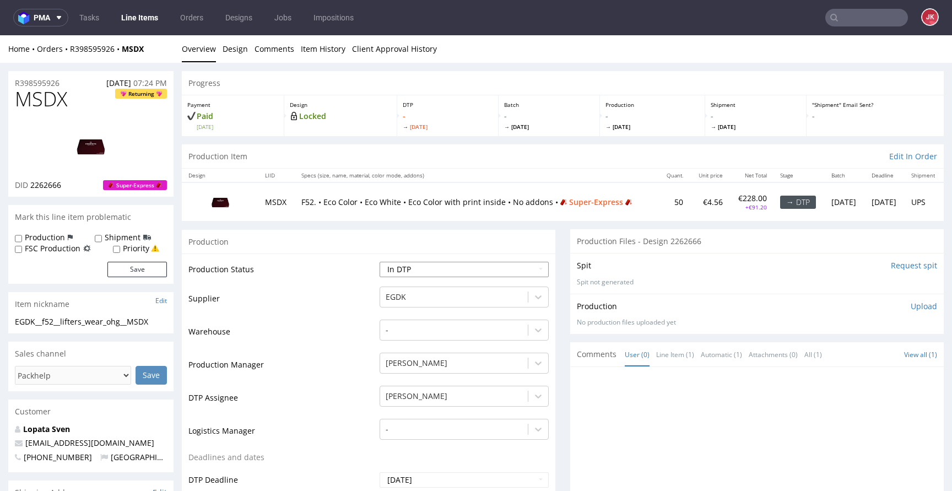
click at [379, 262] on select "Waiting for Artwork Waiting for Diecut Waiting for Mockup Waiting for DTP Waiti…" at bounding box center [463, 269] width 169 height 15
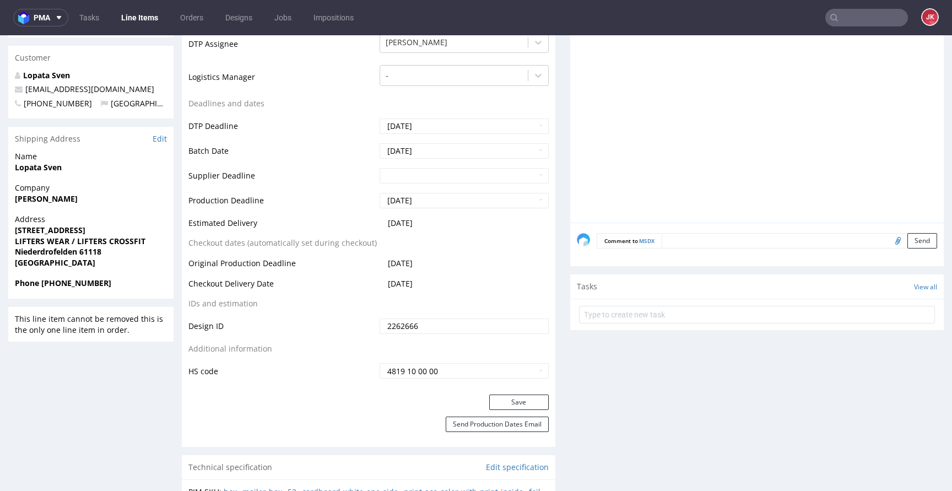
scroll to position [448, 0]
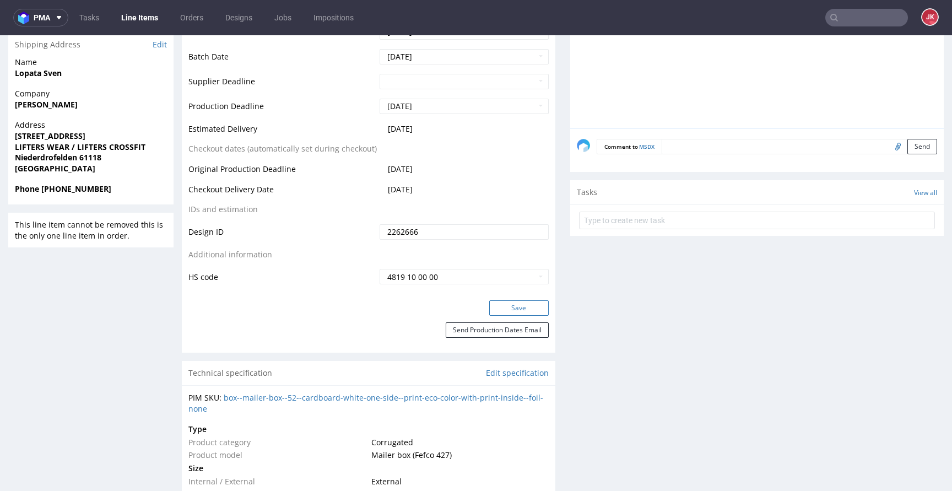
click at [503, 300] on button "Save" at bounding box center [518, 307] width 59 height 15
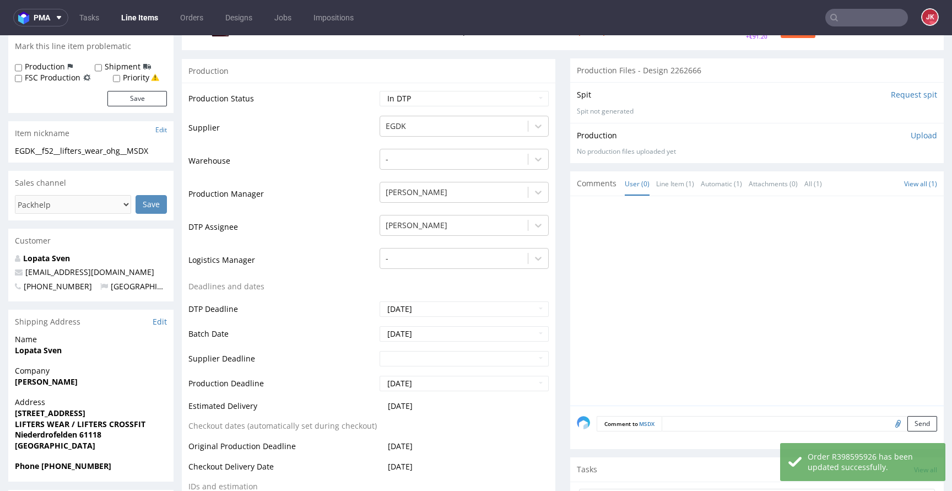
scroll to position [0, 0]
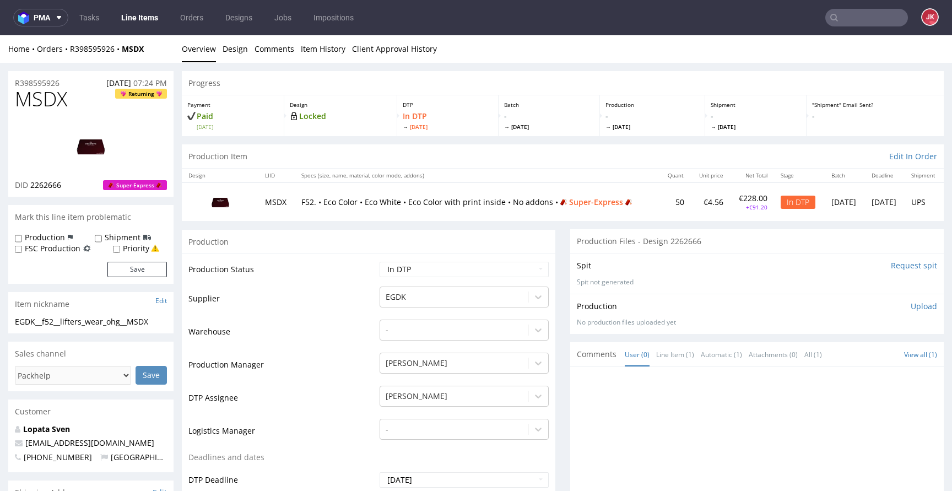
click at [236, 51] on link "Design" at bounding box center [234, 48] width 25 height 27
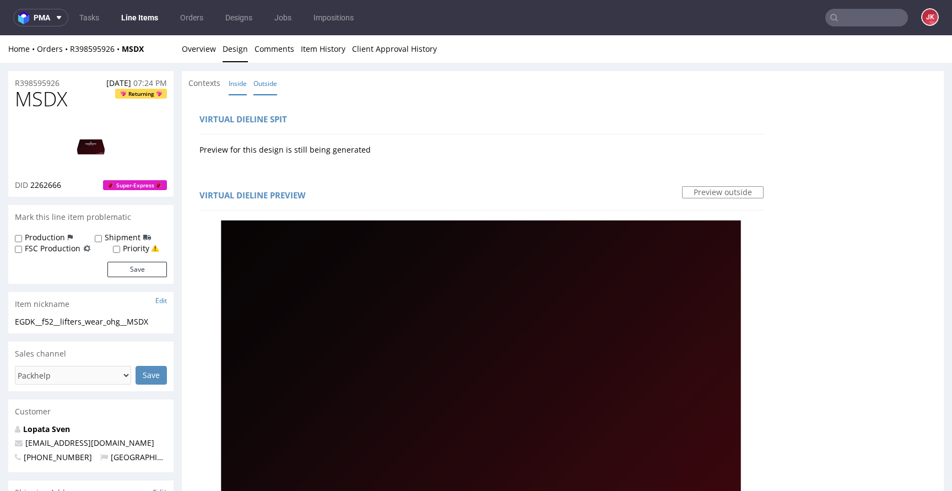
click at [242, 84] on link "Inside" at bounding box center [238, 84] width 18 height 24
click at [264, 77] on link "Outside" at bounding box center [265, 84] width 24 height 24
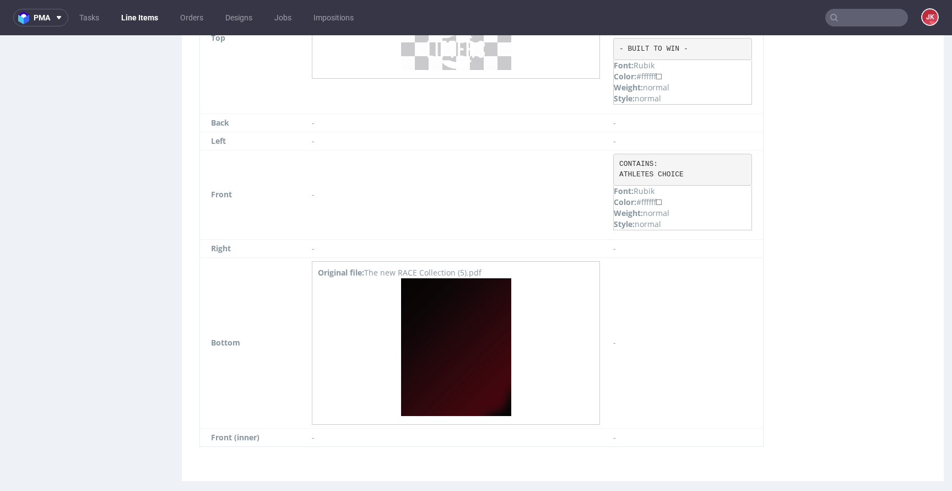
scroll to position [1137, 0]
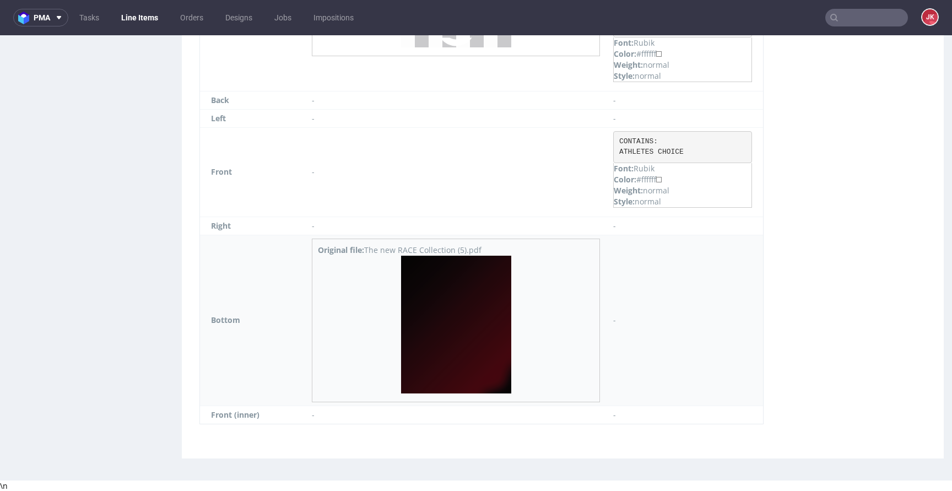
click at [441, 312] on img at bounding box center [456, 325] width 110 height 138
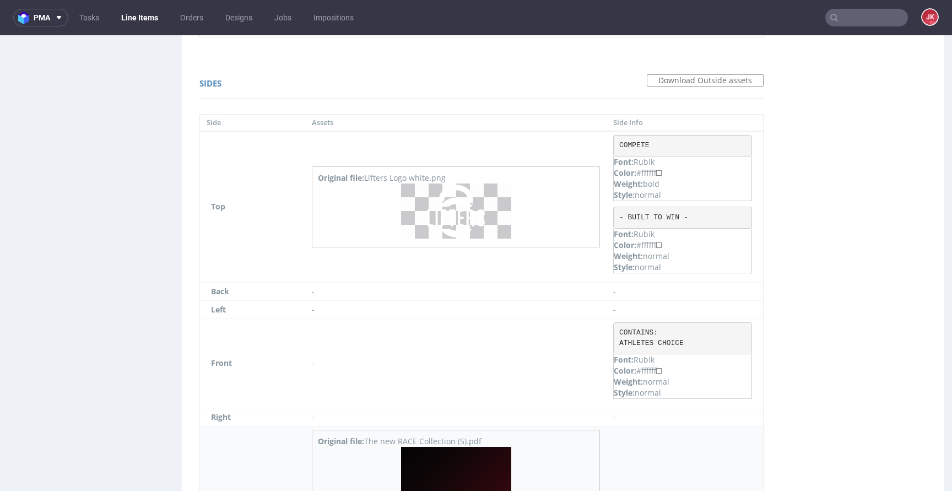
scroll to position [886, 0]
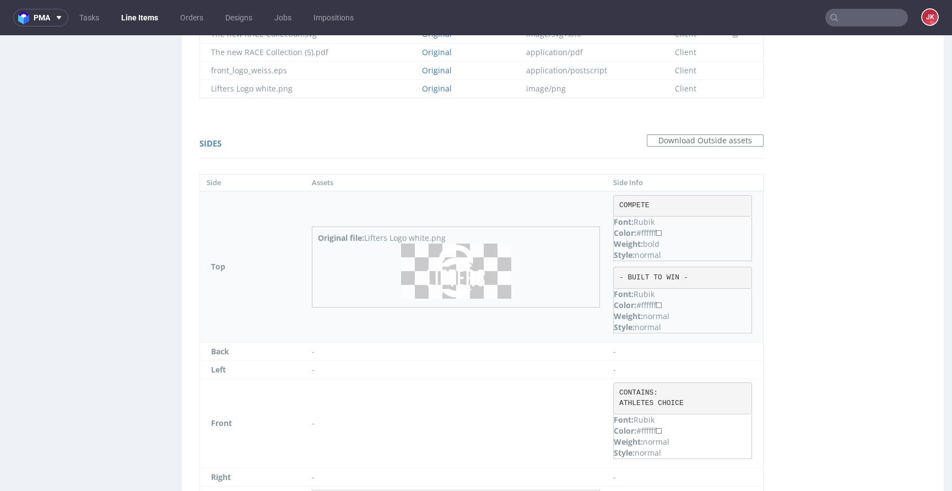
click at [454, 285] on img at bounding box center [456, 270] width 110 height 55
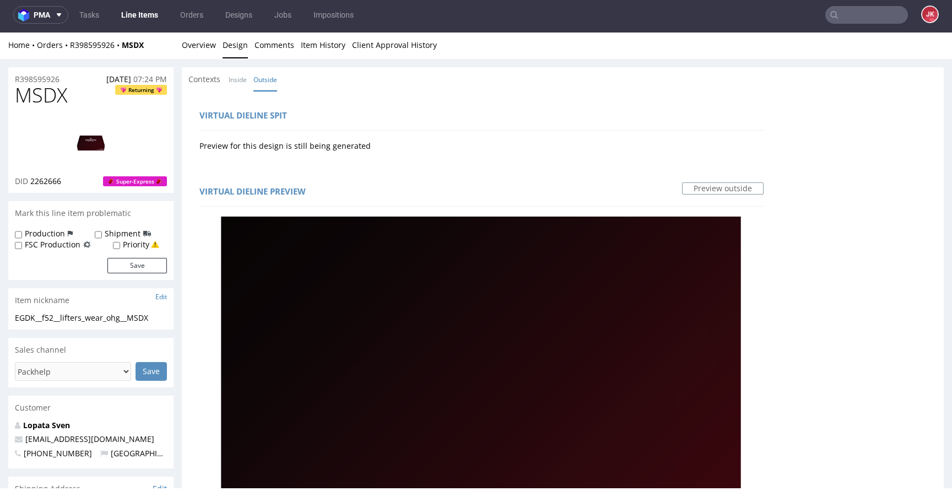
scroll to position [0, 0]
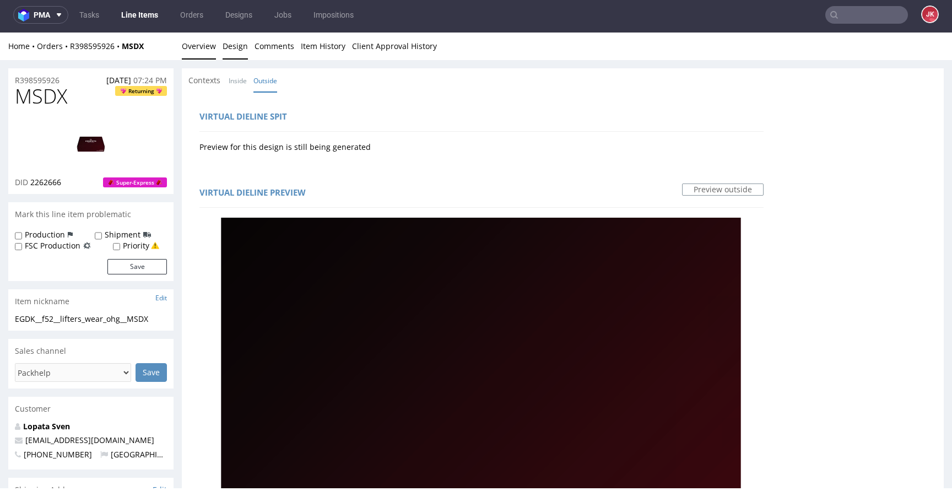
click at [201, 41] on link "Overview" at bounding box center [199, 45] width 34 height 27
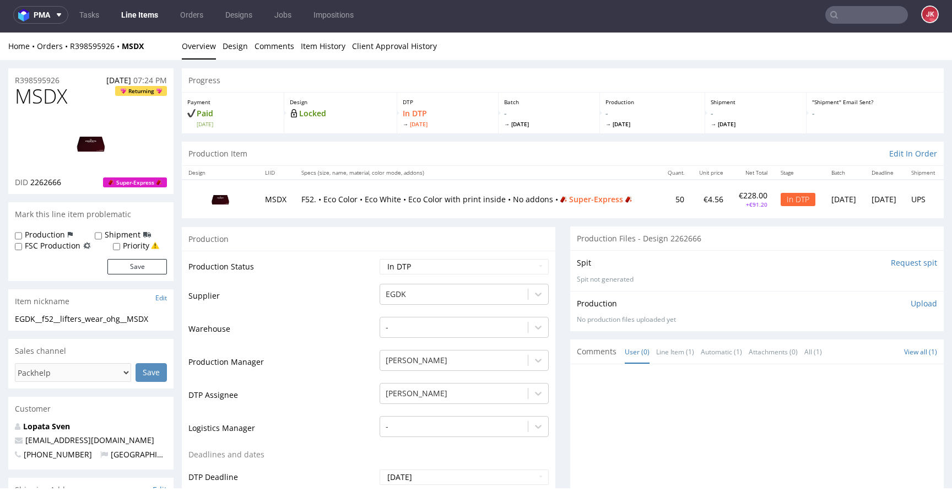
click at [84, 134] on img at bounding box center [91, 143] width 88 height 50
click at [41, 96] on span "MSDX" at bounding box center [41, 96] width 52 height 22
copy span "MSDX"
click at [148, 134] on div at bounding box center [91, 143] width 152 height 67
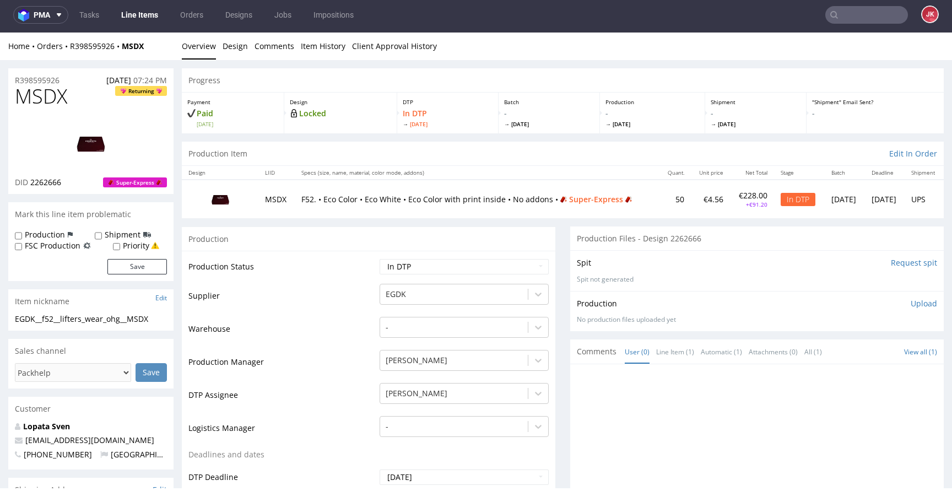
click at [83, 145] on img at bounding box center [91, 143] width 88 height 50
click at [235, 45] on link "Design" at bounding box center [234, 45] width 25 height 27
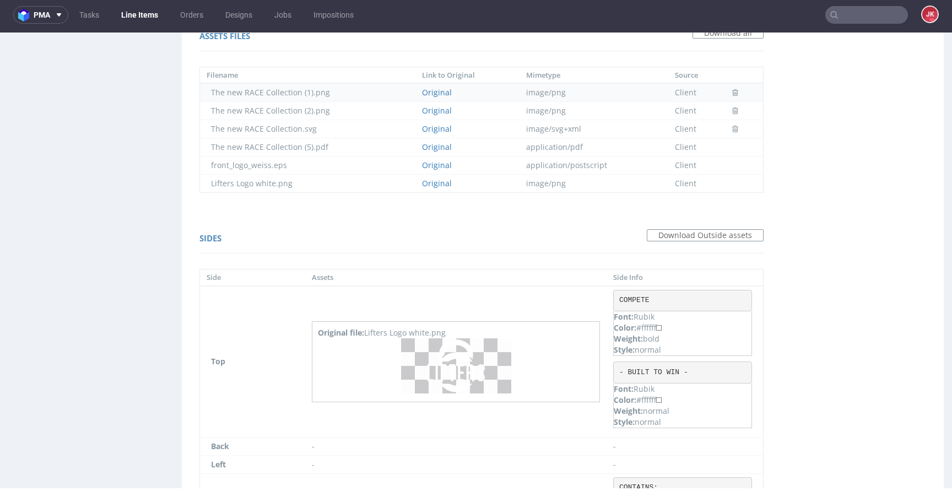
scroll to position [932, 0]
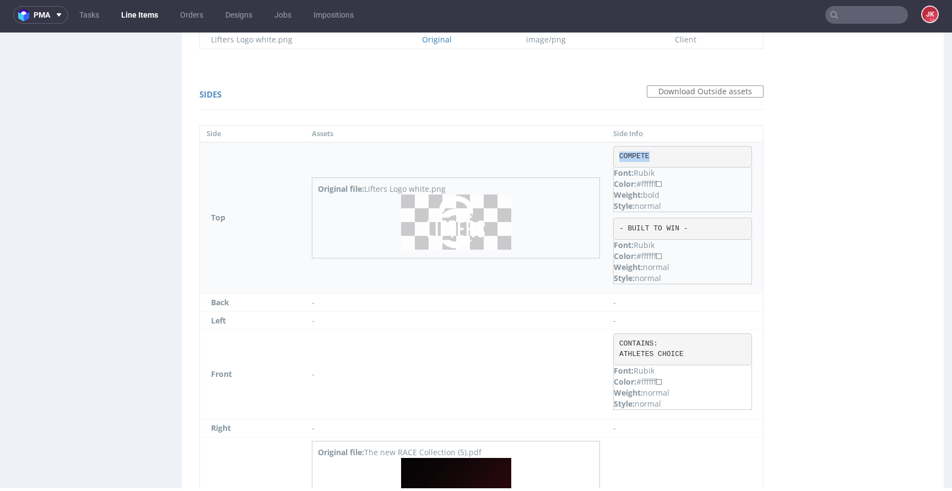
drag, startPoint x: 618, startPoint y: 157, endPoint x: 692, endPoint y: 153, distance: 74.5
click at [692, 153] on pre "COMPETE" at bounding box center [682, 157] width 139 height 22
copy pre "COMPETE"
drag, startPoint x: 623, startPoint y: 228, endPoint x: 725, endPoint y: 227, distance: 102.4
click at [725, 227] on pre "- BUILT TO WIN -" at bounding box center [682, 229] width 139 height 22
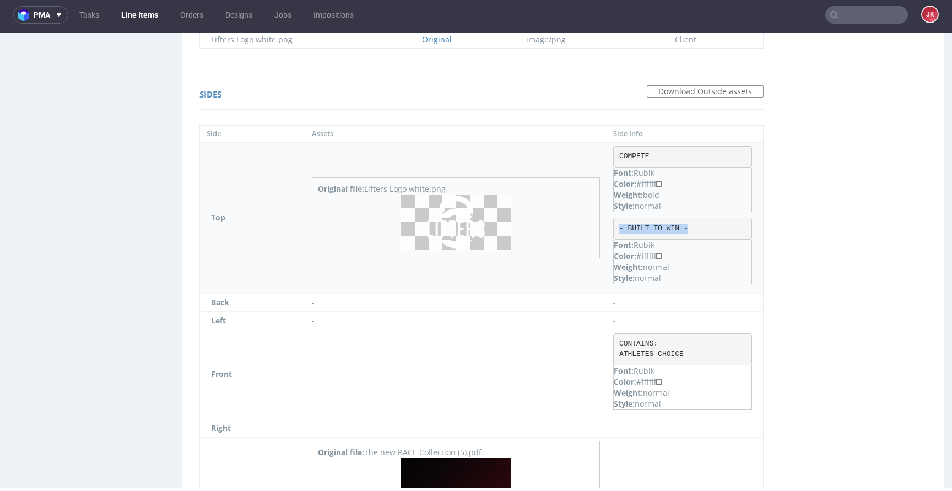
copy pre "- BUILT TO WIN -"
drag, startPoint x: 618, startPoint y: 343, endPoint x: 705, endPoint y: 353, distance: 87.6
click at [705, 353] on pre "CONTAINS: ATHLETES CHOICE" at bounding box center [682, 349] width 139 height 32
copy pre "CONTAINS: ATHLETES CHOICE"
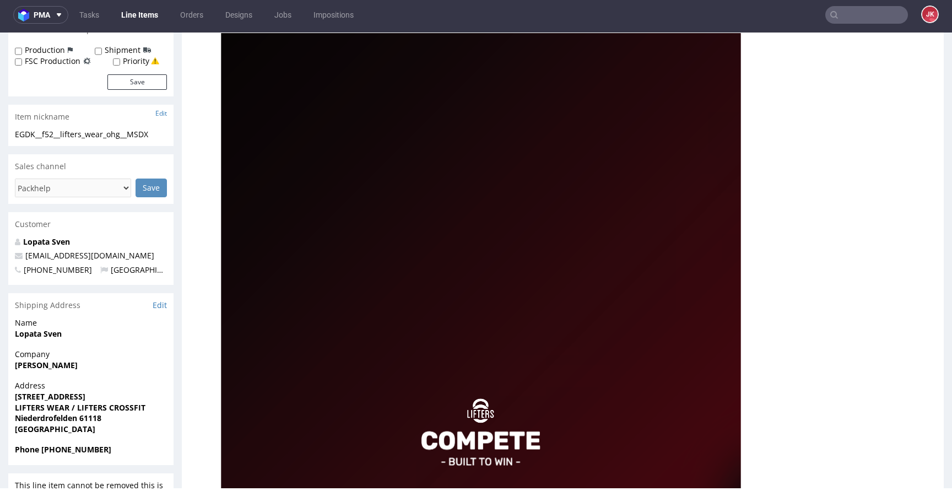
scroll to position [0, 0]
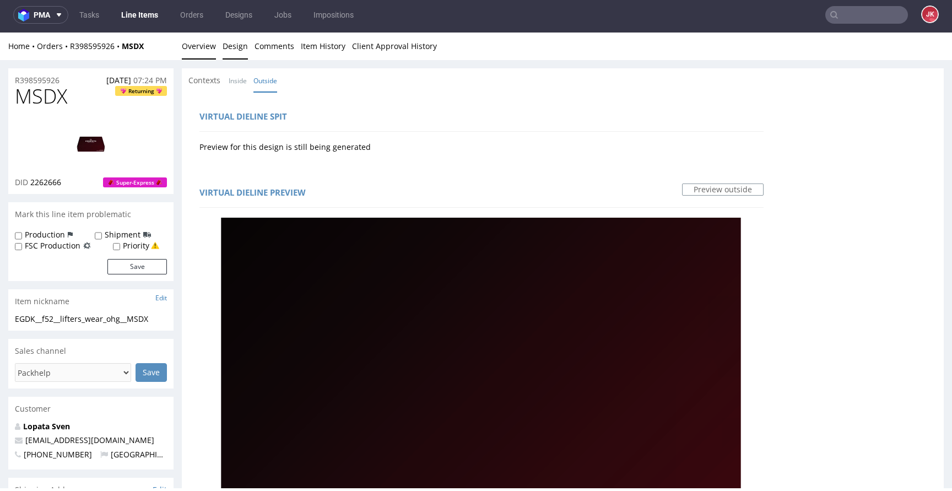
click at [186, 51] on link "Overview" at bounding box center [199, 45] width 34 height 27
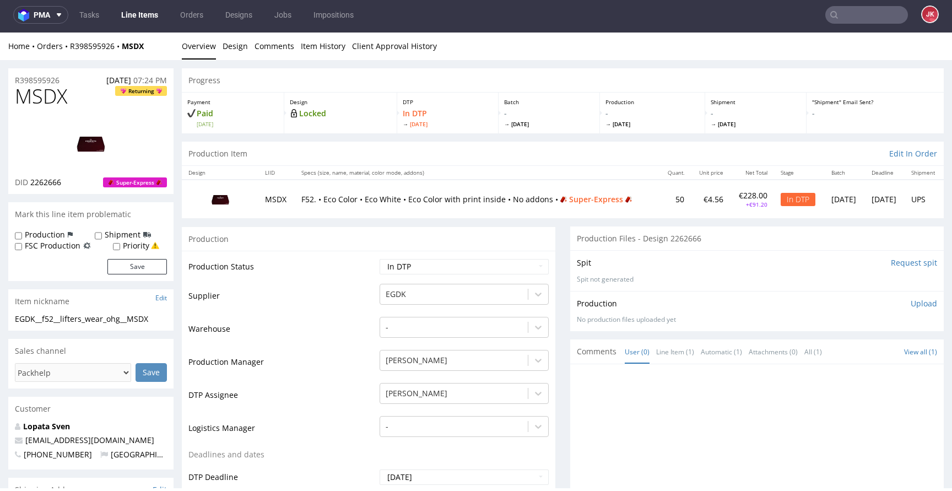
click at [51, 421] on p "Lopata Sven" at bounding box center [91, 426] width 152 height 11
click at [48, 429] on link "Lopata Sven" at bounding box center [46, 426] width 47 height 10
click at [26, 99] on span "MSDX" at bounding box center [41, 96] width 52 height 22
drag, startPoint x: 26, startPoint y: 99, endPoint x: 32, endPoint y: 101, distance: 6.8
click at [26, 99] on span "MSDX" at bounding box center [41, 96] width 52 height 22
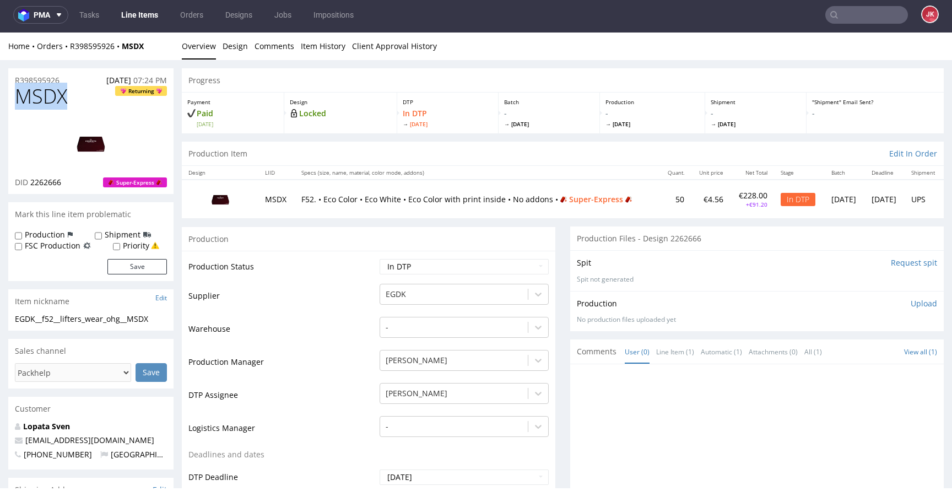
copy span "MSDX"
click at [331, 282] on td "Production Status" at bounding box center [282, 270] width 188 height 25
click at [235, 51] on link "Design" at bounding box center [234, 45] width 25 height 27
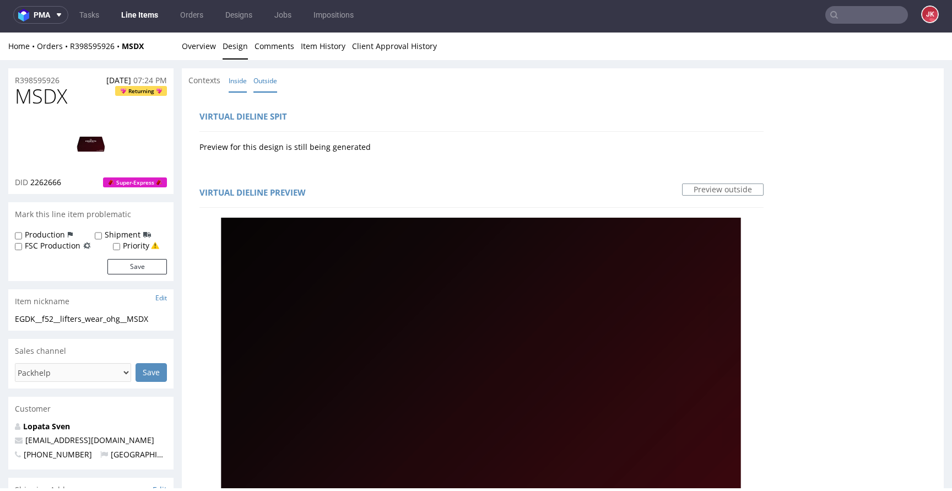
click at [242, 80] on link "Inside" at bounding box center [238, 81] width 18 height 24
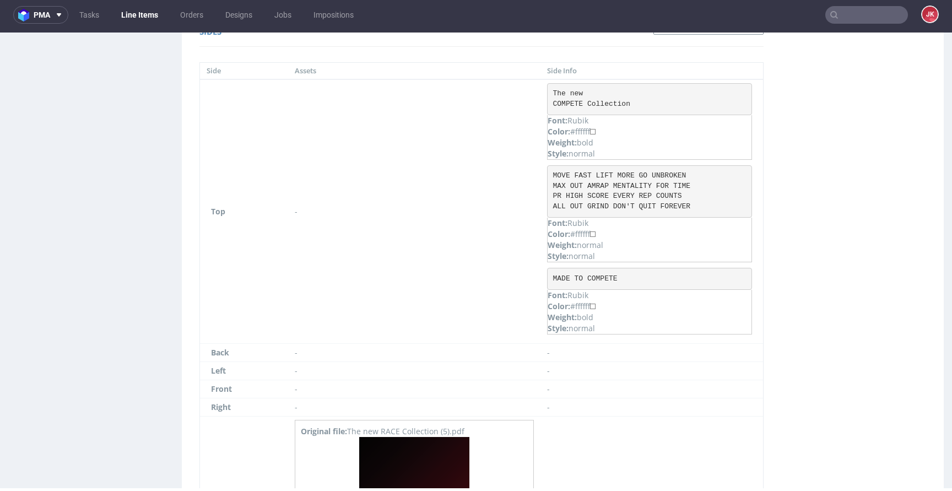
scroll to position [997, 0]
drag, startPoint x: 555, startPoint y: 91, endPoint x: 671, endPoint y: 105, distance: 117.6
click at [671, 105] on pre "The new COMPETE Collection" at bounding box center [649, 96] width 205 height 32
drag, startPoint x: 553, startPoint y: 90, endPoint x: 654, endPoint y: 103, distance: 101.6
click at [654, 103] on pre "The new COMPETE Collection" at bounding box center [649, 96] width 205 height 32
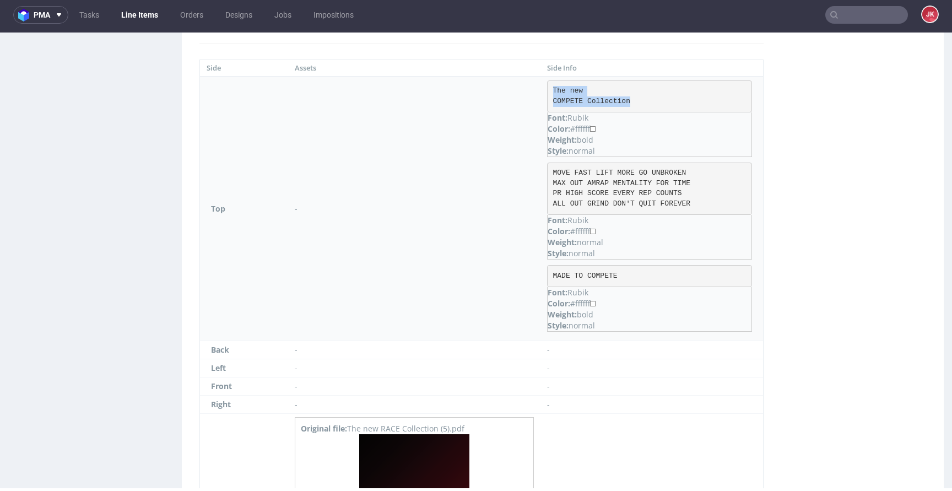
copy pre "The new COMPETE Collection"
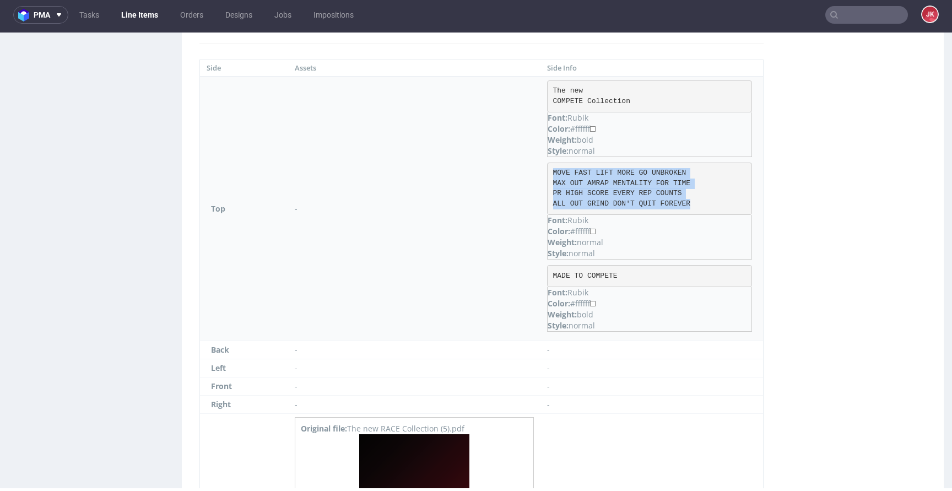
drag, startPoint x: 553, startPoint y: 171, endPoint x: 731, endPoint y: 205, distance: 181.6
click at [731, 205] on pre "MOVE FAST LIFT MORE GO UNBROKEN MAX OUT AMRAP MENTALITY FOR TIME PR HIGH SCORE …" at bounding box center [649, 188] width 205 height 52
copy pre "MOVE FAST LIFT MORE GO UNBROKEN MAX OUT AMRAP MENTALITY FOR TIME PR HIGH SCORE …"
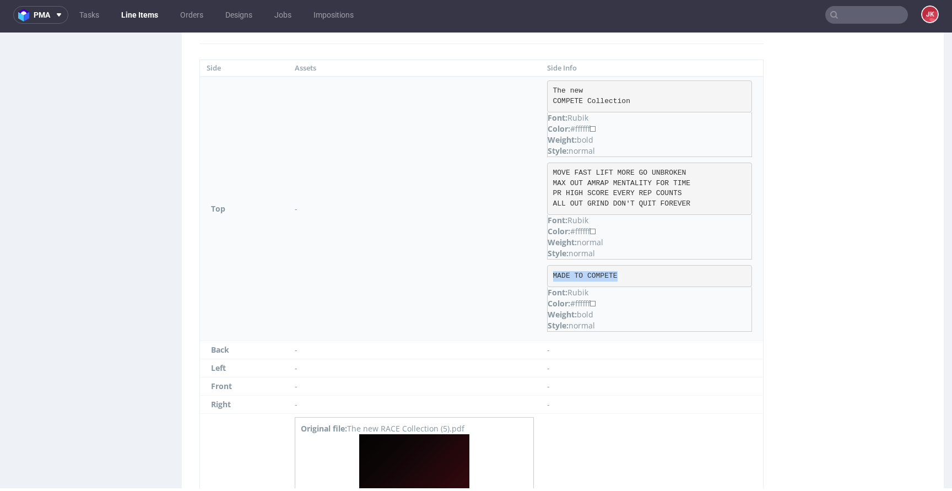
drag, startPoint x: 552, startPoint y: 275, endPoint x: 645, endPoint y: 276, distance: 93.1
click at [645, 276] on pre "MADE TO COMPETE" at bounding box center [649, 276] width 205 height 22
copy pre "MADE TO COMPETE"
click at [189, 249] on div "Sides Download Inside assets Side Assets Side Info Top - The new COMPETE Collec…" at bounding box center [481, 313] width 586 height 605
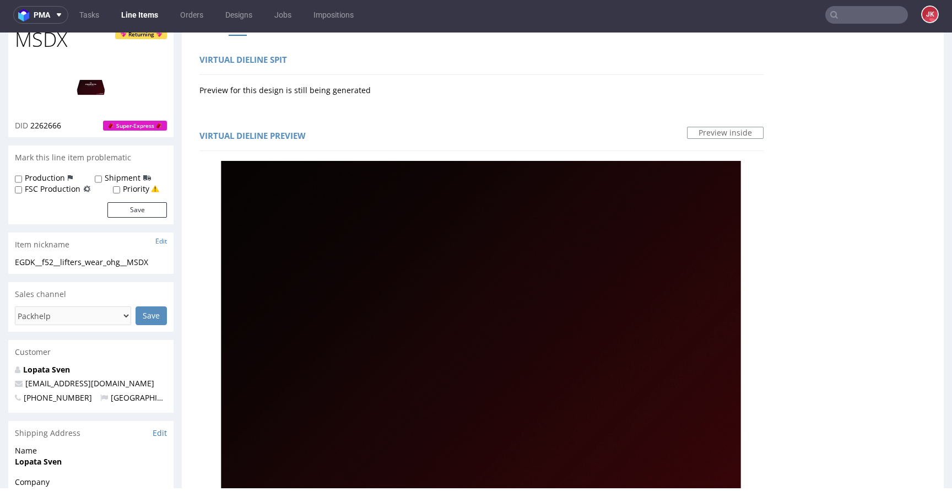
scroll to position [0, 0]
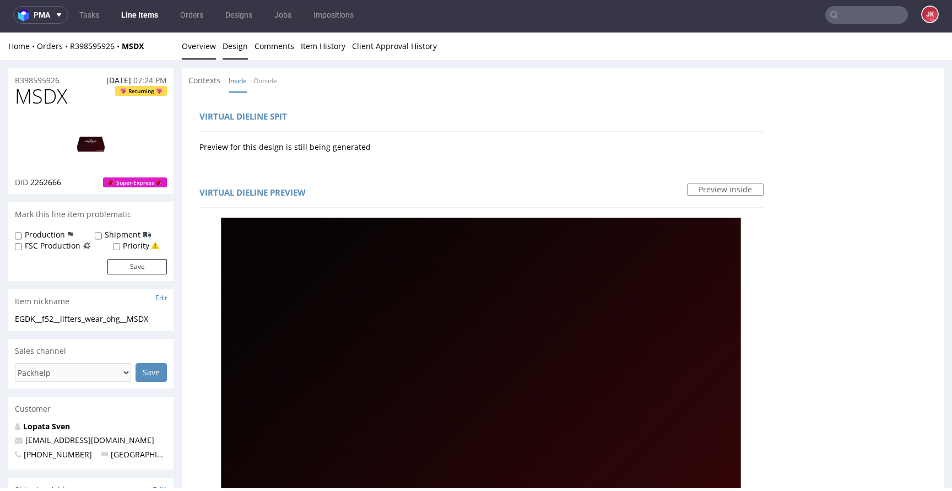
click at [189, 50] on link "Overview" at bounding box center [199, 45] width 34 height 27
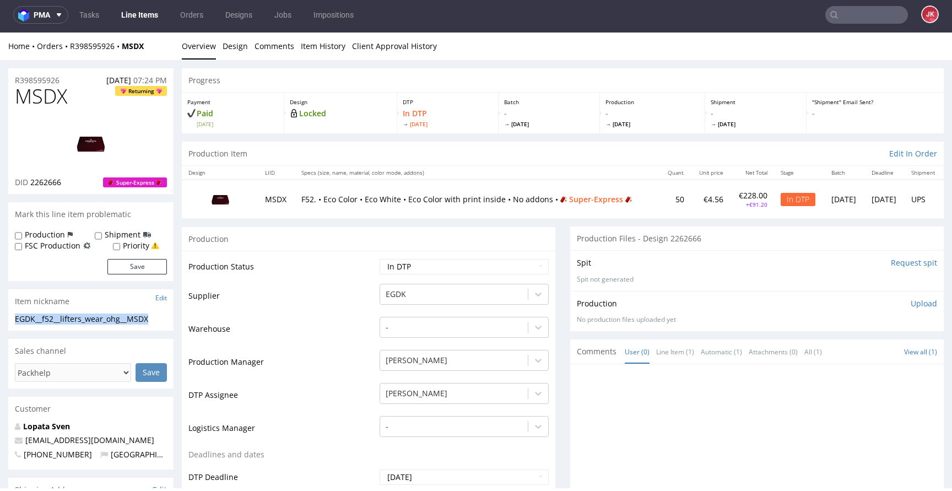
drag, startPoint x: 162, startPoint y: 321, endPoint x: 1, endPoint y: 319, distance: 161.9
copy div "EGDK__f52__lifters_wear_ohg__MSDX"
drag, startPoint x: 77, startPoint y: 79, endPoint x: 30, endPoint y: 85, distance: 47.1
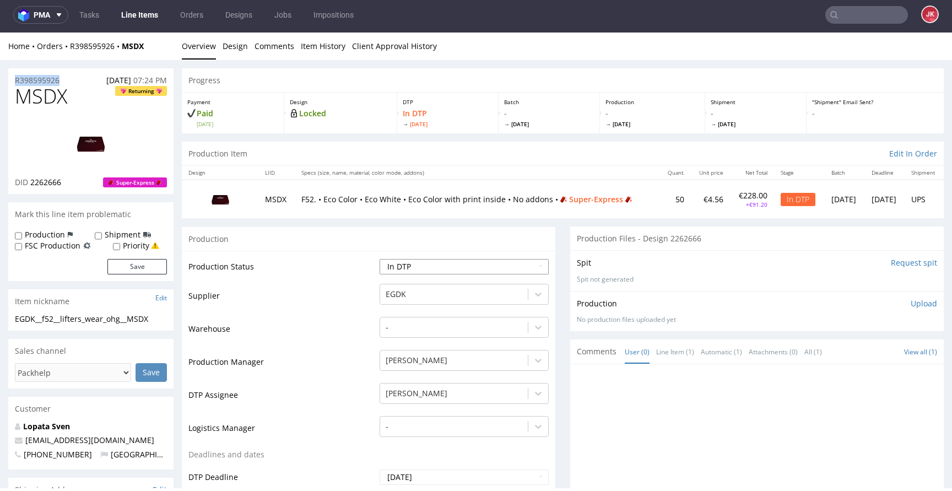
copy p "R398595926"
drag, startPoint x: 30, startPoint y: 185, endPoint x: 65, endPoint y: 186, distance: 34.7
click at [65, 186] on div "DID 2262666 Super-Express" at bounding box center [91, 182] width 152 height 11
click at [910, 303] on p "Upload" at bounding box center [923, 303] width 26 height 11
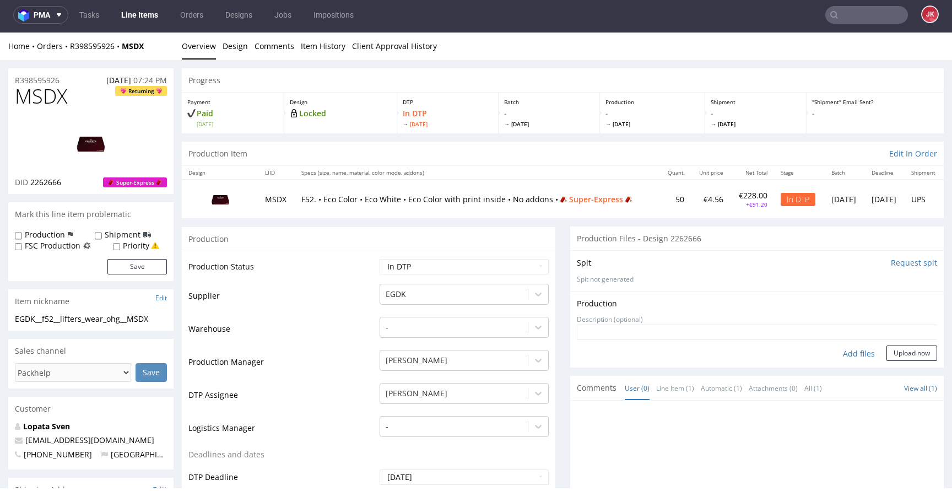
click at [837, 353] on div "Add files" at bounding box center [858, 353] width 55 height 17
type input "C:\fakepath\EGDK__f52__lifters_wear_ohg__MSDX__d2262666__oR398595926__6__outsid…"
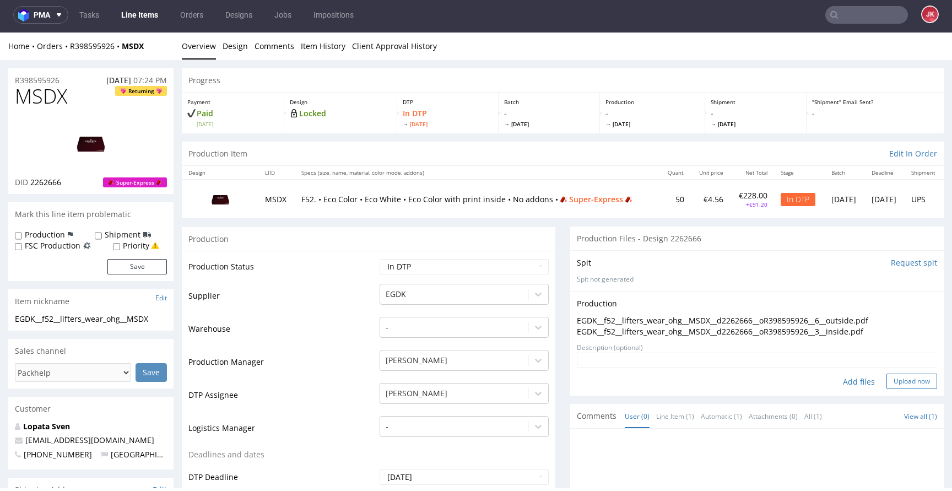
click at [897, 380] on button "Upload now" at bounding box center [911, 380] width 51 height 15
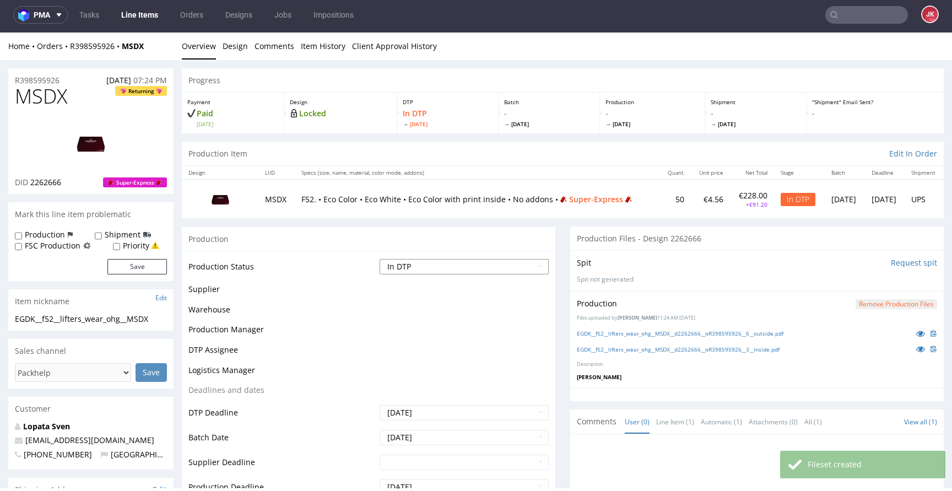
click at [436, 267] on select "Waiting for Artwork Waiting for Diecut Waiting for Mockup Waiting for DTP Waiti…" at bounding box center [463, 266] width 169 height 15
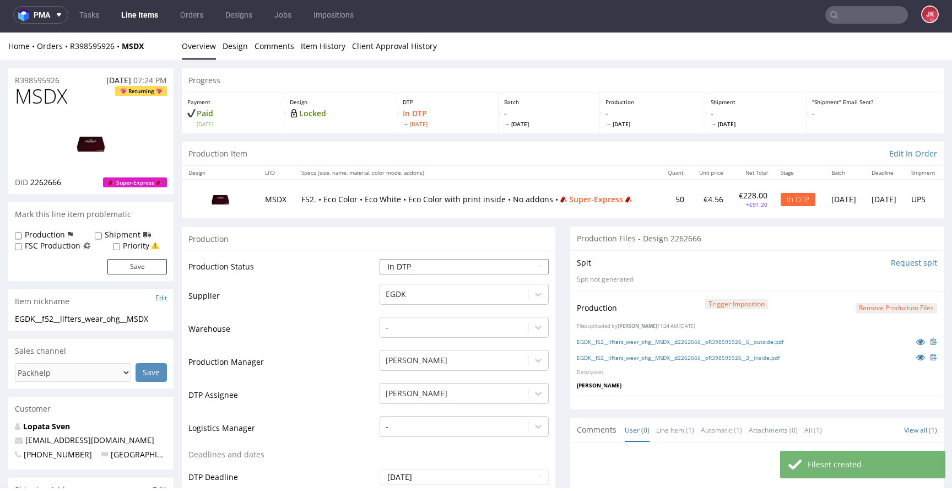
select select "dtp_production_ready"
click at [379, 259] on select "Waiting for Artwork Waiting for Diecut Waiting for Mockup Waiting for DTP Waiti…" at bounding box center [463, 266] width 169 height 15
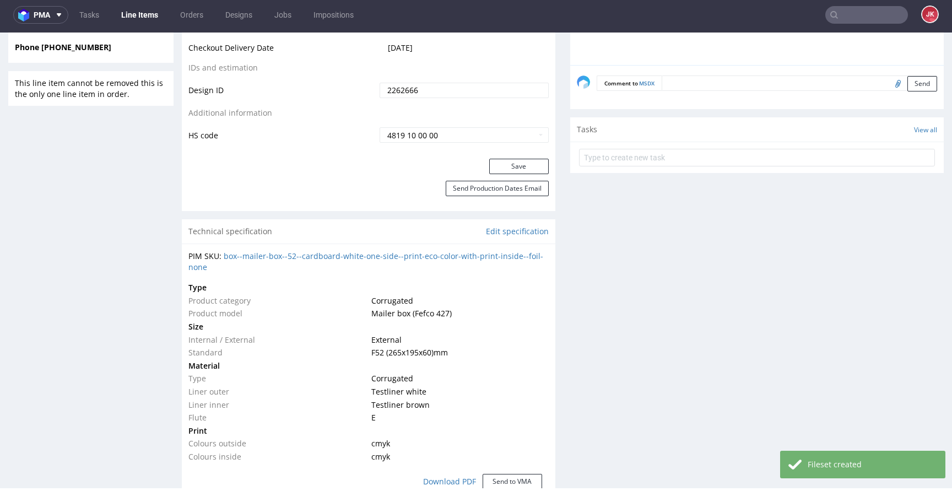
scroll to position [597, 0]
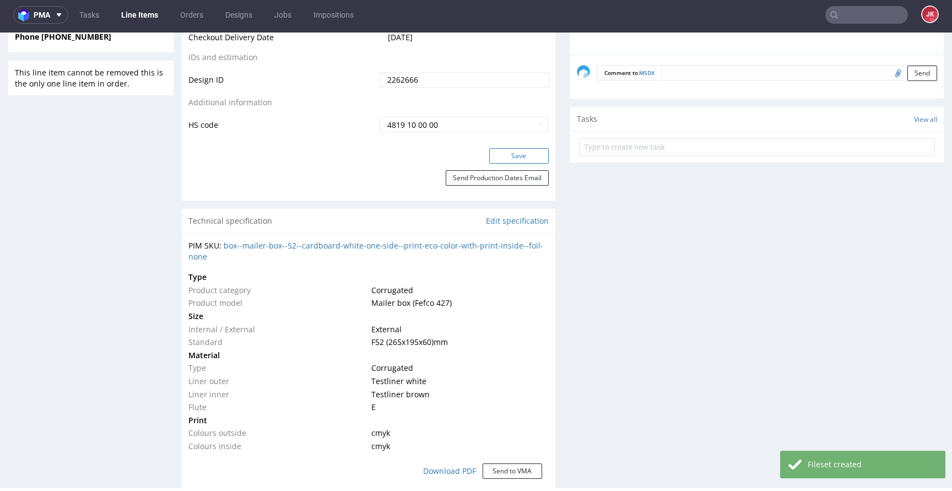
click at [512, 161] on button "Save" at bounding box center [518, 155] width 59 height 15
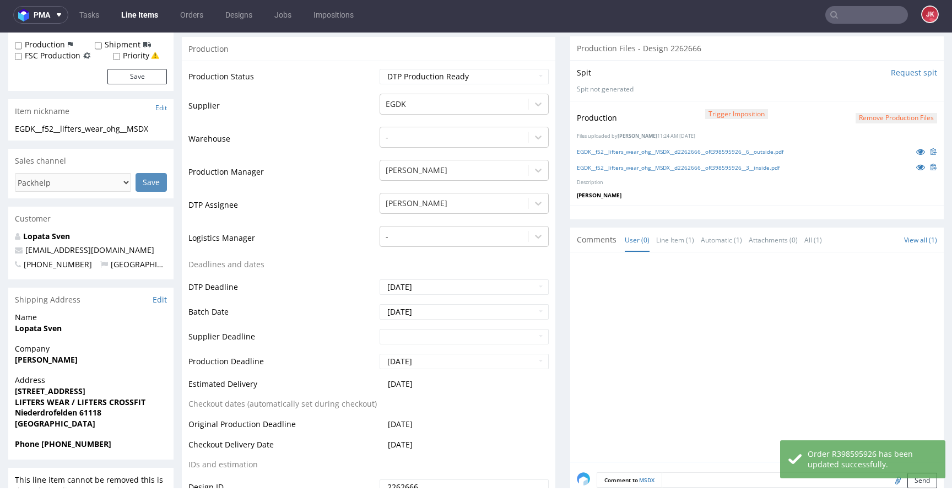
scroll to position [0, 0]
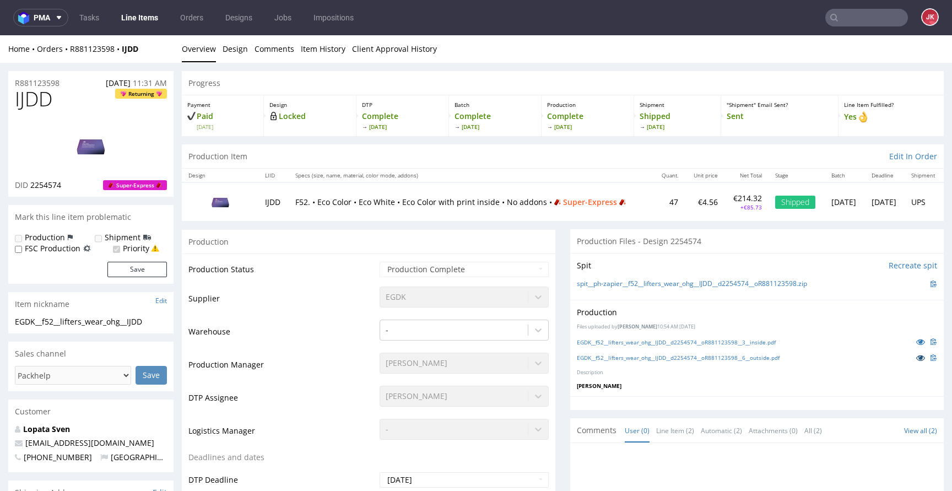
click at [916, 359] on icon at bounding box center [920, 358] width 9 height 8
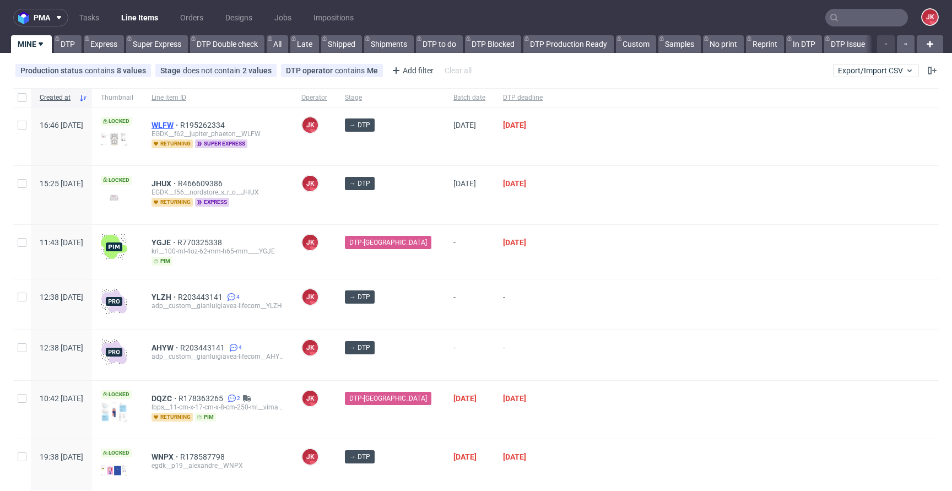
click at [180, 122] on span "WLFW" at bounding box center [165, 125] width 29 height 9
click at [864, 24] on input "text" at bounding box center [866, 18] width 83 height 18
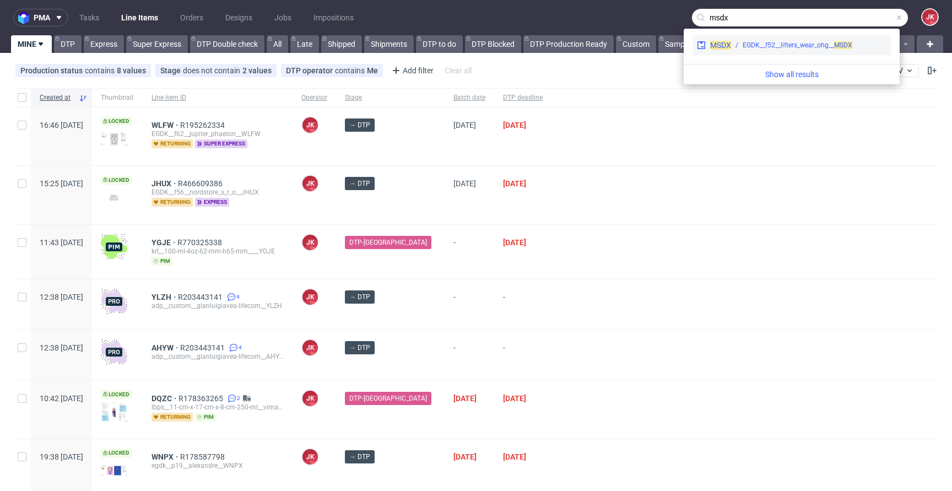
type input "msdx"
click at [761, 41] on div "EGDK__f52__lifters_wear_ohg__ MSDX" at bounding box center [797, 45] width 110 height 10
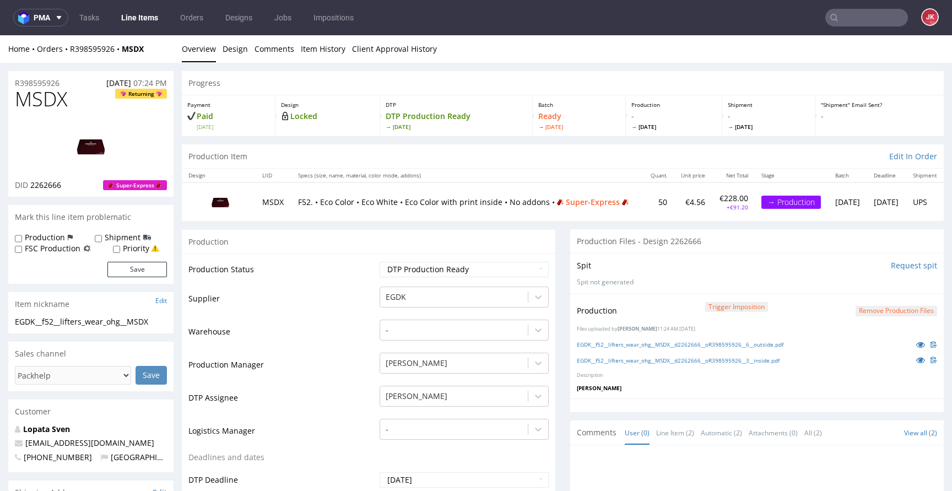
click at [142, 247] on label "Priority" at bounding box center [136, 248] width 26 height 11
click at [120, 247] on input "Priority" at bounding box center [116, 249] width 7 height 9
checkbox input "true"
click at [142, 266] on button "Save" at bounding box center [136, 269] width 59 height 15
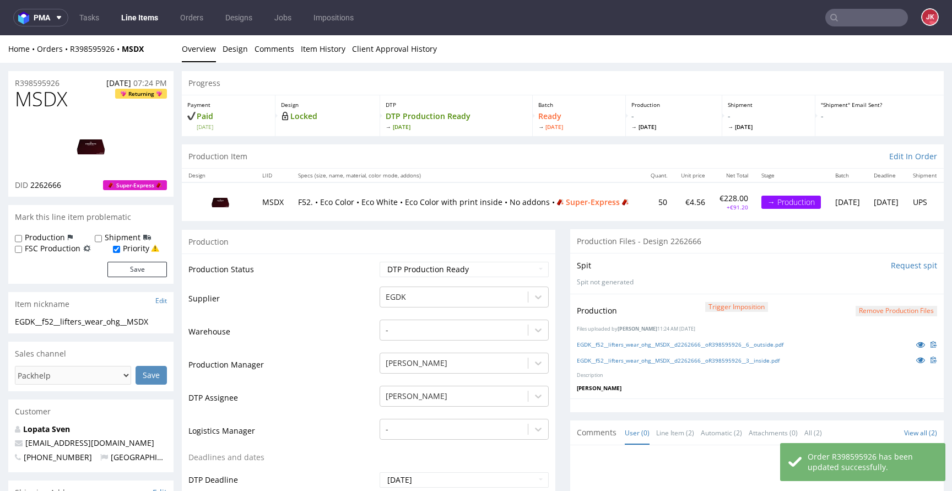
click at [139, 20] on link "Line Items" at bounding box center [140, 18] width 50 height 18
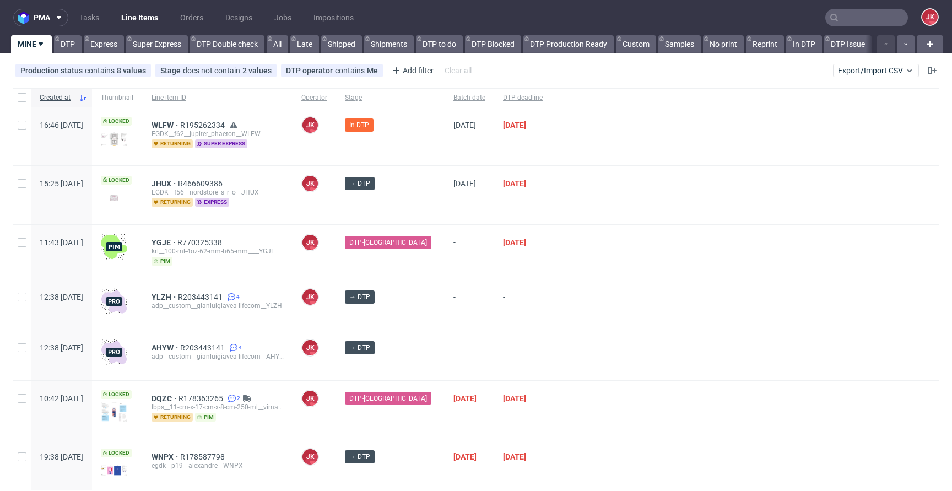
click at [583, 280] on div at bounding box center [744, 304] width 387 height 50
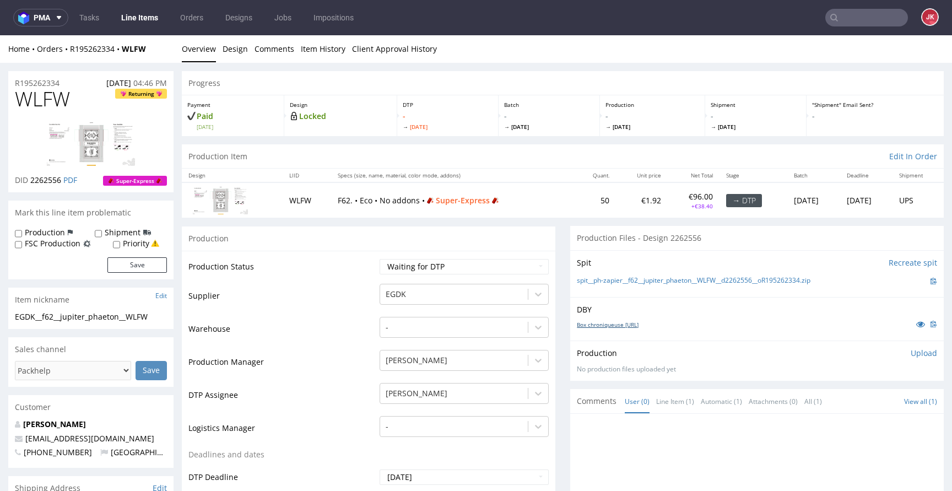
click at [601, 324] on link "Box chroniqueuse [URL]" at bounding box center [608, 325] width 62 height 8
click at [388, 264] on select "Waiting for Artwork Waiting for Diecut Waiting for Mockup Waiting for DTP Waiti…" at bounding box center [463, 266] width 169 height 15
select select "dtp_in_process"
click at [379, 259] on select "Waiting for Artwork Waiting for Diecut Waiting for Mockup Waiting for DTP Waiti…" at bounding box center [463, 266] width 169 height 15
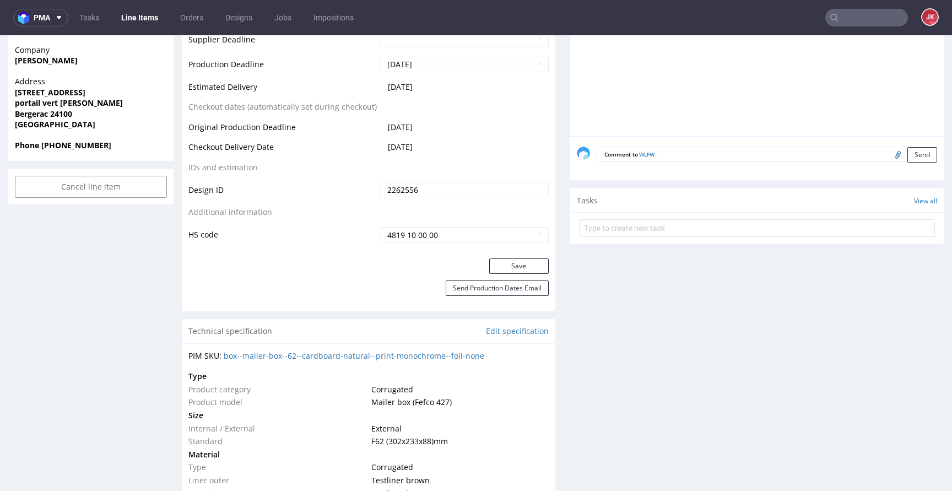
scroll to position [587, 0]
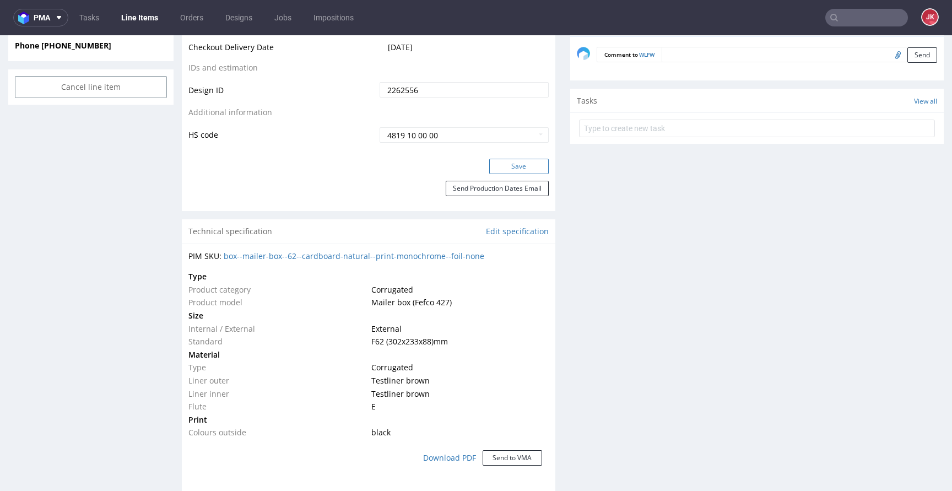
click at [506, 171] on button "Save" at bounding box center [518, 166] width 59 height 15
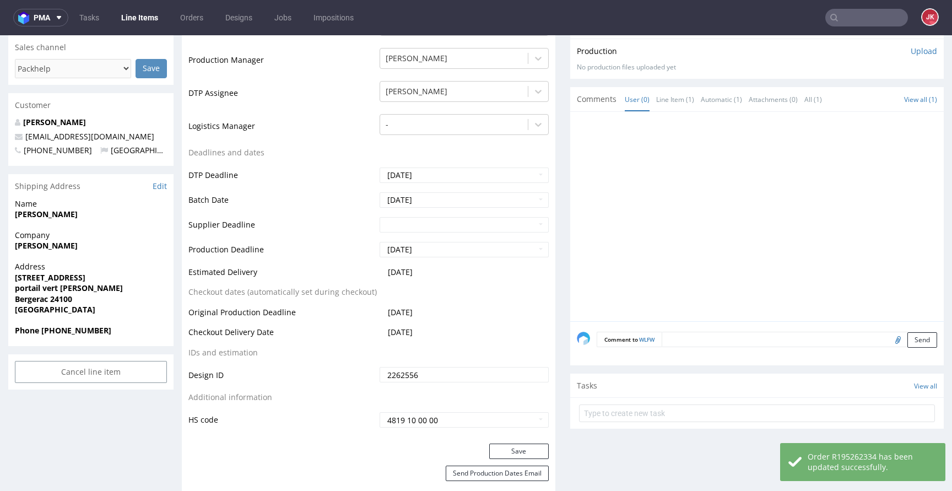
scroll to position [0, 0]
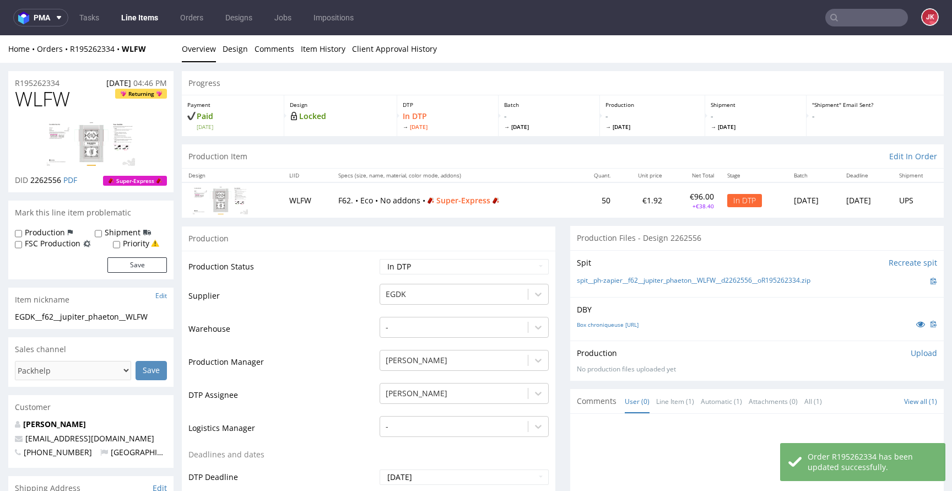
click at [120, 248] on div "Priority" at bounding box center [136, 243] width 46 height 11
click at [128, 245] on label "Priority" at bounding box center [136, 243] width 26 height 11
click at [120, 245] on input "Priority" at bounding box center [116, 244] width 7 height 9
checkbox input "true"
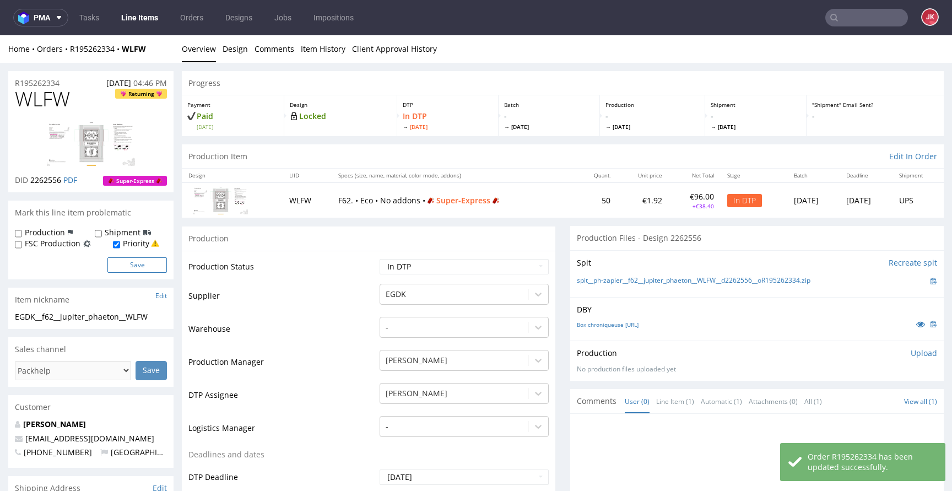
click at [128, 264] on button "Save" at bounding box center [136, 264] width 59 height 15
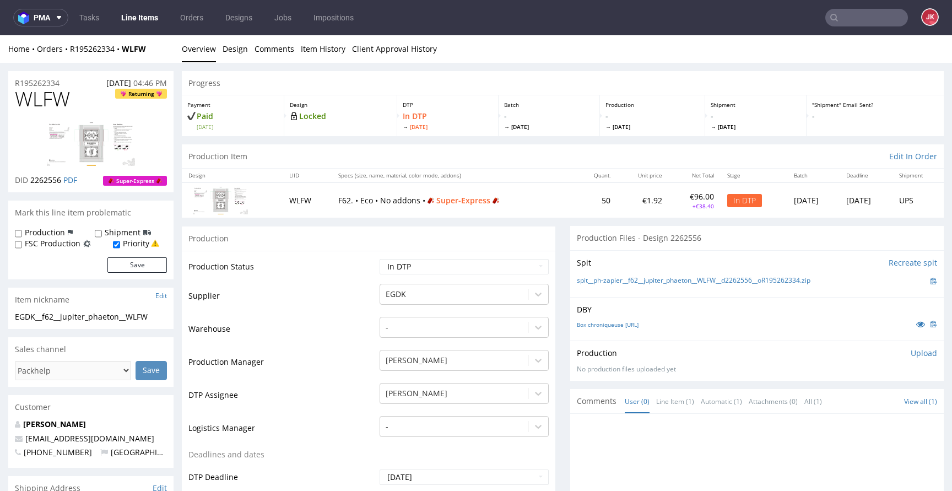
click at [56, 102] on span "WLFW" at bounding box center [42, 99] width 55 height 22
click at [56, 101] on span "WLFW" at bounding box center [42, 99] width 55 height 22
copy span "WLFW"
click at [355, 290] on td "Supplier" at bounding box center [282, 299] width 188 height 33
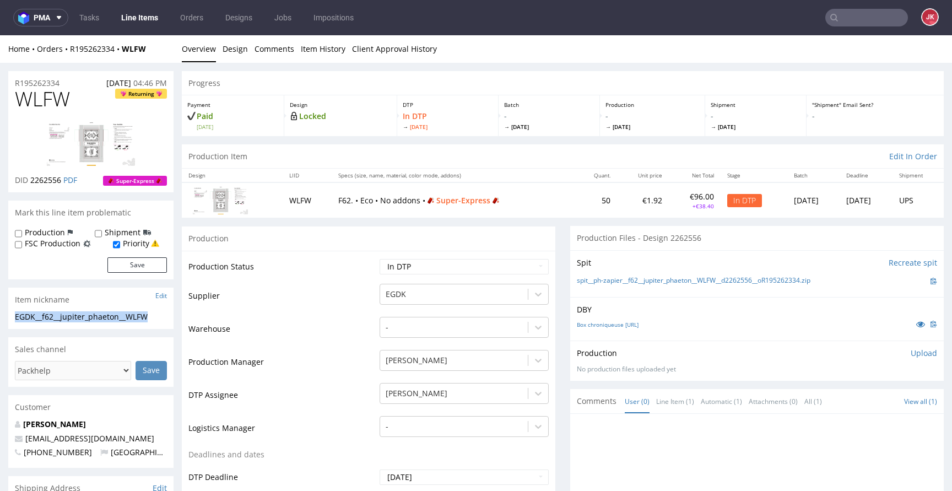
drag, startPoint x: 151, startPoint y: 315, endPoint x: 0, endPoint y: 321, distance: 151.5
copy div "EGDK__f62__jupiter_phaeton__WLFW"
drag, startPoint x: 70, startPoint y: 82, endPoint x: 26, endPoint y: 91, distance: 45.0
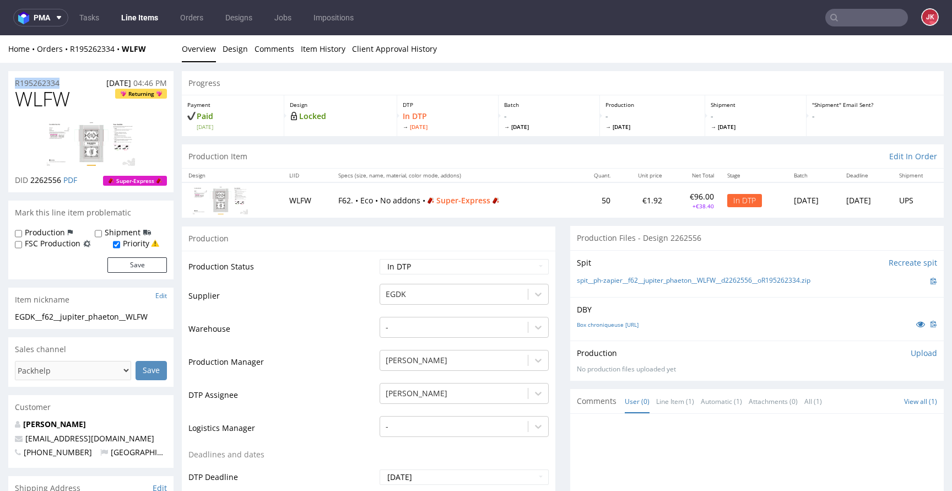
copy p "R195262334"
drag, startPoint x: 33, startPoint y: 182, endPoint x: 62, endPoint y: 183, distance: 29.2
click at [62, 183] on p "DID 2262556 PDF" at bounding box center [46, 180] width 62 height 11
copy span "2262556"
click at [913, 359] on div "Production Upload No production files uploaded yet Description (optional) Add f…" at bounding box center [757, 361] width 360 height 26
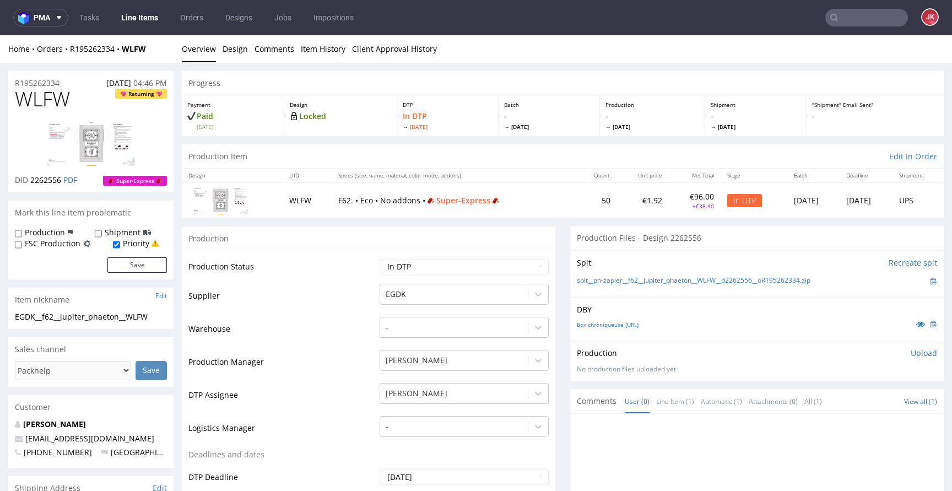
click at [913, 357] on p "Upload" at bounding box center [923, 353] width 26 height 11
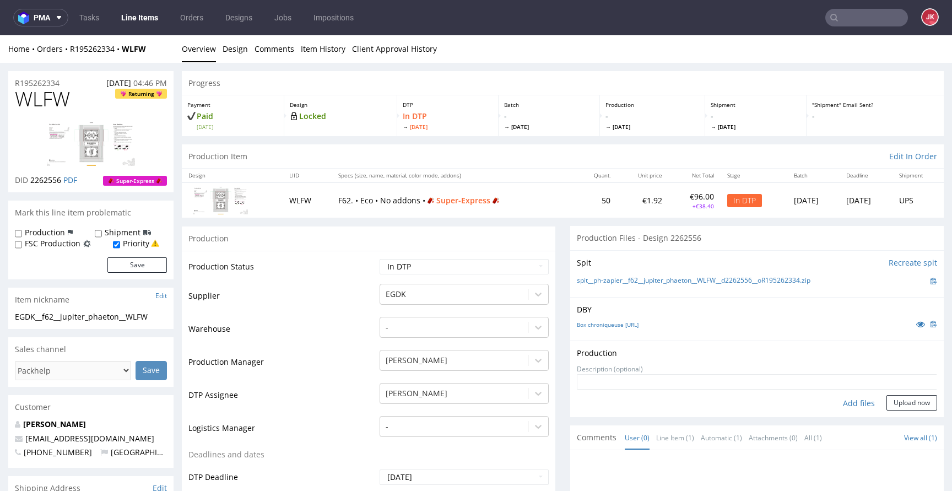
click at [848, 404] on div "Add files" at bounding box center [858, 403] width 55 height 17
type input "C:\fakepath\EGDK__f62__jupiter_phaeton__WLFW__d2262556__oR195262334__5__outside…"
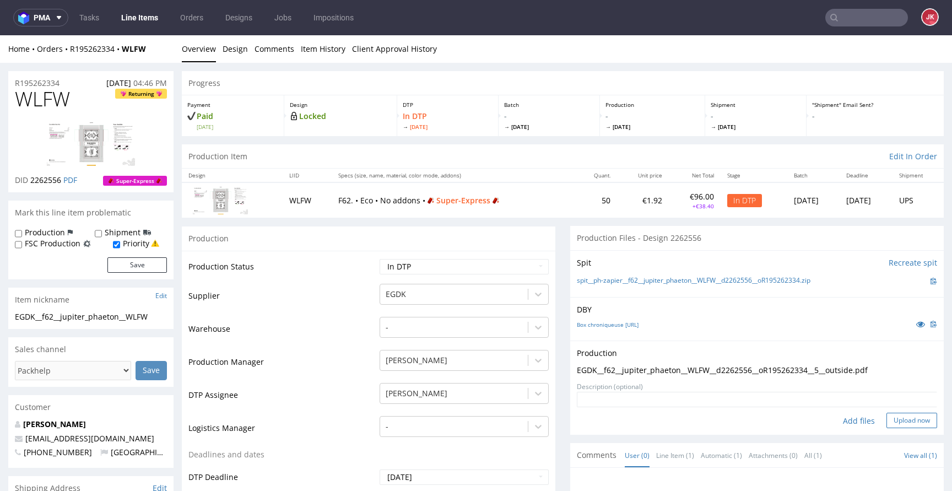
click at [894, 424] on button "Upload now" at bounding box center [911, 419] width 51 height 15
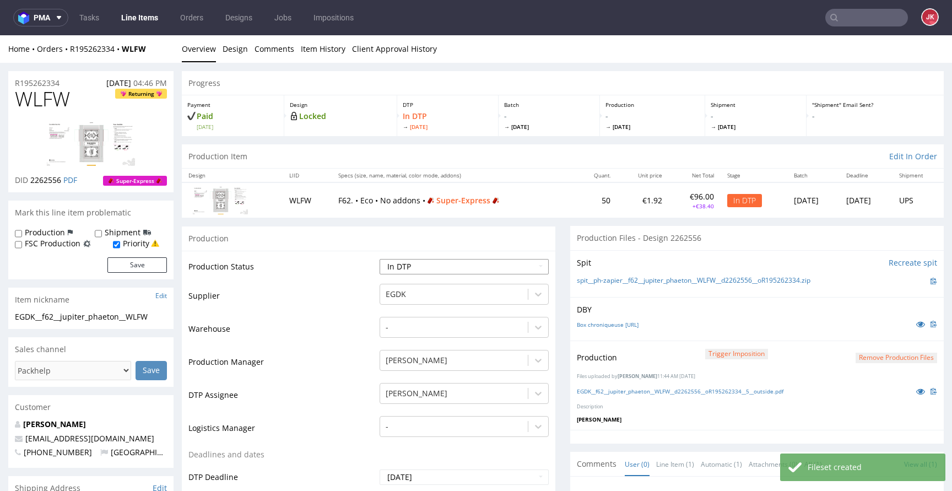
click at [446, 265] on select "Waiting for Artwork Waiting for Diecut Waiting for Mockup Waiting for DTP Waiti…" at bounding box center [463, 266] width 169 height 15
select select "dtp_production_ready"
click at [379, 259] on select "Waiting for Artwork Waiting for Diecut Waiting for Mockup Waiting for DTP Waiti…" at bounding box center [463, 266] width 169 height 15
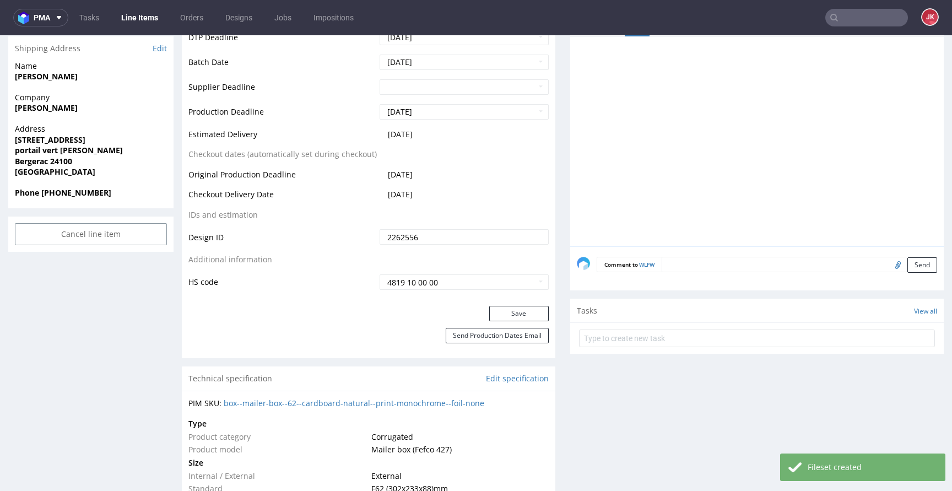
scroll to position [503, 0]
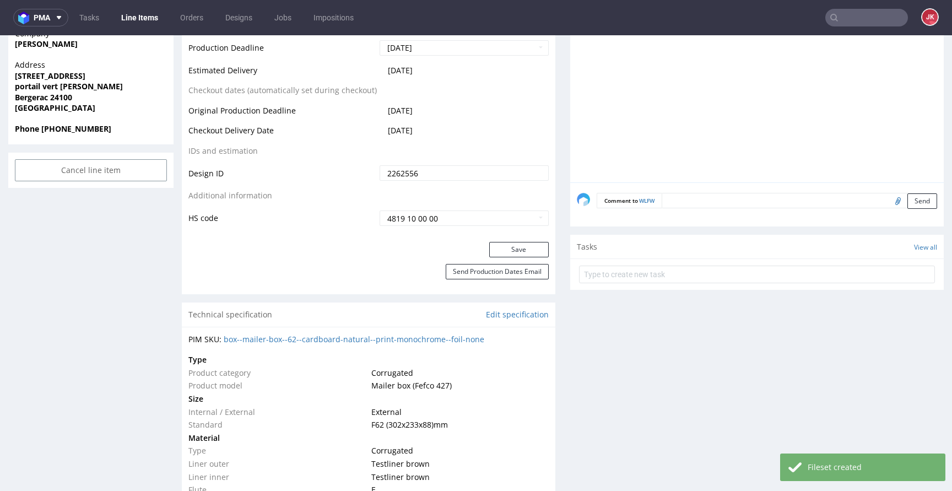
click at [505, 246] on button "Save" at bounding box center [518, 249] width 59 height 15
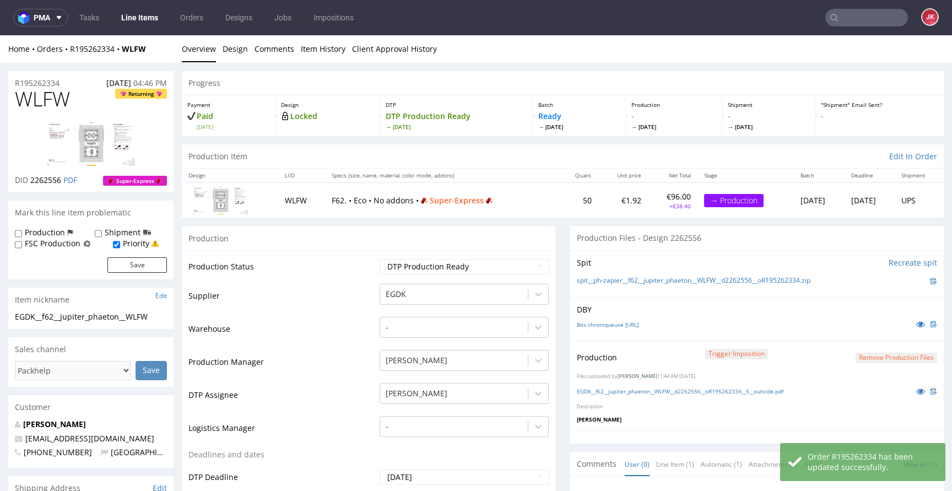
scroll to position [0, 0]
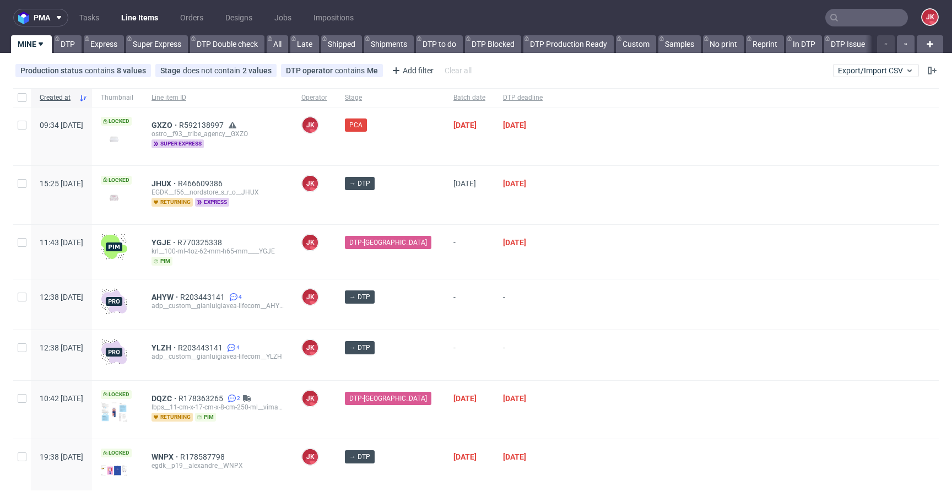
click at [586, 225] on div at bounding box center [744, 252] width 387 height 54
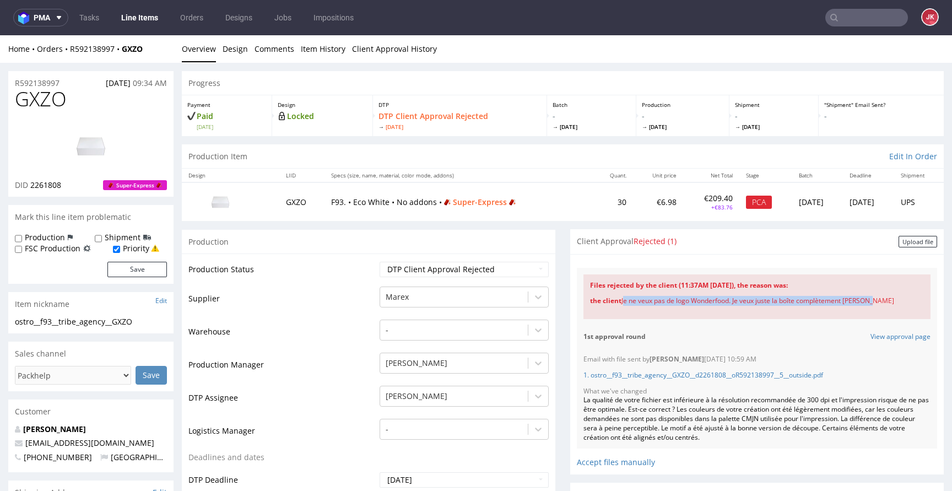
drag, startPoint x: 615, startPoint y: 303, endPoint x: 872, endPoint y: 321, distance: 258.3
click at [872, 321] on div "Files rejected by the client (11:37AM 18 Sep 2025), the reason was: the client …" at bounding box center [757, 297] width 360 height 58
copy div "Je ne veux pas de logo Wonderfood. Je veux juste la boîte complètement blanche"
click at [493, 270] on select "Waiting for Artwork Waiting for Diecut Waiting for Mockup Waiting for DTP Waiti…" at bounding box center [463, 269] width 169 height 15
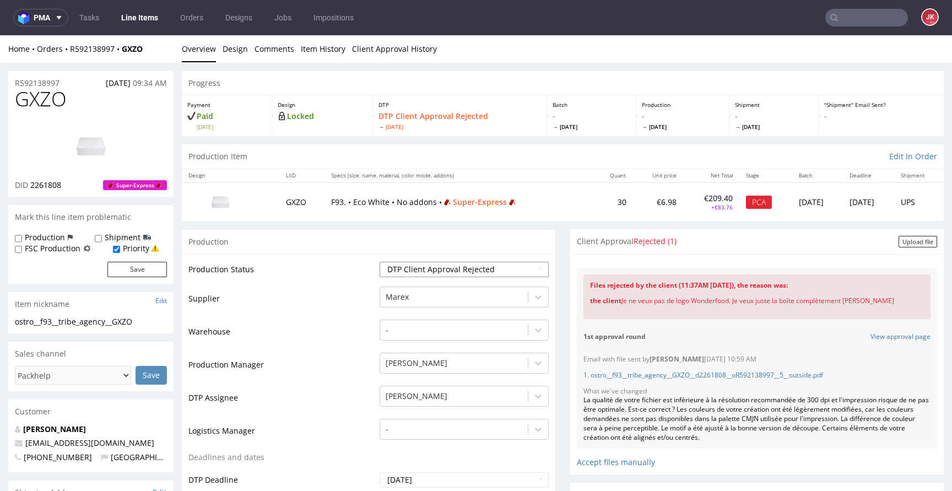
select select "dtp_in_process"
click at [379, 262] on select "Waiting for Artwork Waiting for Diecut Waiting for Mockup Waiting for DTP Waiti…" at bounding box center [463, 269] width 169 height 15
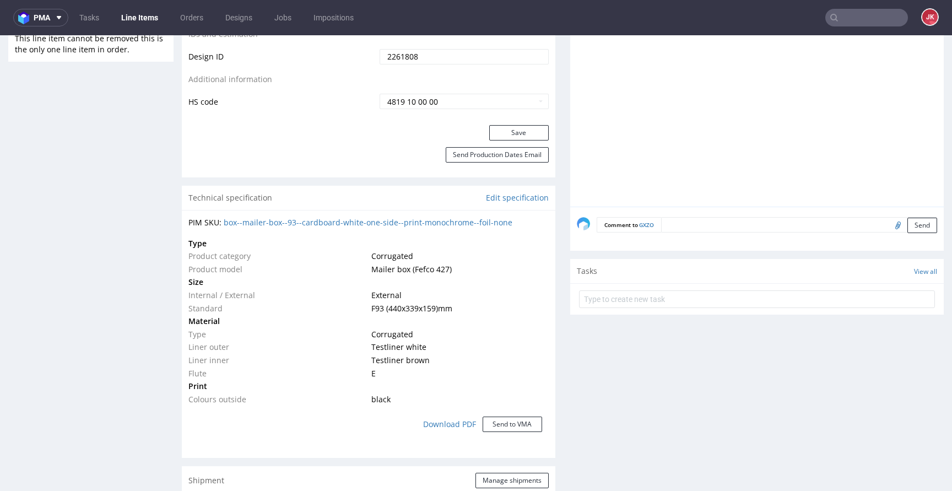
scroll to position [644, 0]
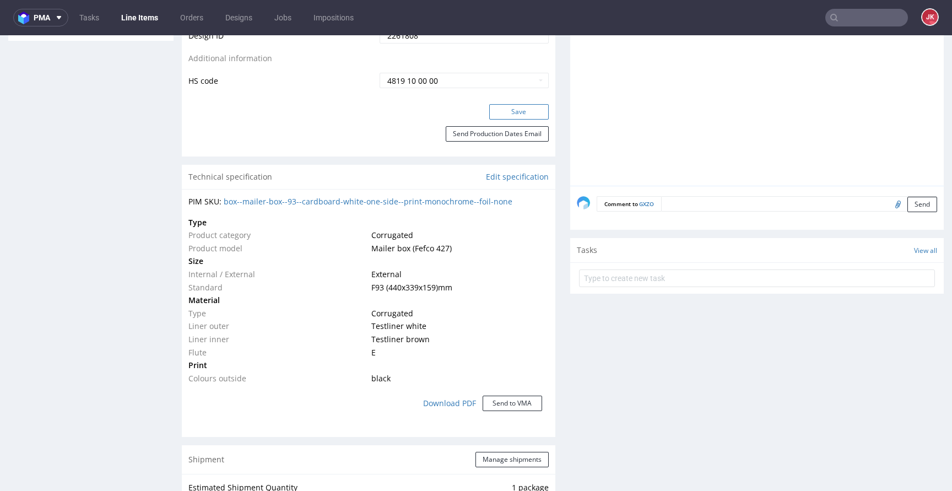
click at [514, 114] on button "Save" at bounding box center [518, 111] width 59 height 15
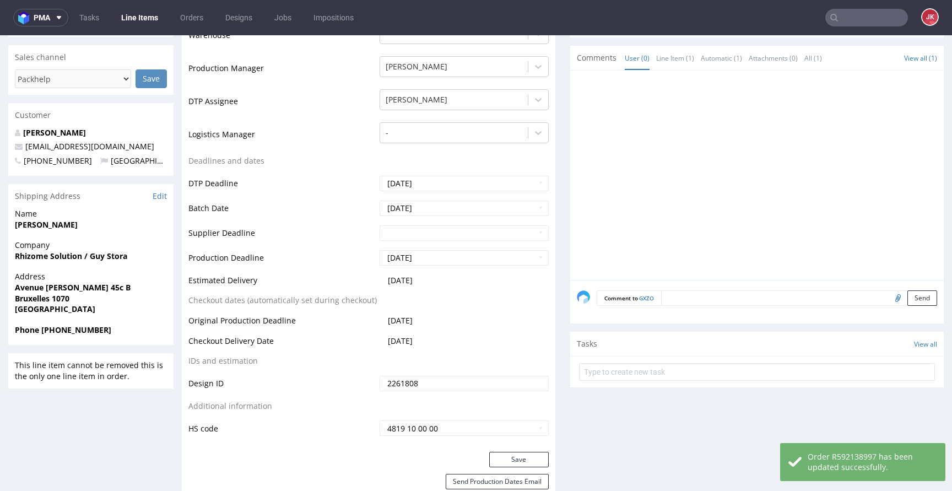
scroll to position [282, 0]
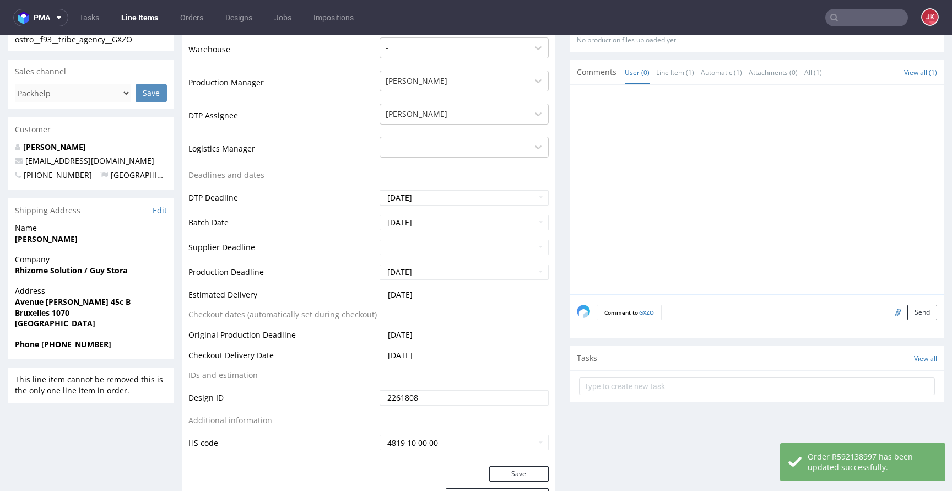
click at [693, 307] on textarea at bounding box center [799, 312] width 276 height 15
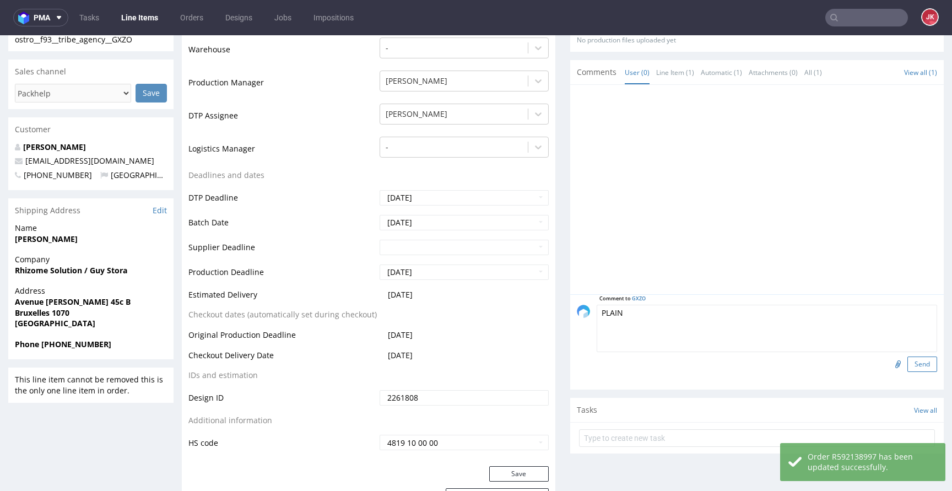
type textarea "PLAIN"
click at [907, 366] on button "Send" at bounding box center [922, 363] width 30 height 15
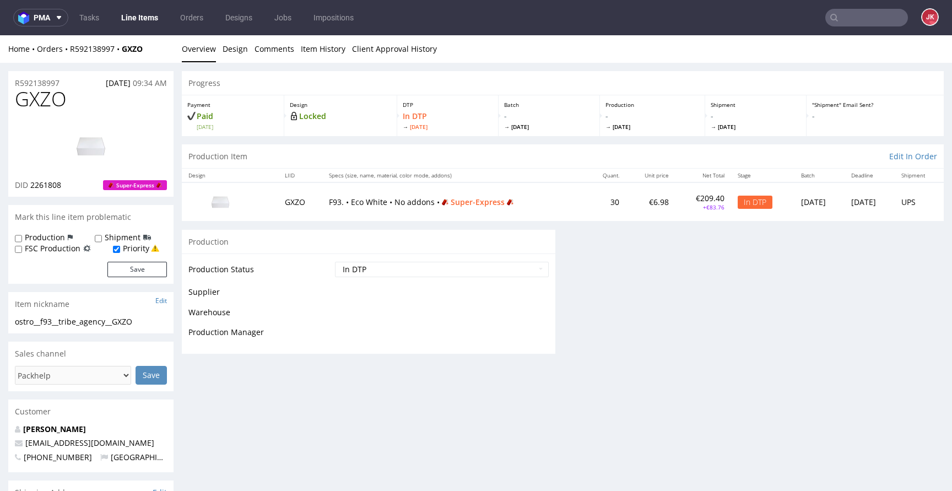
scroll to position [0, 0]
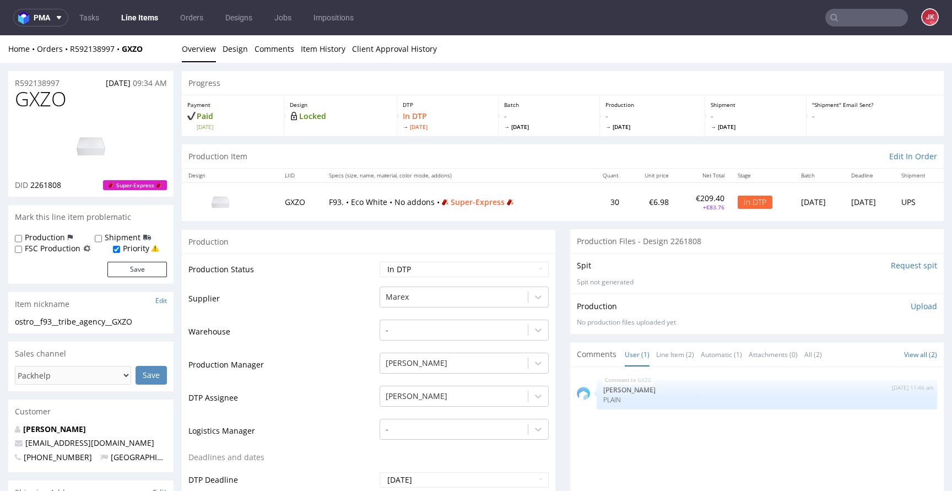
click at [912, 303] on p "Upload" at bounding box center [923, 306] width 26 height 11
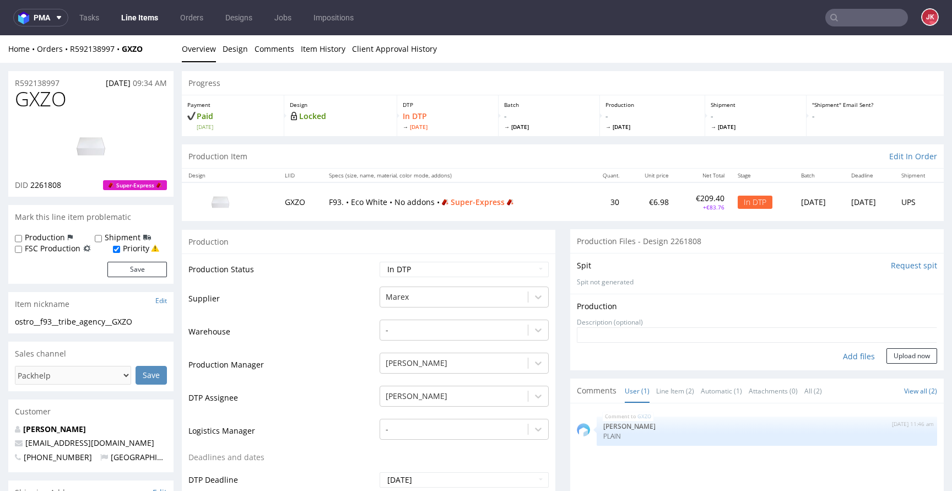
click at [837, 355] on div "Add files" at bounding box center [858, 356] width 55 height 17
type input "C:\fakepath\ostro__f93__tribe_agency__GXZO__d2261808__oR592138997__5__outside.p…"
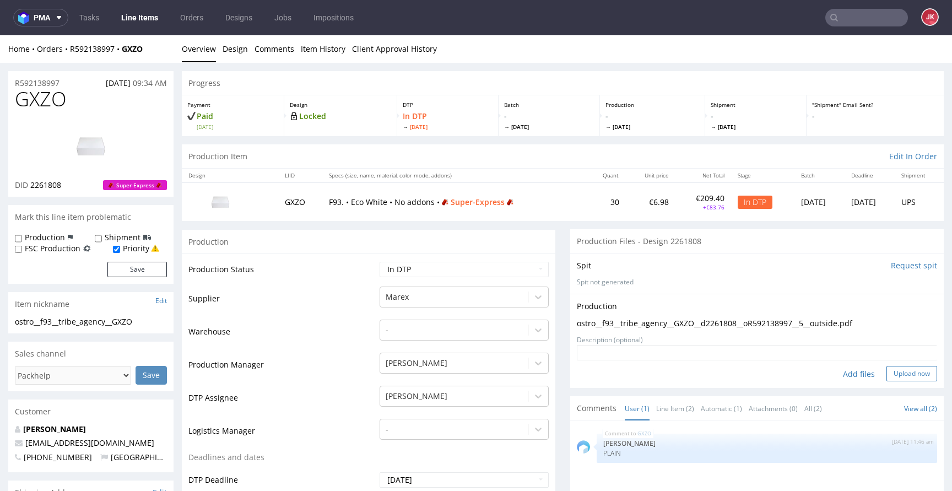
click at [892, 373] on button "Upload now" at bounding box center [911, 373] width 51 height 15
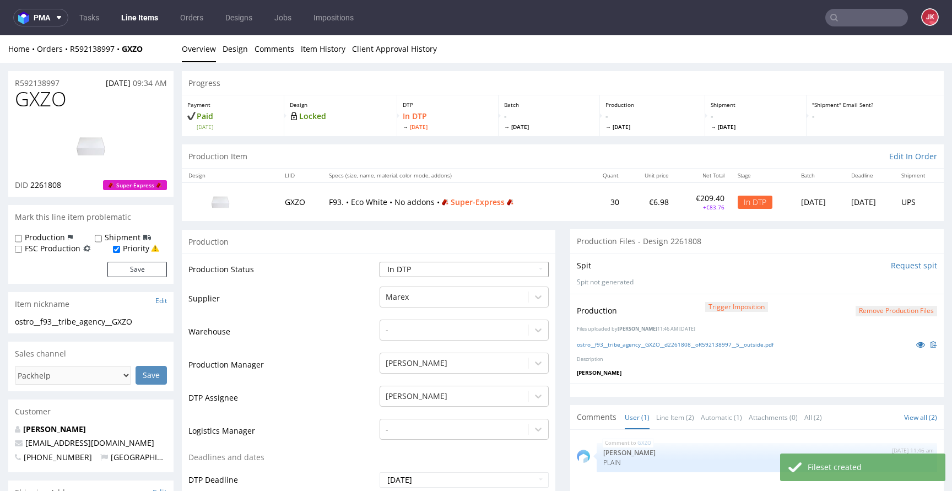
click at [487, 266] on select "Waiting for Artwork Waiting for Diecut Waiting for Mockup Waiting for DTP Waiti…" at bounding box center [463, 269] width 169 height 15
select select "dtp_production_ready"
click at [379, 262] on select "Waiting for Artwork Waiting for Diecut Waiting for Mockup Waiting for DTP Waiti…" at bounding box center [463, 269] width 169 height 15
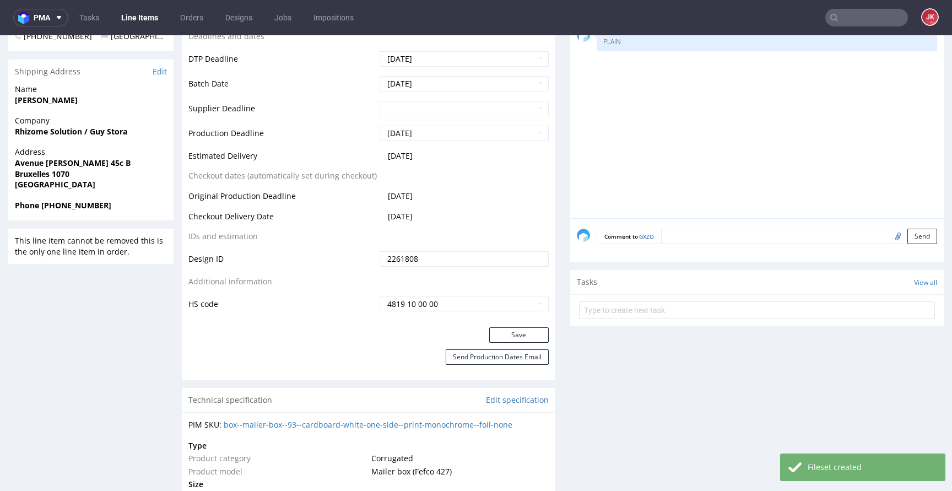
scroll to position [432, 0]
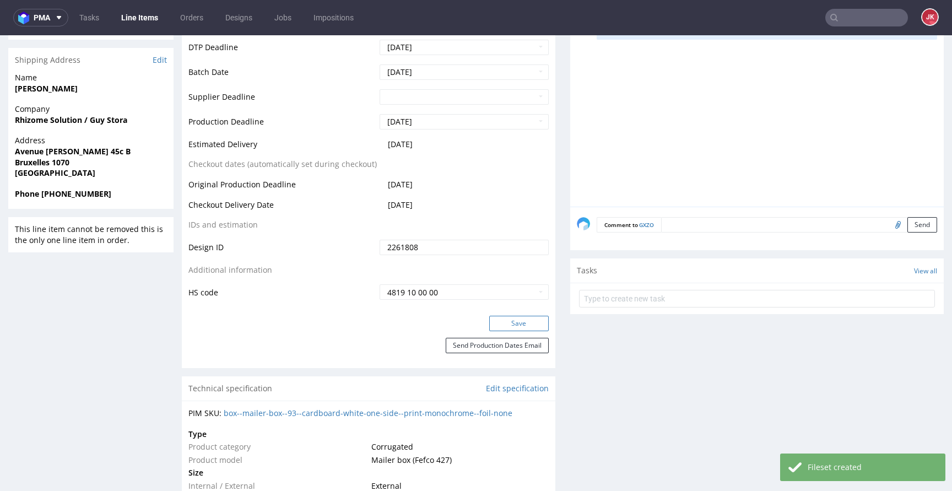
click at [493, 317] on button "Save" at bounding box center [518, 323] width 59 height 15
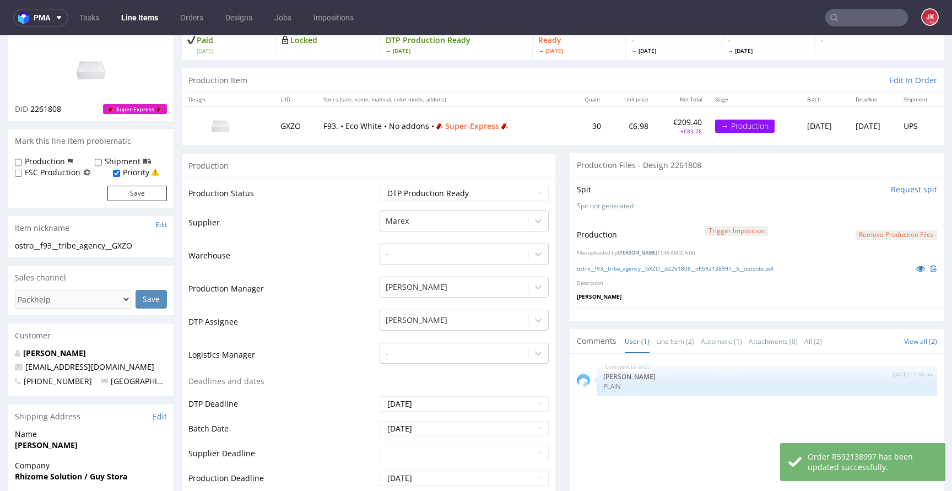
scroll to position [0, 0]
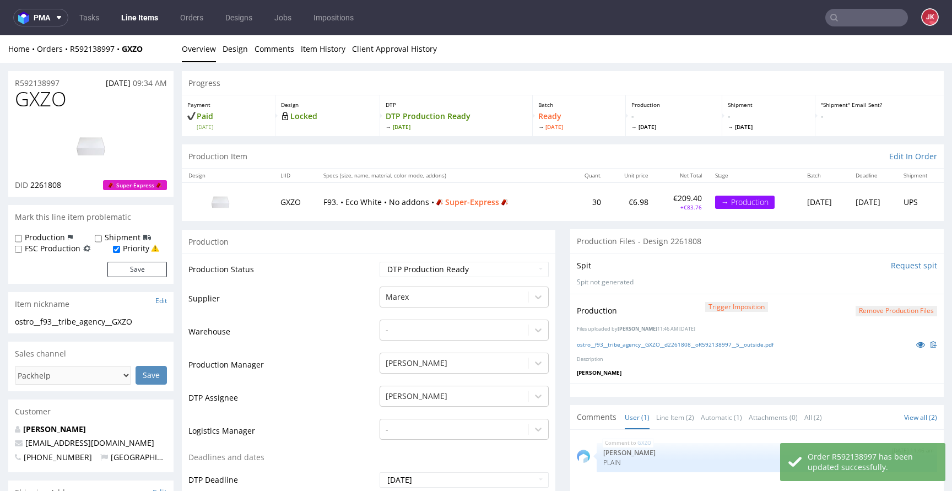
click at [365, 279] on td "Production Status" at bounding box center [282, 272] width 188 height 25
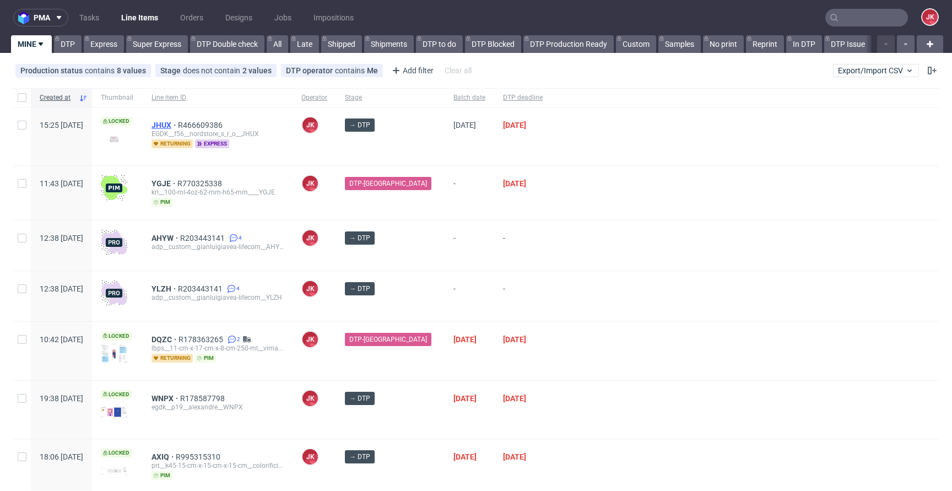
click at [178, 125] on span "JHUX" at bounding box center [164, 125] width 26 height 9
click at [591, 261] on div at bounding box center [744, 245] width 387 height 50
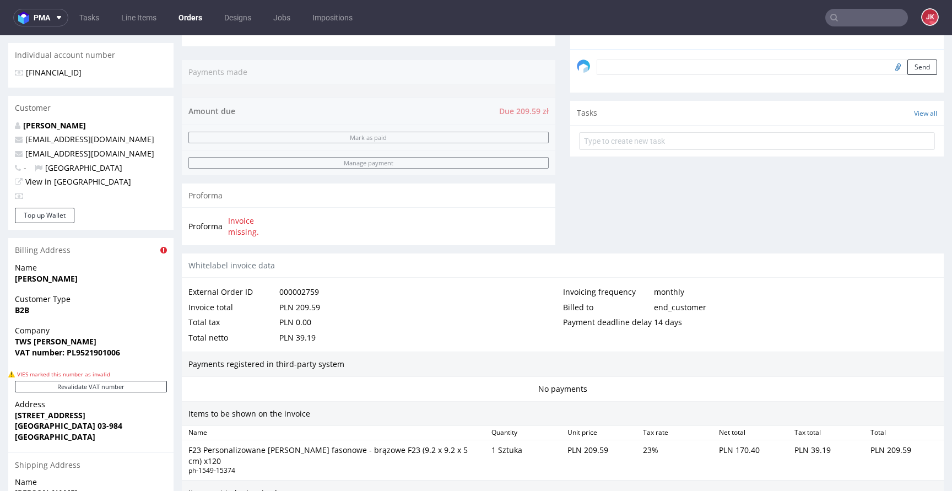
scroll to position [567, 0]
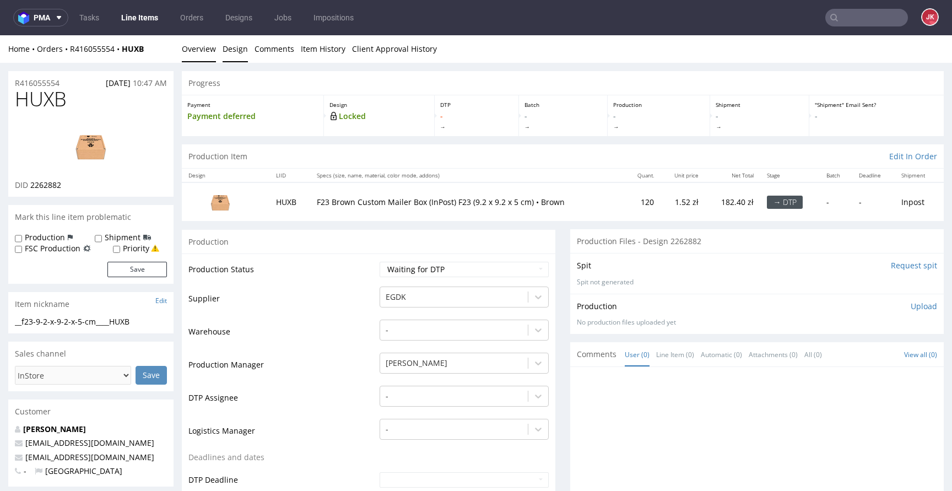
click at [234, 51] on link "Design" at bounding box center [234, 48] width 25 height 27
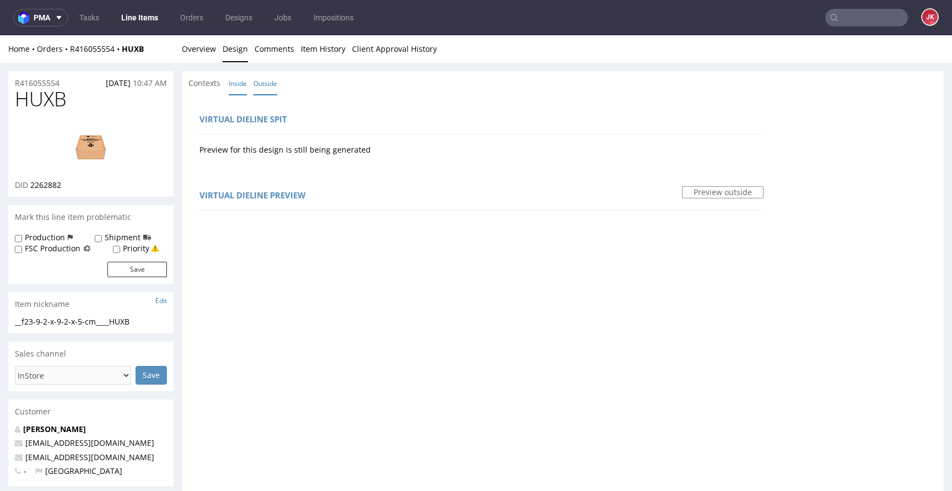
click at [241, 81] on link "Inside" at bounding box center [238, 84] width 18 height 24
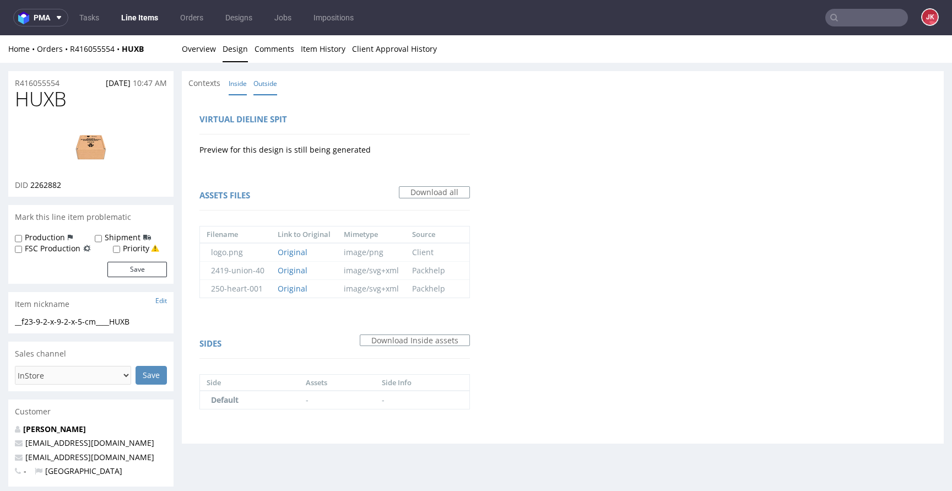
click at [260, 82] on link "Outside" at bounding box center [265, 84] width 24 height 24
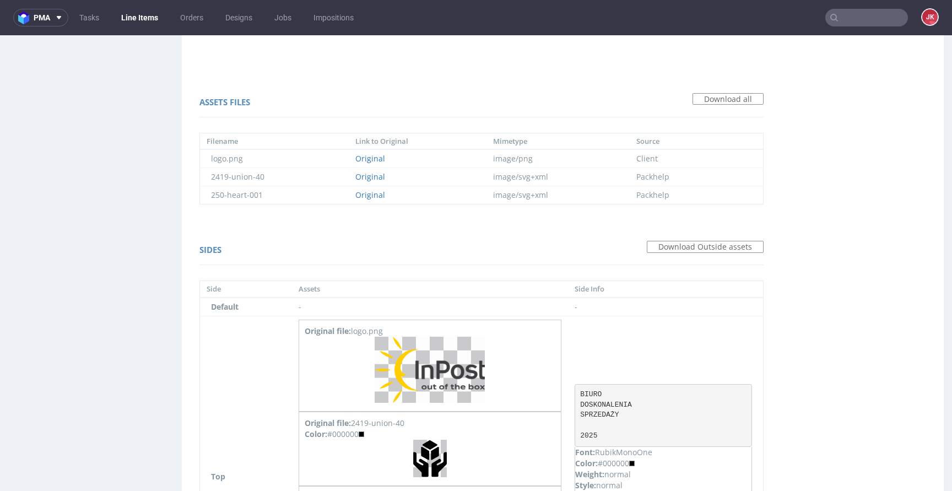
scroll to position [927, 0]
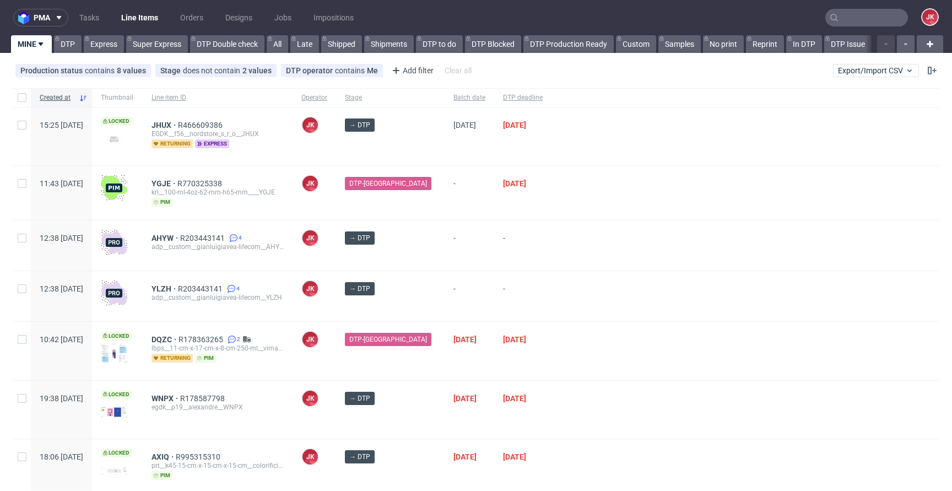
click at [576, 306] on div at bounding box center [744, 296] width 387 height 50
